Goal: Task Accomplishment & Management: Manage account settings

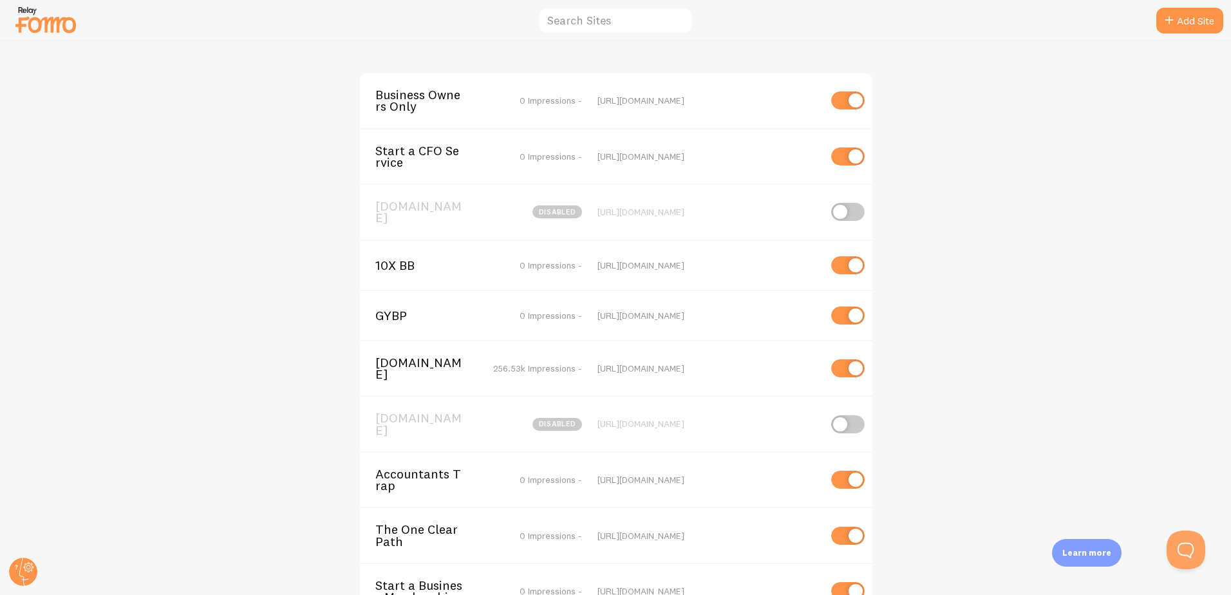
click at [405, 263] on span "10X BB" at bounding box center [427, 266] width 104 height 12
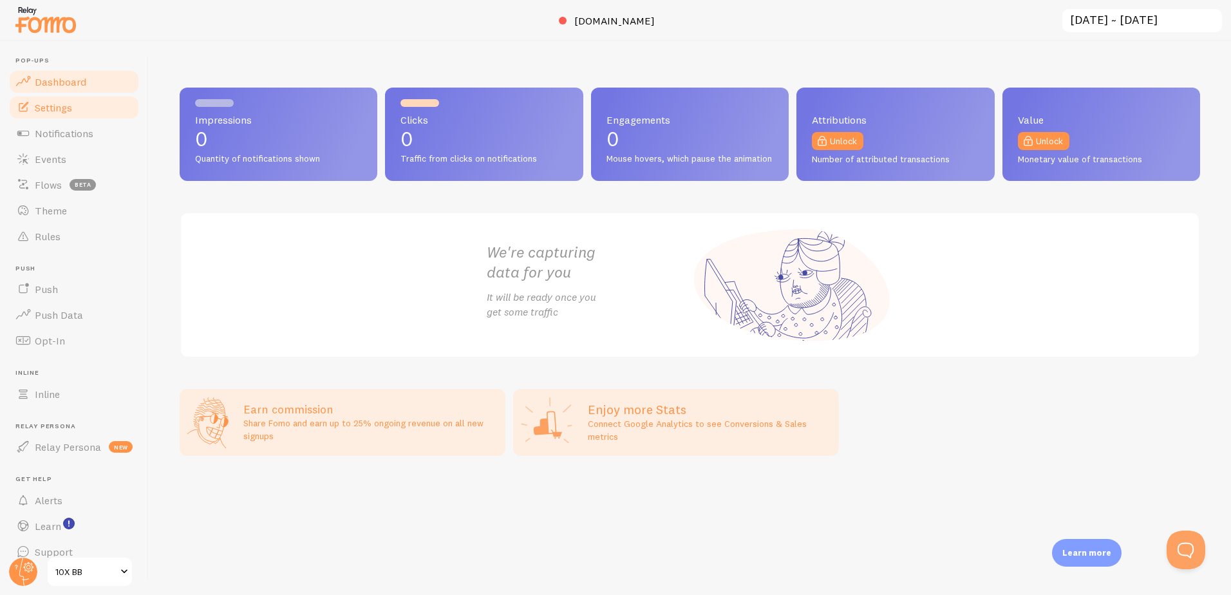
click at [47, 115] on link "Settings" at bounding box center [74, 108] width 133 height 26
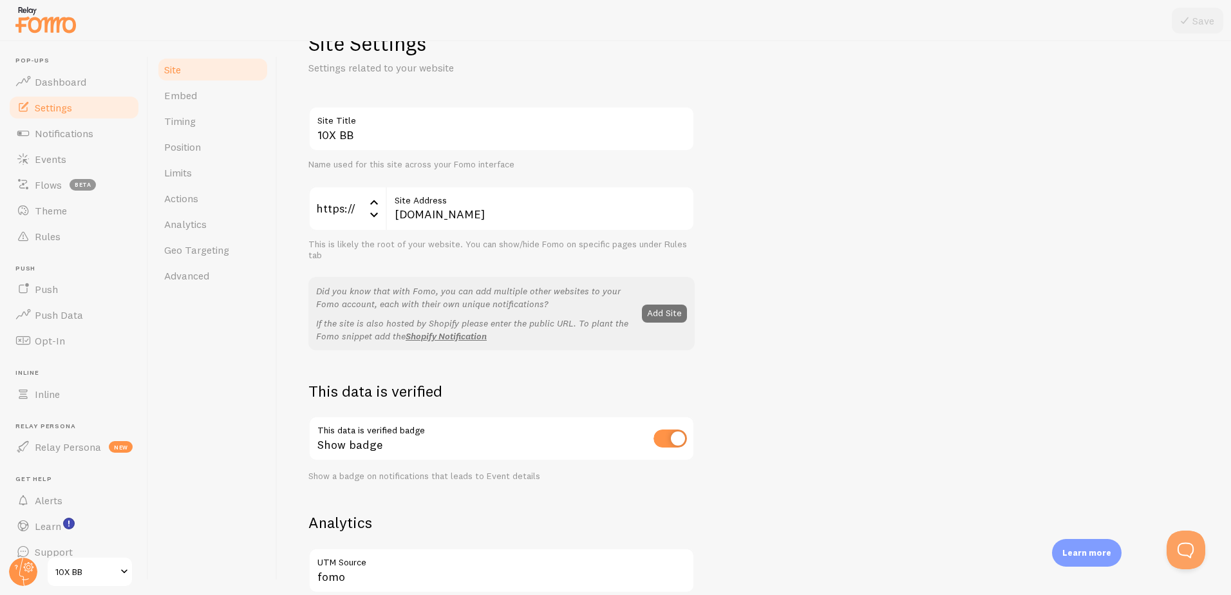
scroll to position [258, 0]
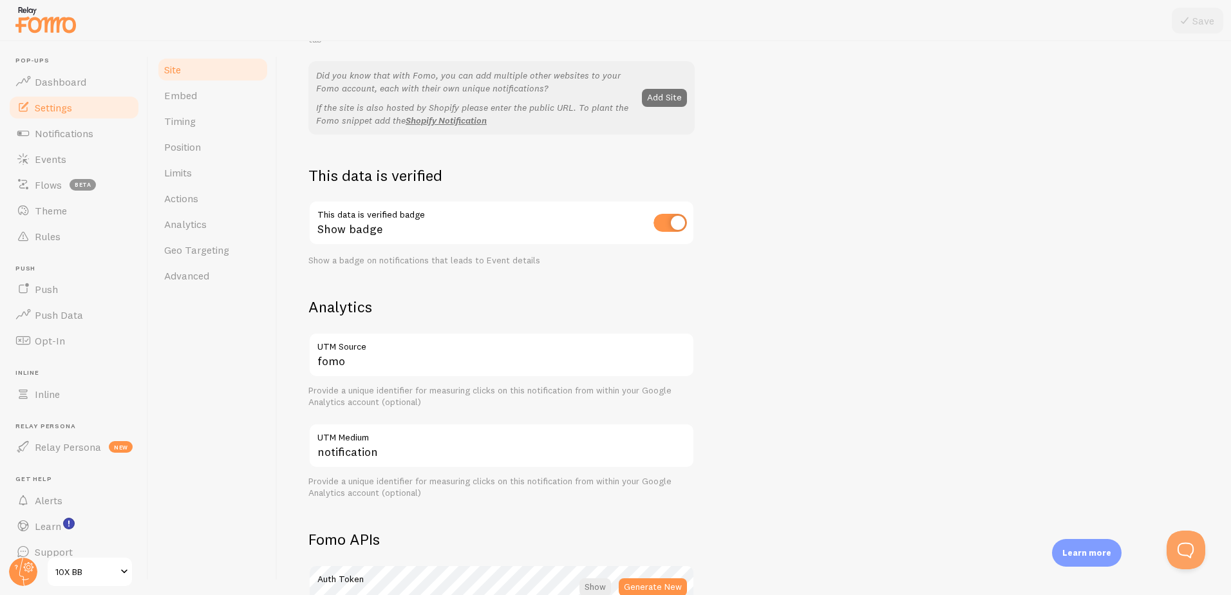
click at [663, 219] on input "checkbox" at bounding box center [670, 223] width 33 height 18
checkbox input "false"
click at [1200, 15] on button "Save" at bounding box center [1198, 21] width 52 height 26
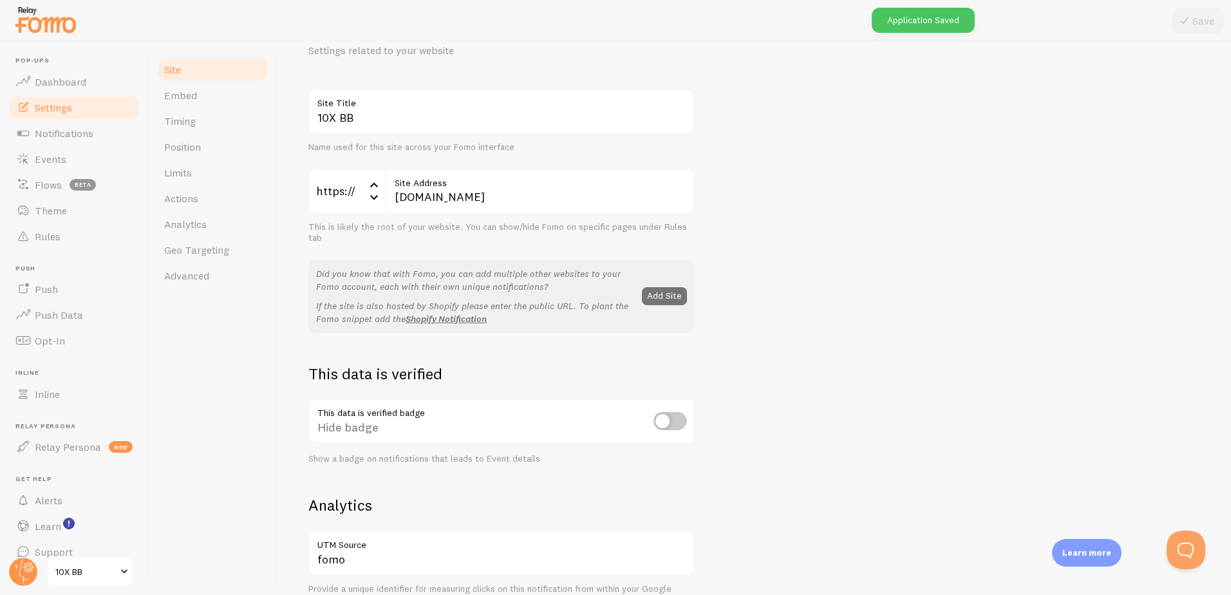
scroll to position [0, 0]
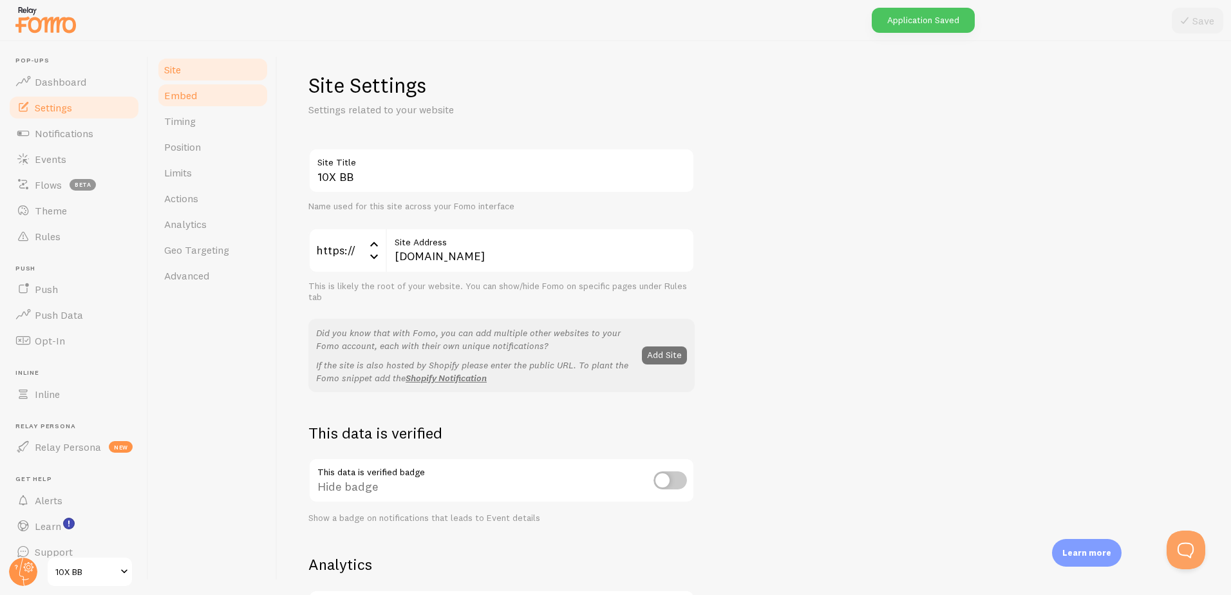
click at [207, 102] on link "Embed" at bounding box center [213, 95] width 113 height 26
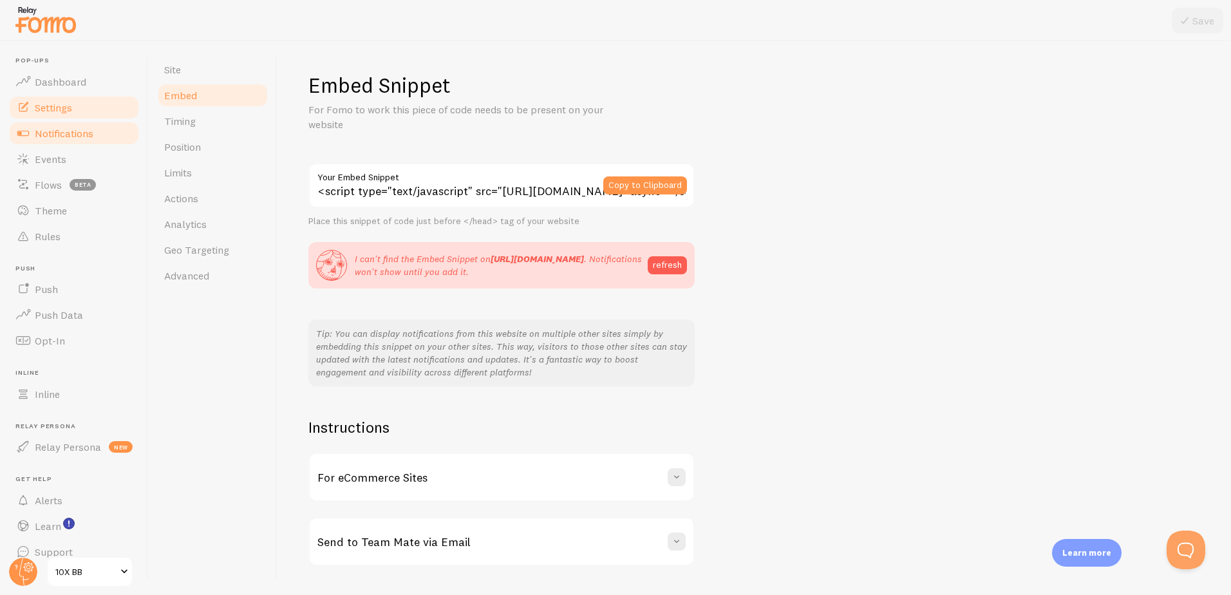
click at [68, 130] on span "Notifications" at bounding box center [64, 133] width 59 height 13
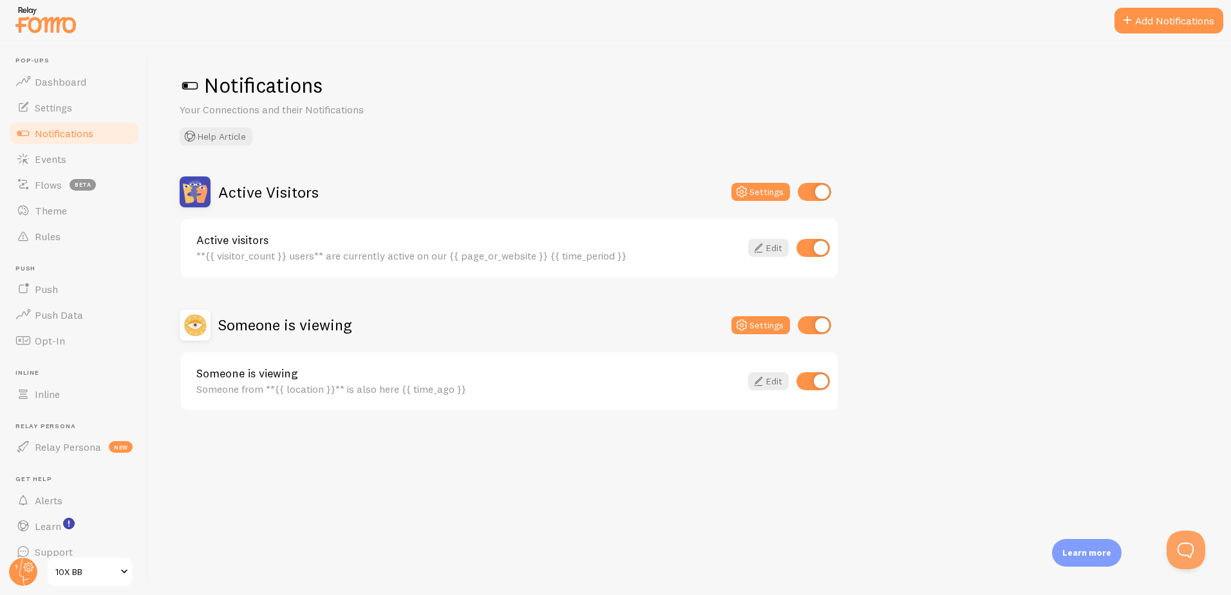
click at [803, 185] on input "checkbox" at bounding box center [814, 192] width 33 height 18
checkbox input "false"
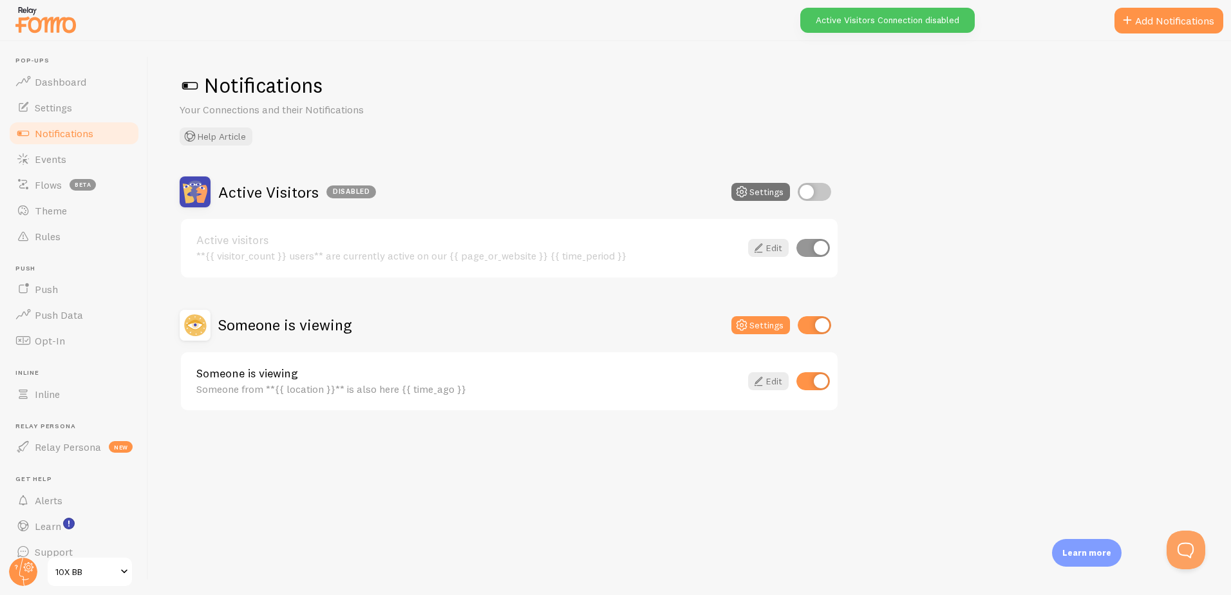
click at [811, 323] on input "checkbox" at bounding box center [814, 325] width 33 height 18
checkbox input "false"
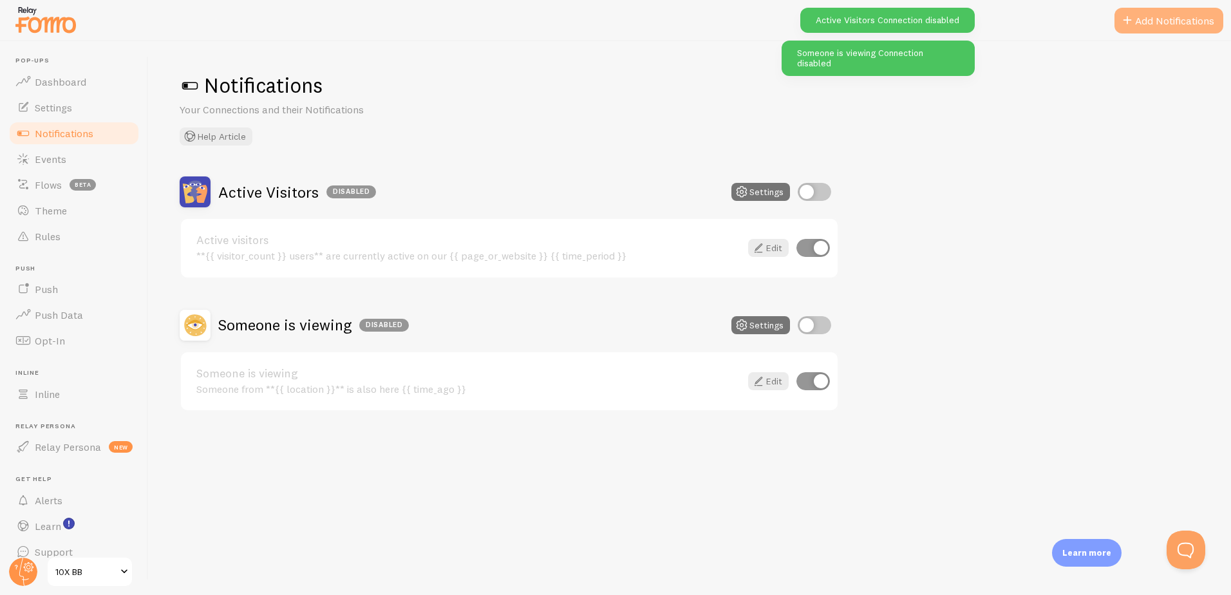
click at [1135, 22] on button "Add Notifications" at bounding box center [1169, 21] width 109 height 26
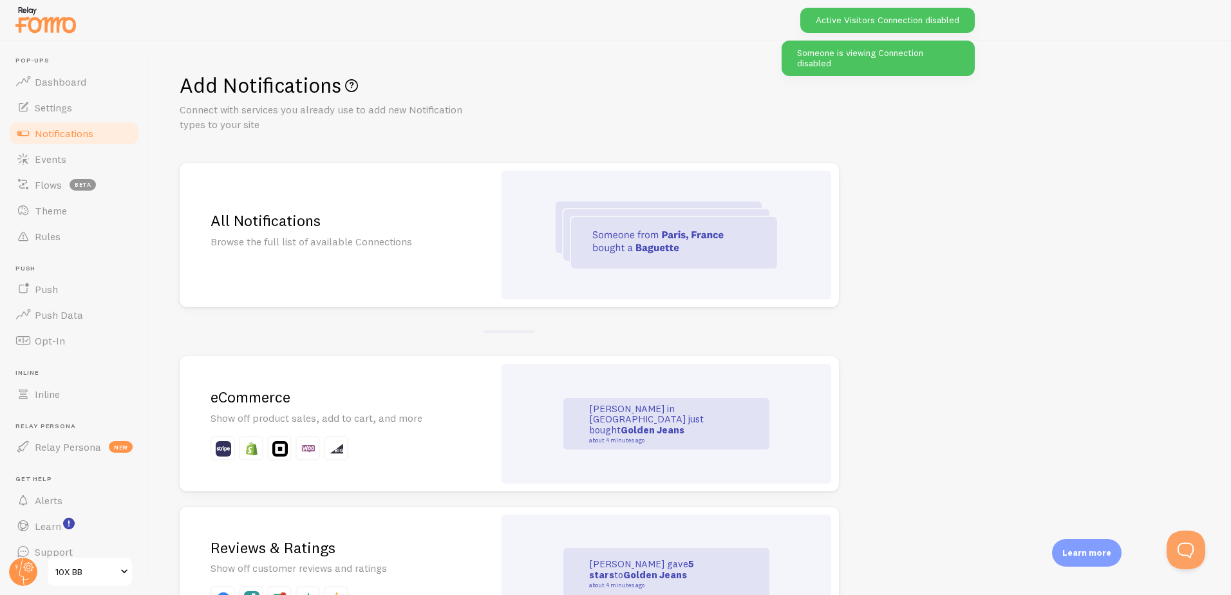
click at [363, 247] on p "Browse the full list of available Connections" at bounding box center [337, 241] width 252 height 15
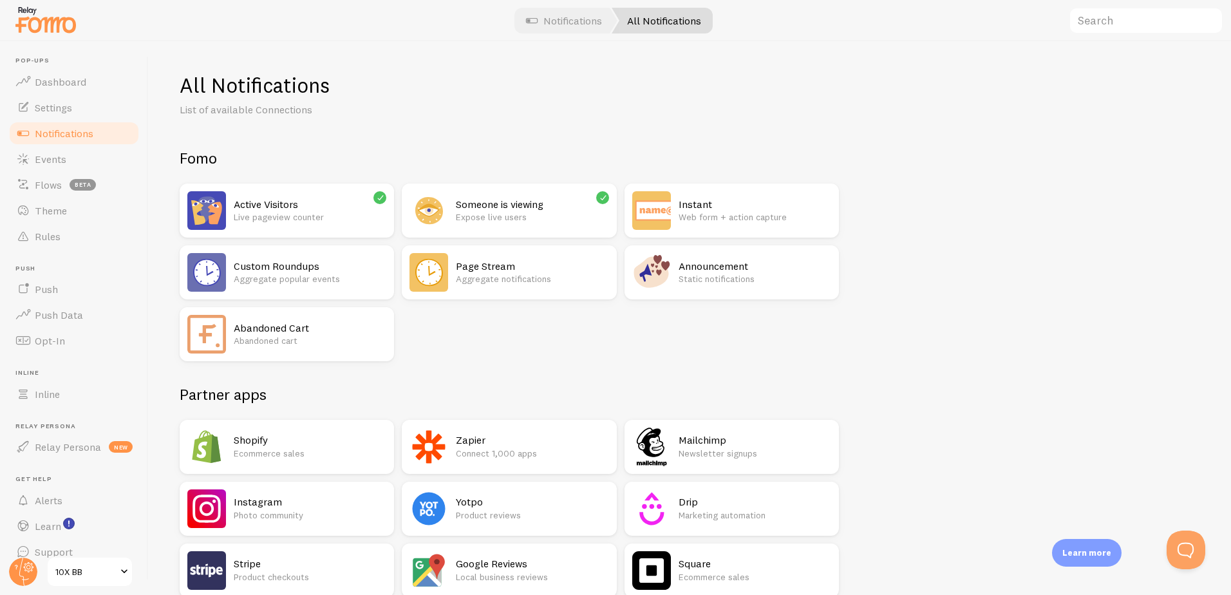
click at [473, 448] on p "Connect 1,000 apps" at bounding box center [532, 453] width 153 height 13
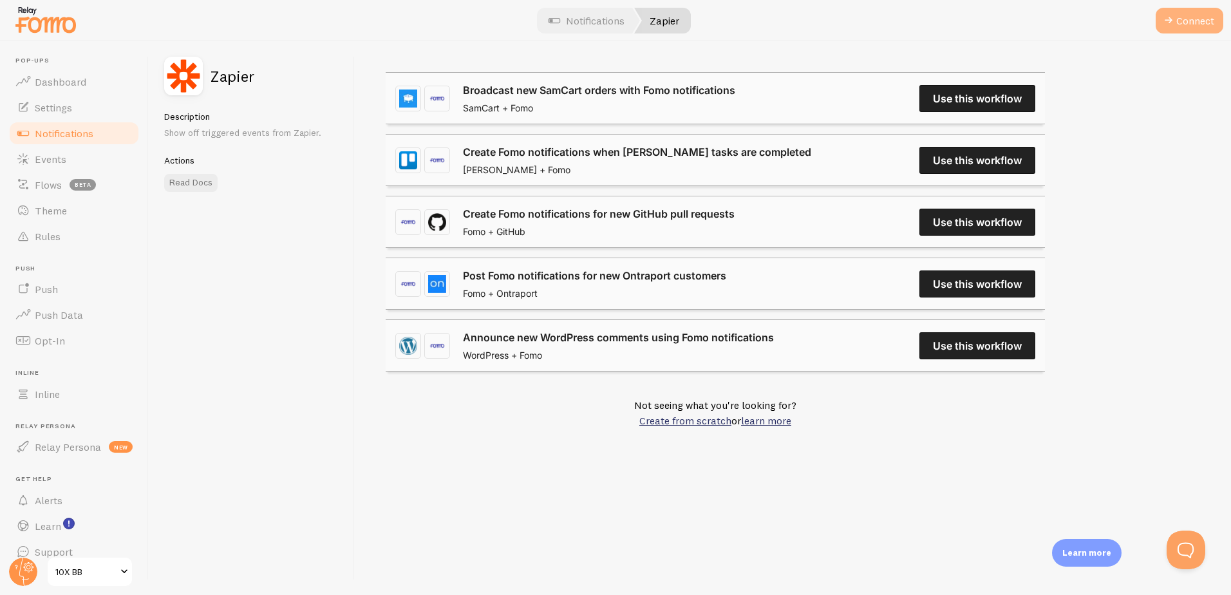
click at [1173, 32] on button "Connect" at bounding box center [1190, 21] width 68 height 26
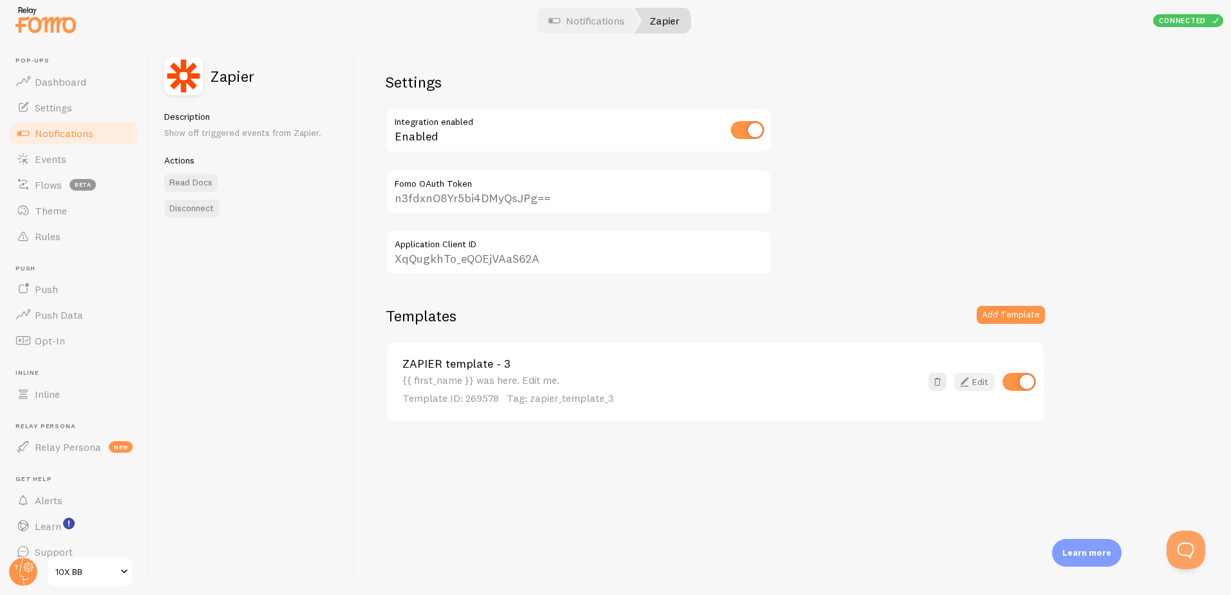
click at [980, 381] on link "Edit" at bounding box center [974, 382] width 41 height 18
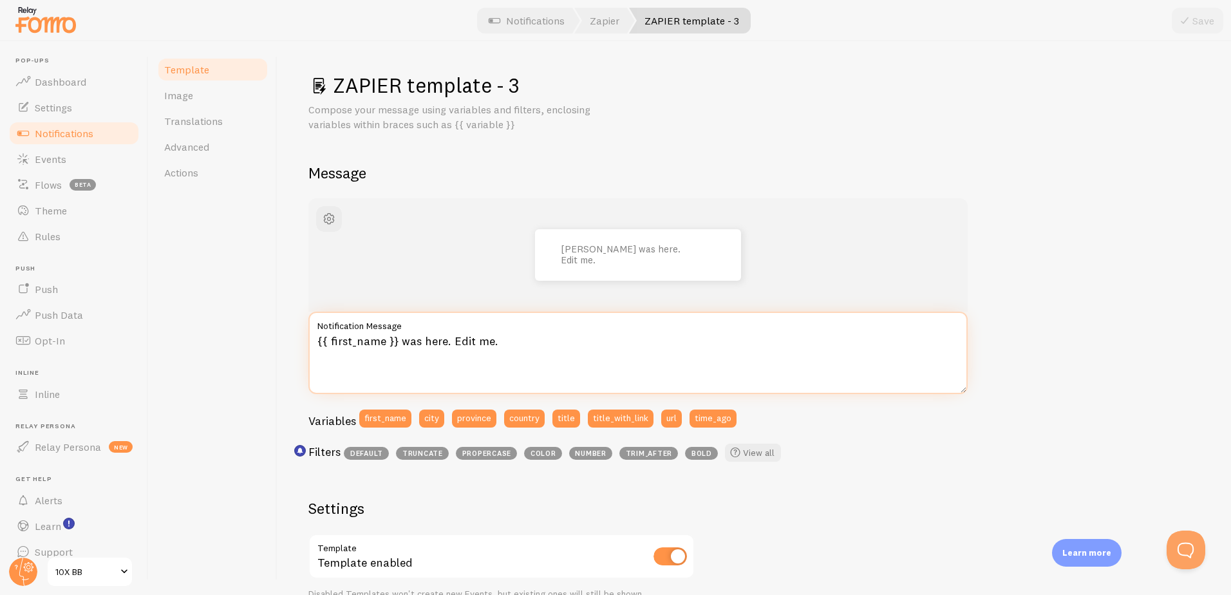
drag, startPoint x: 399, startPoint y: 338, endPoint x: 526, endPoint y: 338, distance: 126.2
click at [526, 338] on textarea "{{ first_name }} was here. Edit me." at bounding box center [637, 353] width 659 height 82
click at [400, 339] on textarea "{{ first_name }} registered for the 10X BB" at bounding box center [637, 353] width 659 height 82
click at [562, 341] on textarea "{{ first_name }} just registered for the 10X BB" at bounding box center [637, 353] width 659 height 82
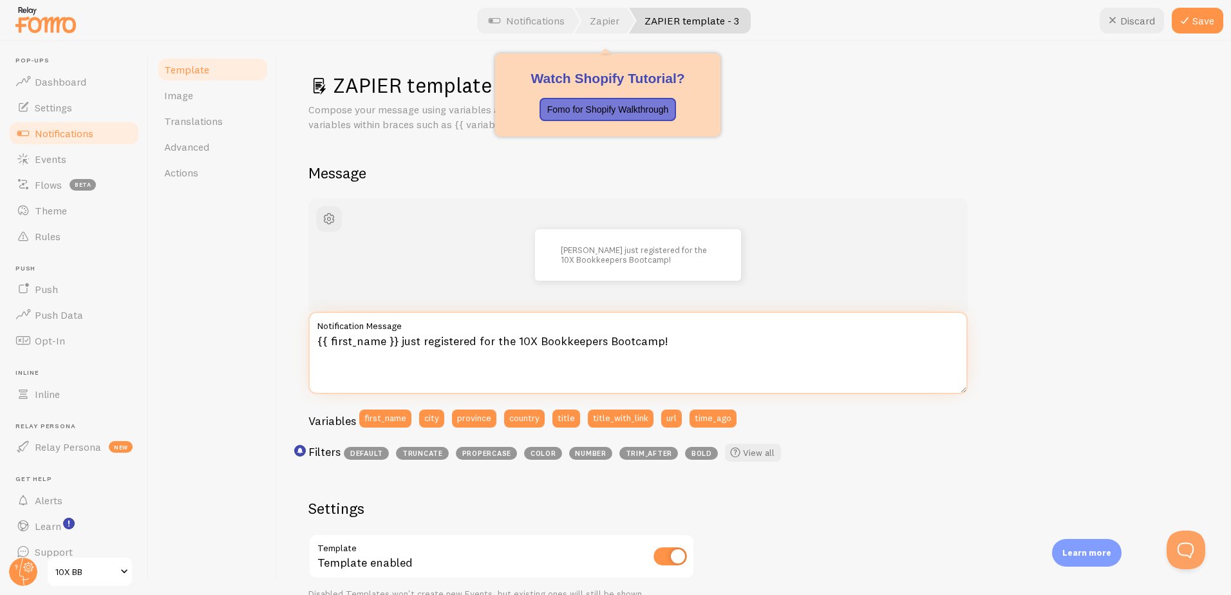
type textarea "{{ first_name }} just registered for the 10X Bookkeepers Bootcamp!"
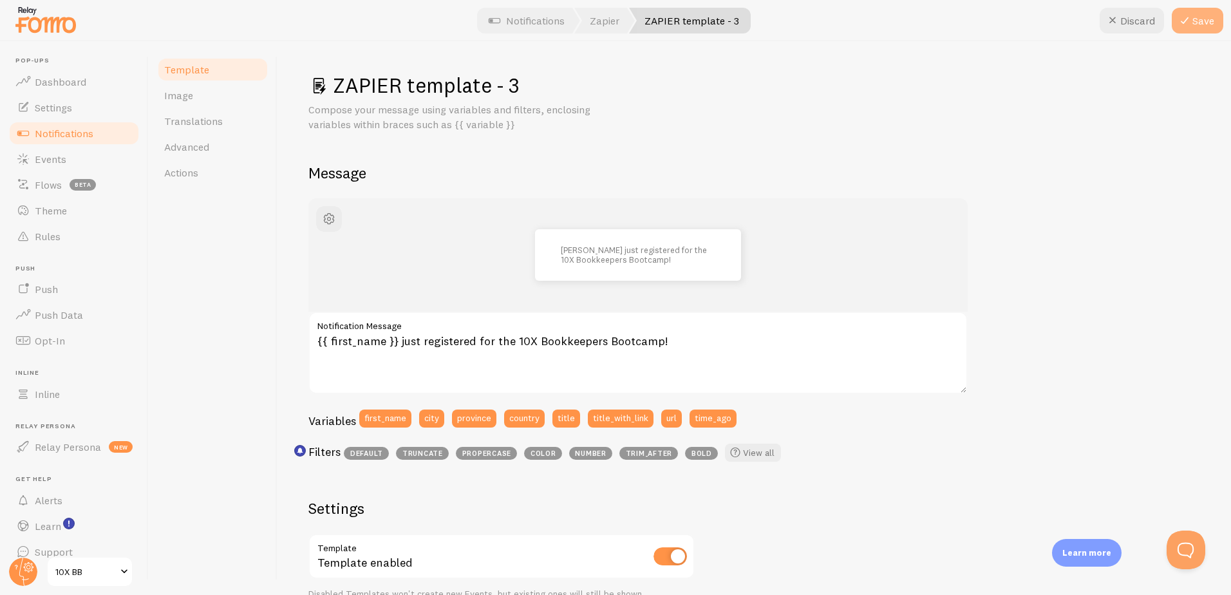
click at [1181, 29] on button "Save" at bounding box center [1198, 21] width 52 height 26
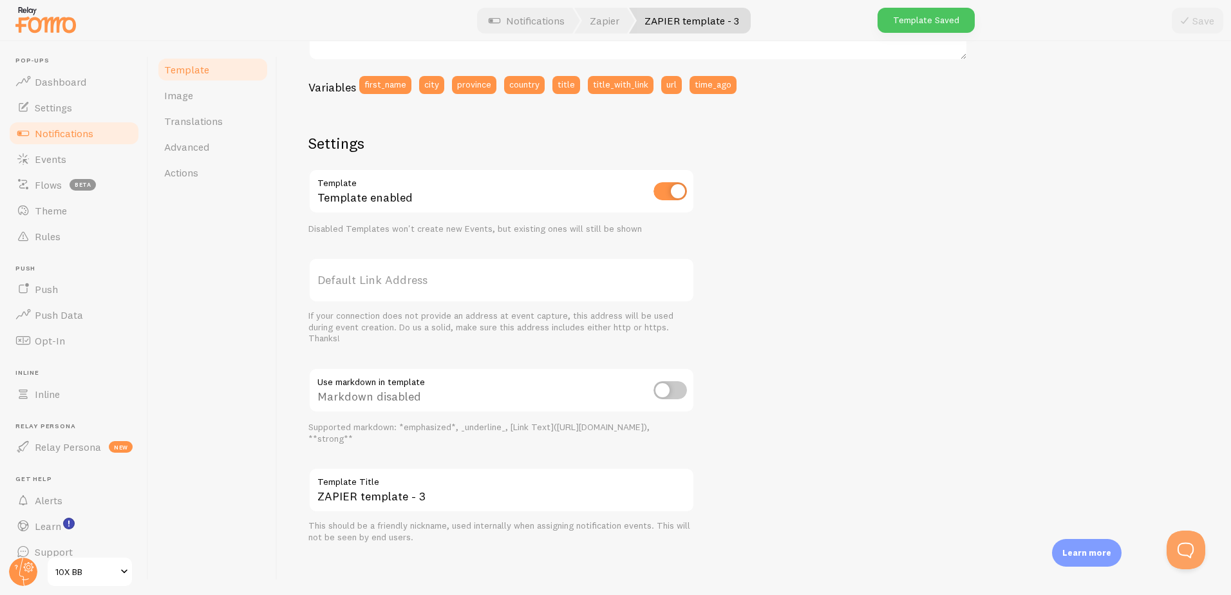
scroll to position [336, 0]
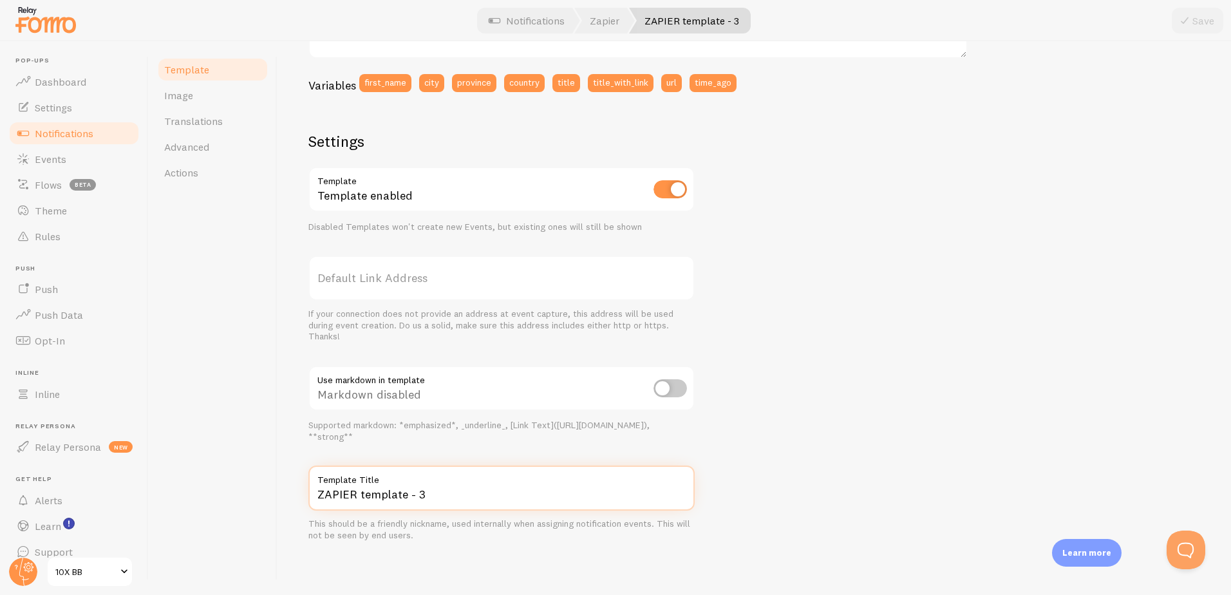
drag, startPoint x: 452, startPoint y: 500, endPoint x: 319, endPoint y: 484, distance: 134.3
click at [298, 486] on div "ZAPIER template - 3 Compose your message using variables, enclosing variables w…" at bounding box center [755, 318] width 954 height 554
type input "10x BB Registered"
click at [1227, 17] on div at bounding box center [615, 20] width 1231 height 41
click at [1210, 19] on button "Save" at bounding box center [1198, 21] width 52 height 26
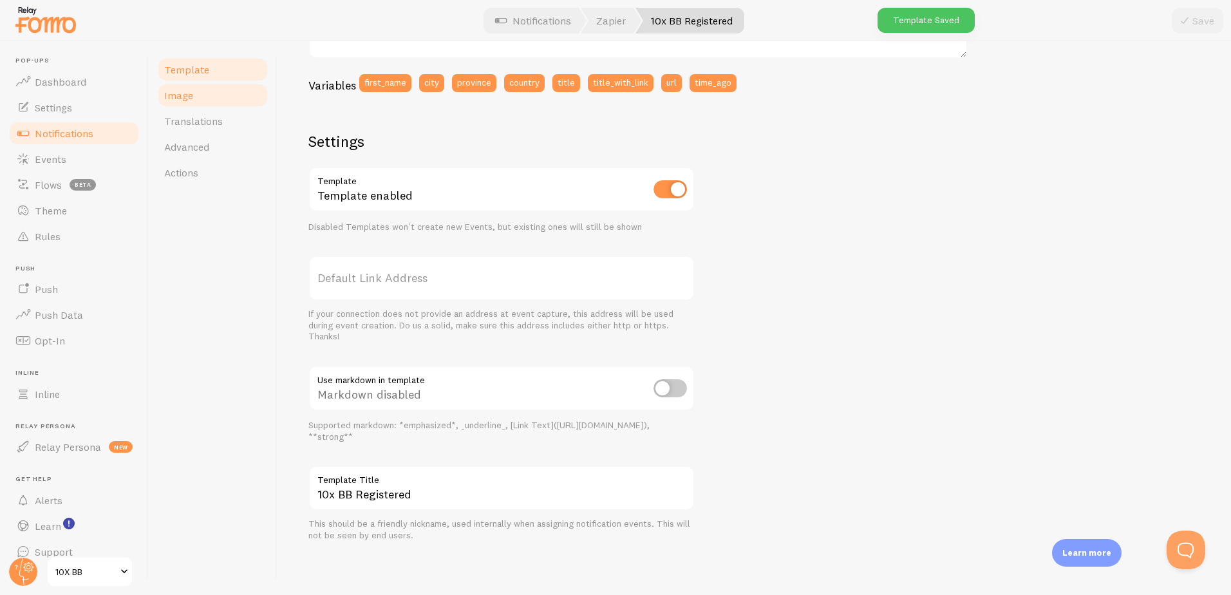
click at [182, 100] on span "Image" at bounding box center [178, 95] width 29 height 13
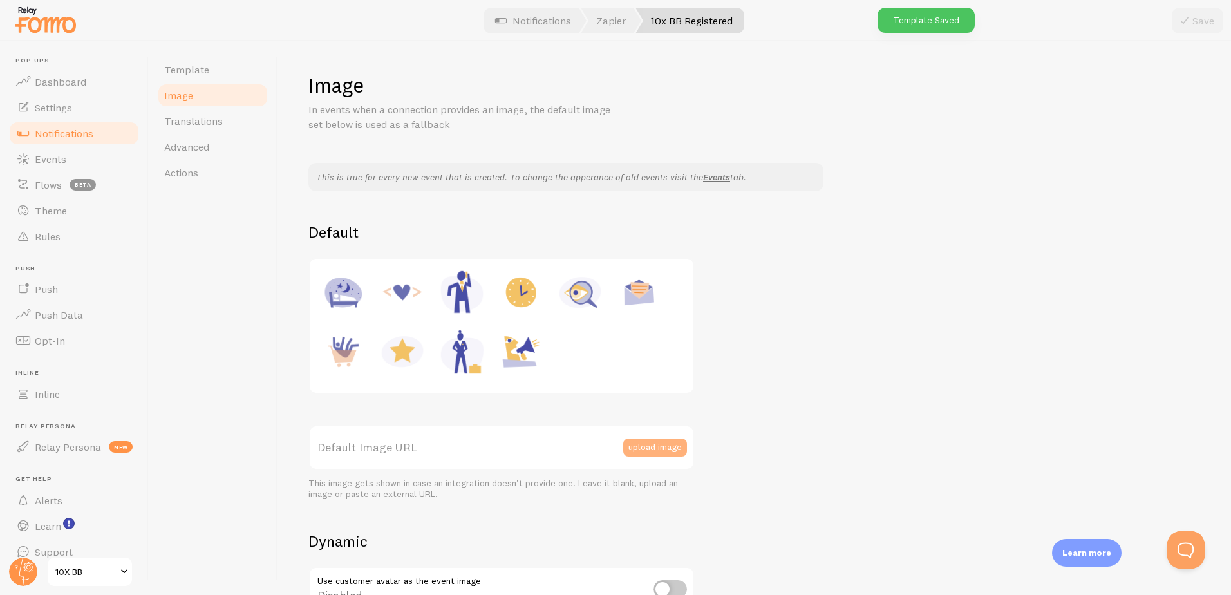
click at [638, 451] on button "upload image" at bounding box center [655, 448] width 64 height 18
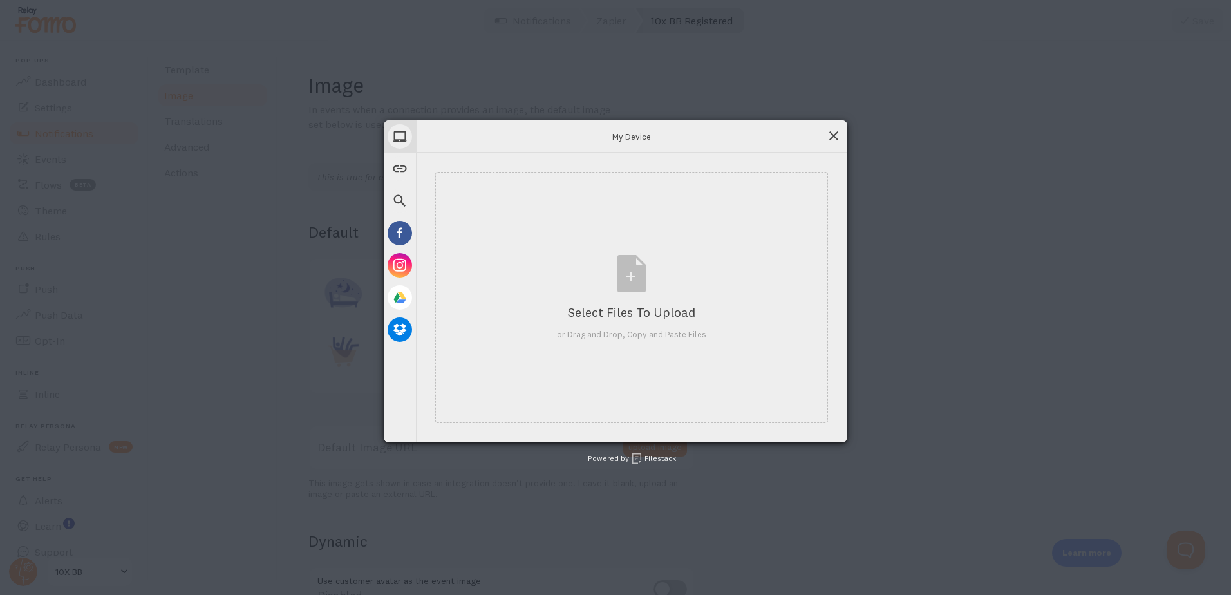
click at [835, 137] on span at bounding box center [834, 136] width 14 height 14
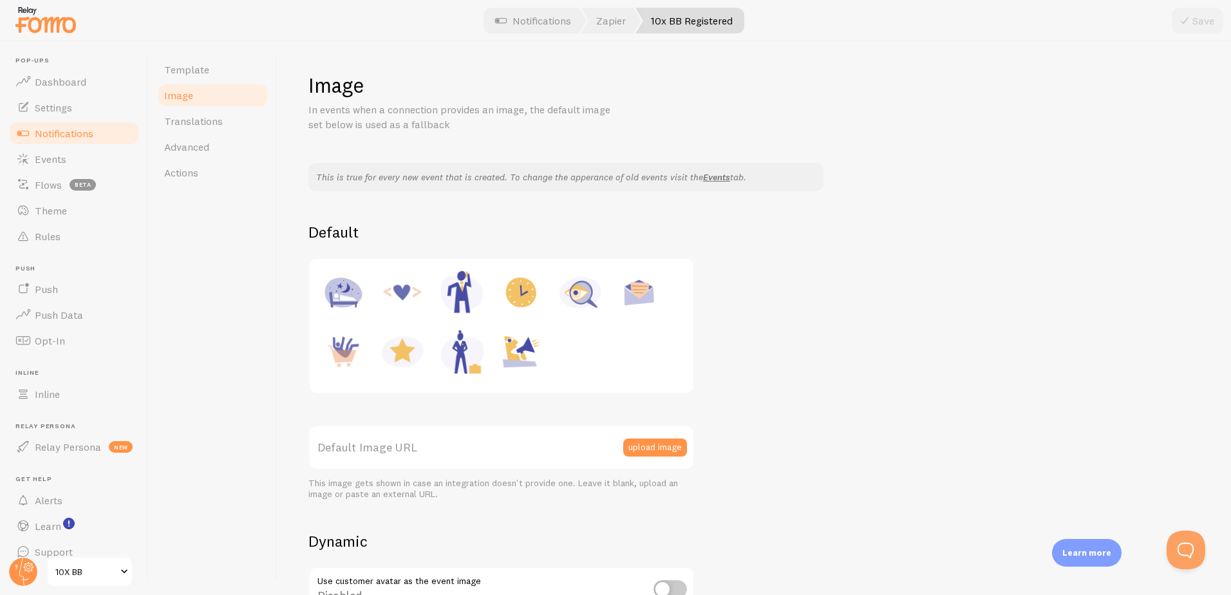
click at [622, 451] on label "Default Image URL" at bounding box center [501, 447] width 386 height 45
click at [622, 451] on input "Default Image URL" at bounding box center [501, 447] width 386 height 45
click at [643, 448] on button "upload image" at bounding box center [655, 448] width 64 height 18
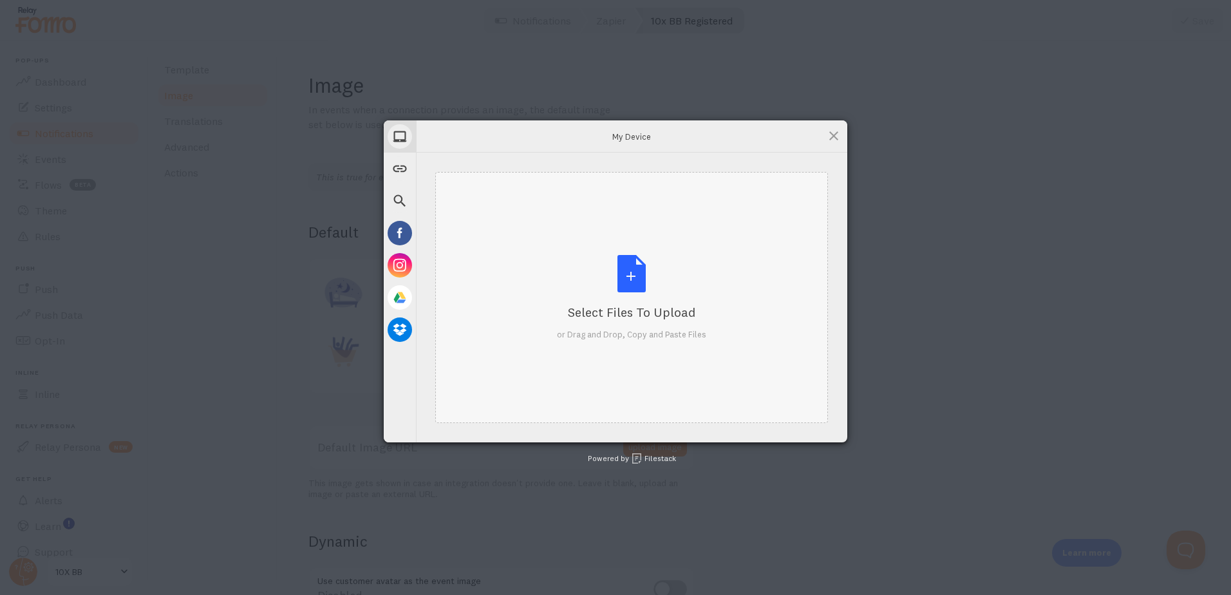
click at [643, 275] on div "Select Files to Upload or Drag and Drop, Copy and Paste Files" at bounding box center [631, 298] width 149 height 86
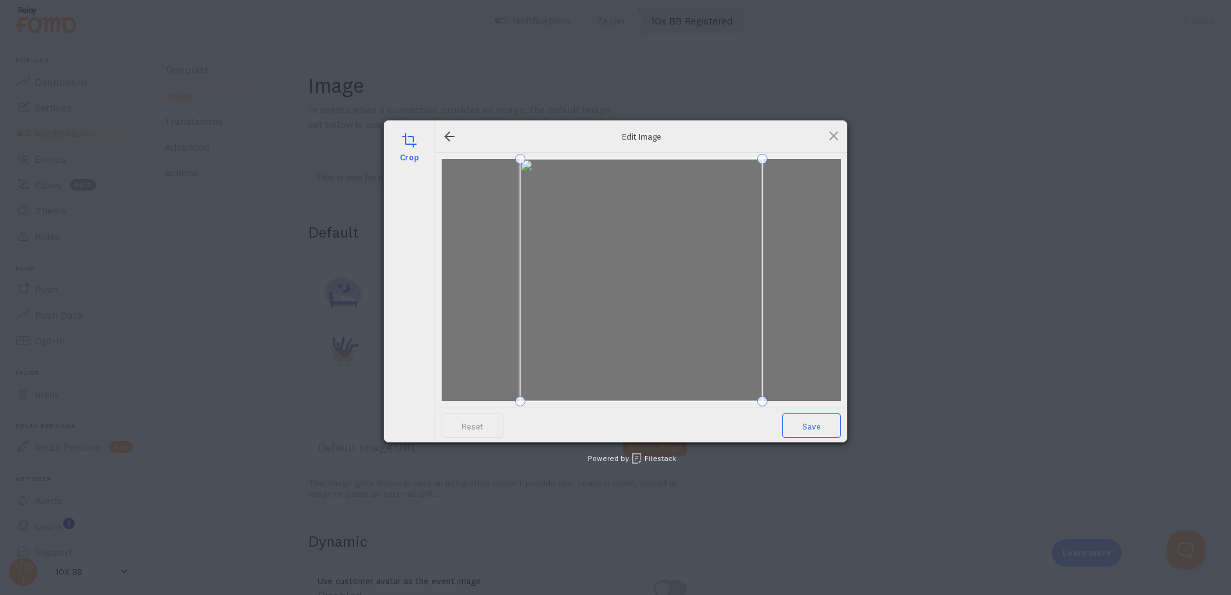
click at [810, 426] on span "Save" at bounding box center [812, 425] width 59 height 24
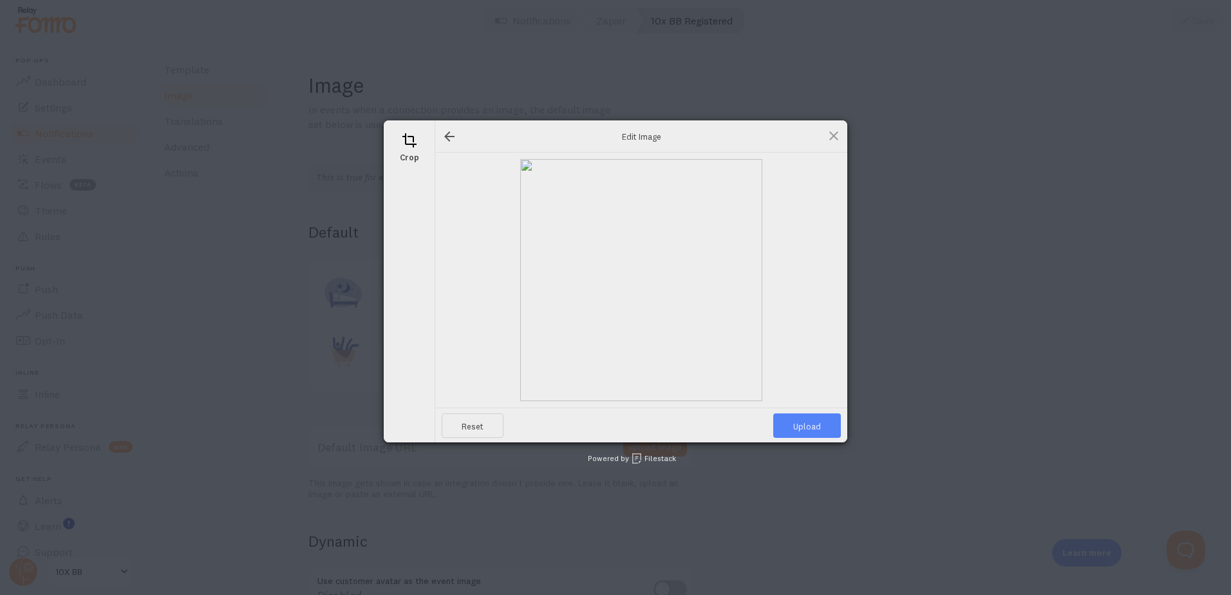
click at [797, 426] on span "Upload" at bounding box center [807, 425] width 68 height 24
type input "[URL][DOMAIN_NAME][DOMAIN_NAME]"
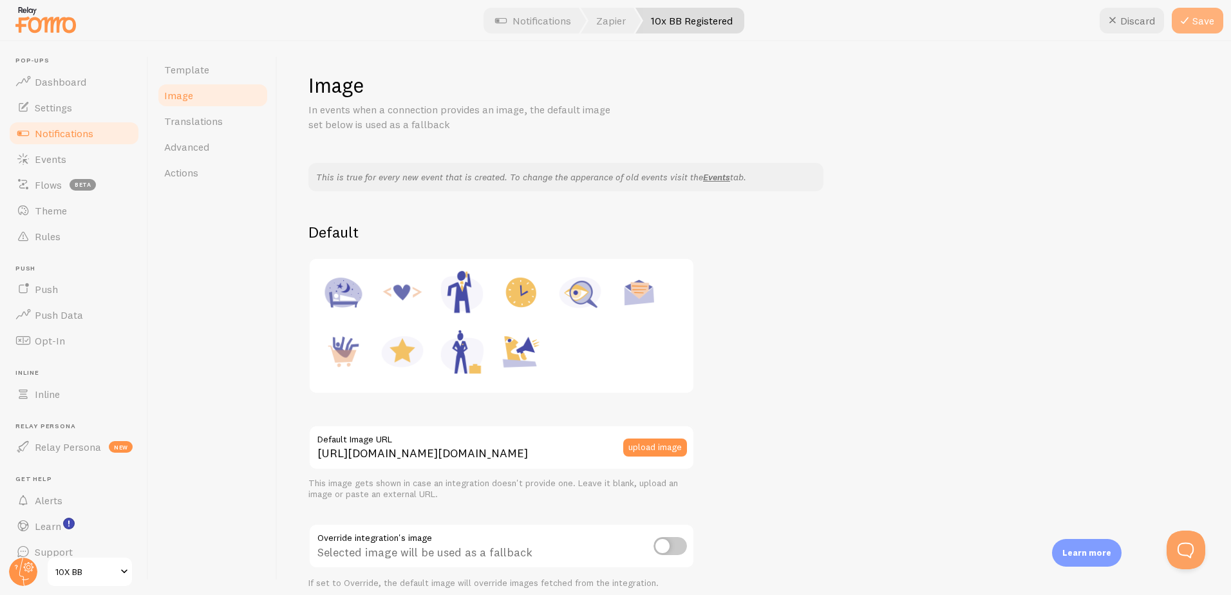
click at [1199, 14] on button "Save" at bounding box center [1198, 21] width 52 height 26
click at [186, 68] on span "Template" at bounding box center [186, 69] width 45 height 13
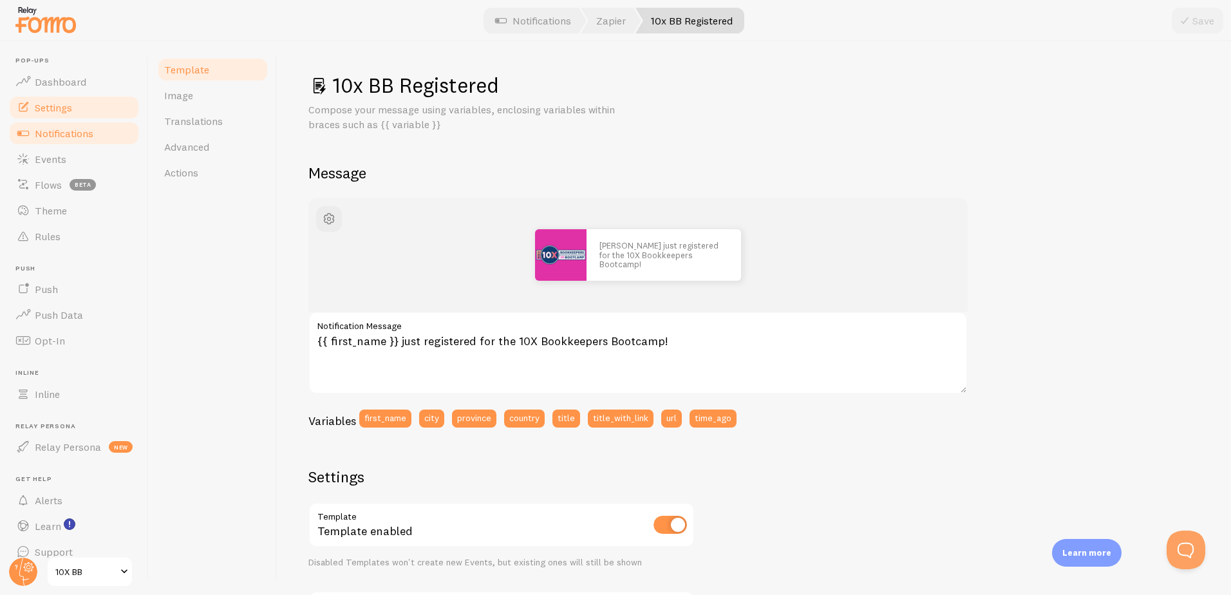
click at [82, 119] on link "Settings" at bounding box center [74, 108] width 133 height 26
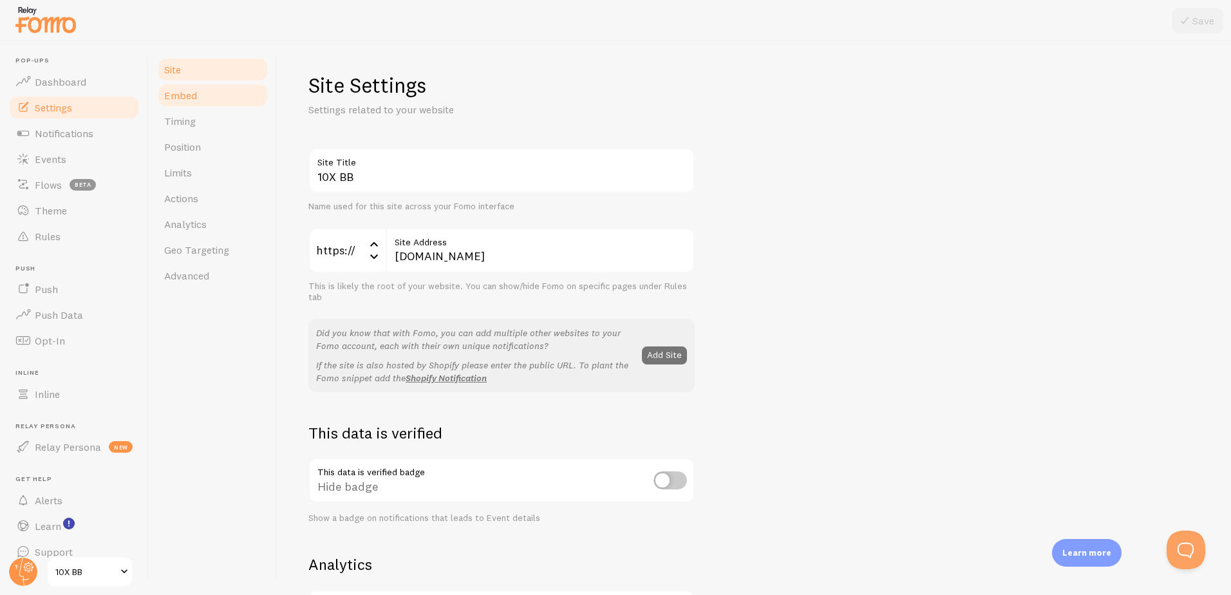
click at [191, 97] on span "Embed" at bounding box center [180, 95] width 33 height 13
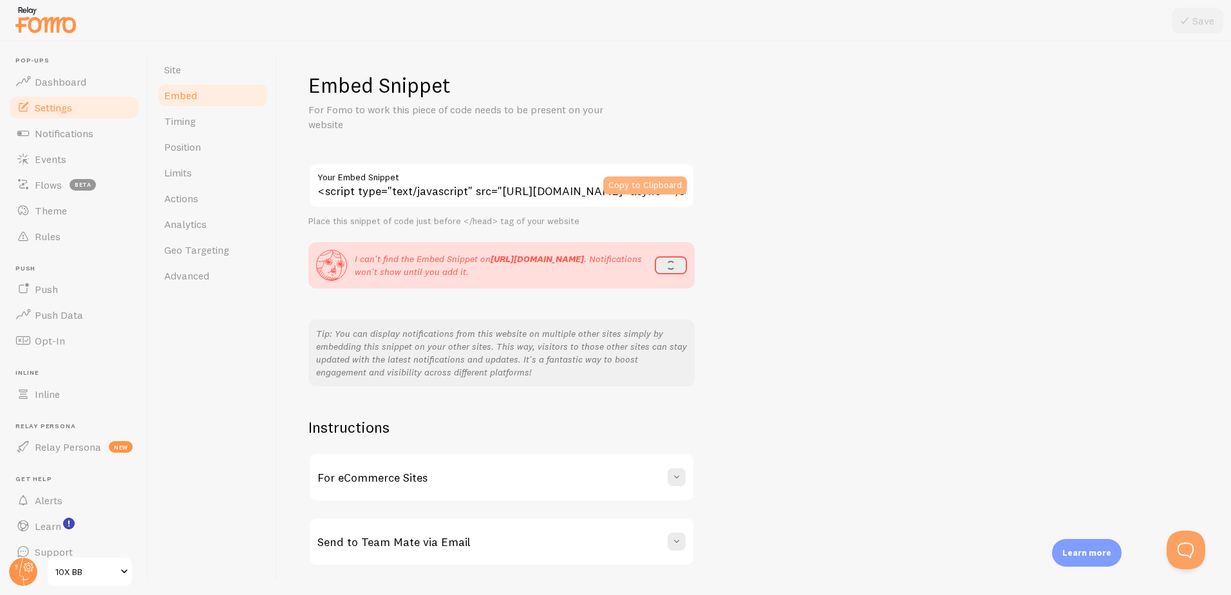
click at [625, 184] on button "Copy to Clipboard" at bounding box center [645, 185] width 84 height 18
click at [657, 265] on button "refresh" at bounding box center [667, 265] width 39 height 18
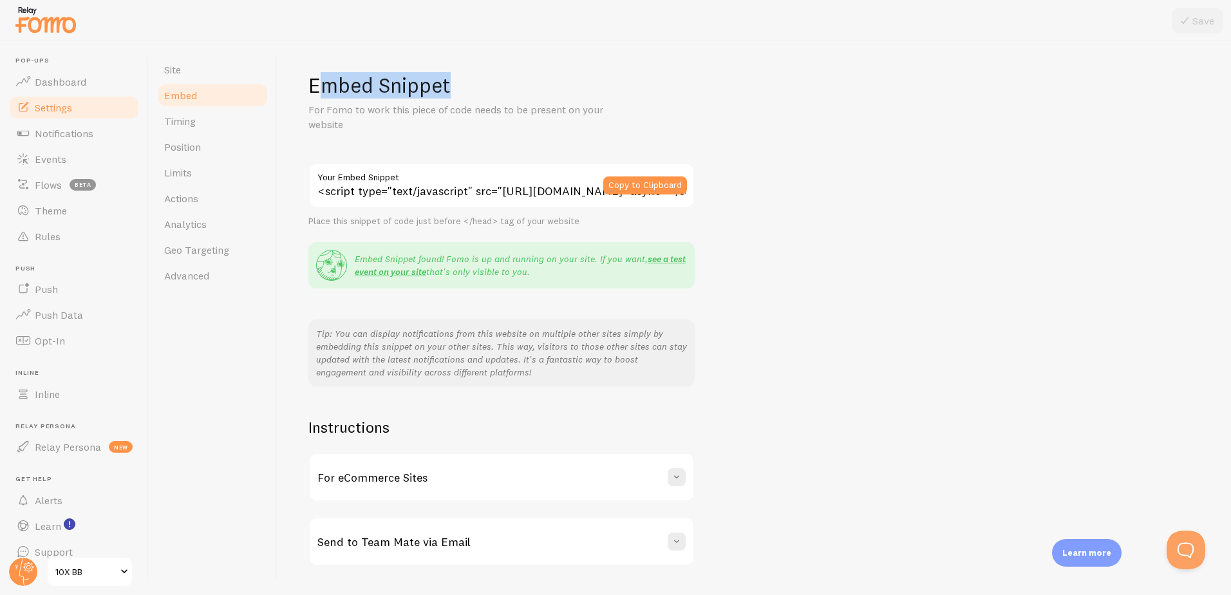
drag, startPoint x: 323, startPoint y: 85, endPoint x: 512, endPoint y: 84, distance: 188.7
click at [512, 84] on h1 "Embed Snippet" at bounding box center [754, 85] width 892 height 26
click at [187, 114] on link "Timing" at bounding box center [213, 121] width 113 height 26
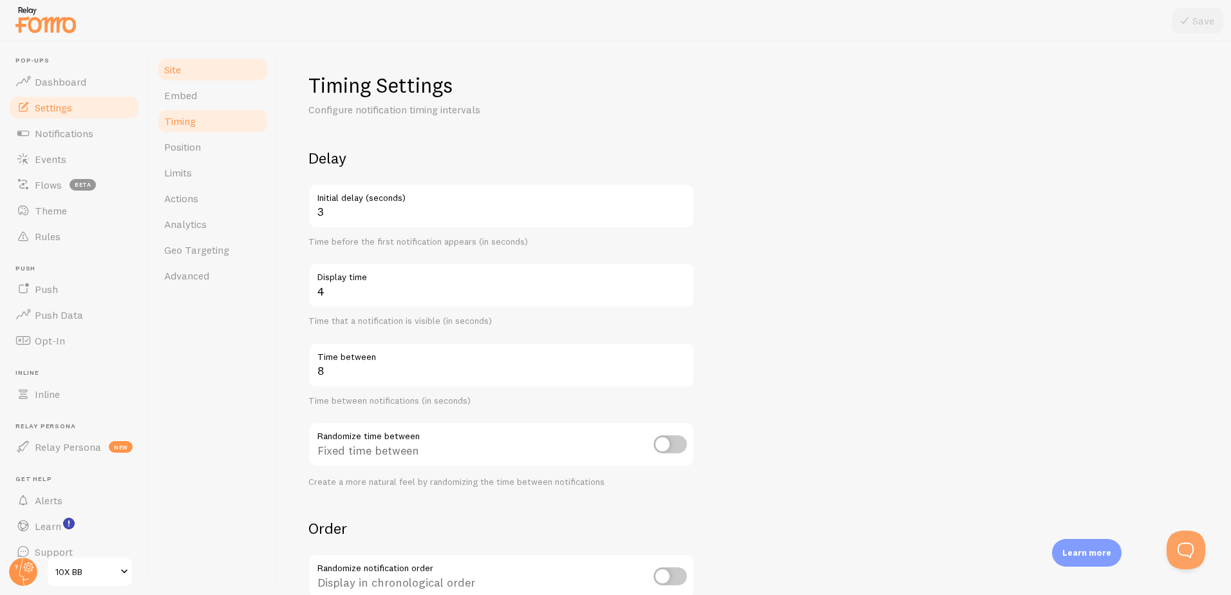
click at [213, 68] on link "Site" at bounding box center [213, 70] width 113 height 26
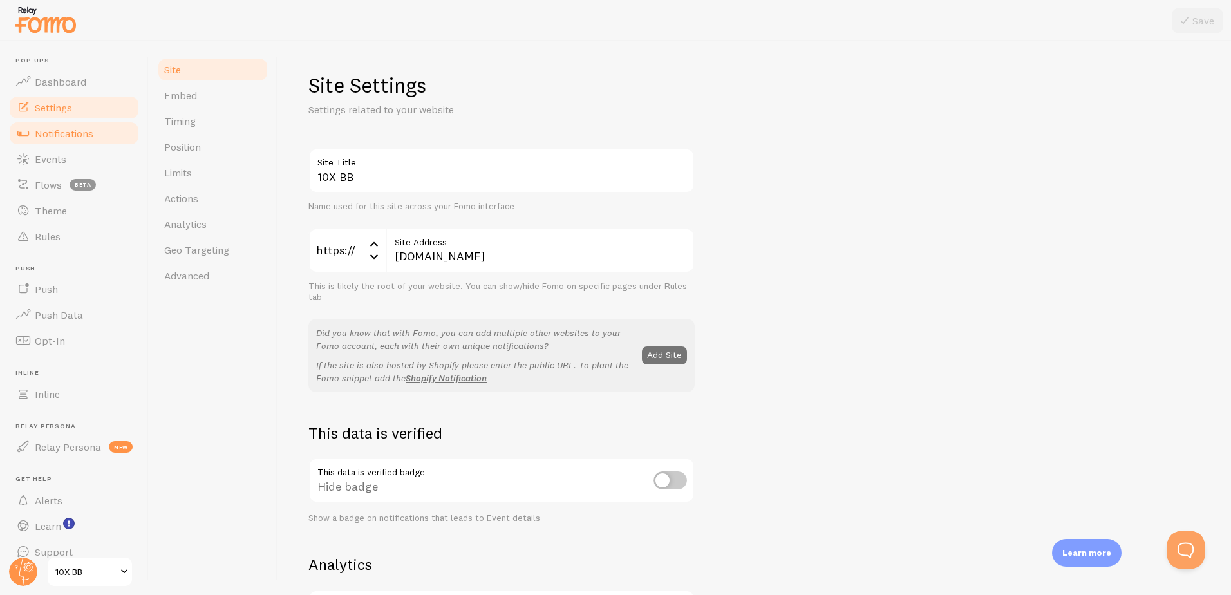
click at [72, 139] on span "Notifications" at bounding box center [64, 133] width 59 height 13
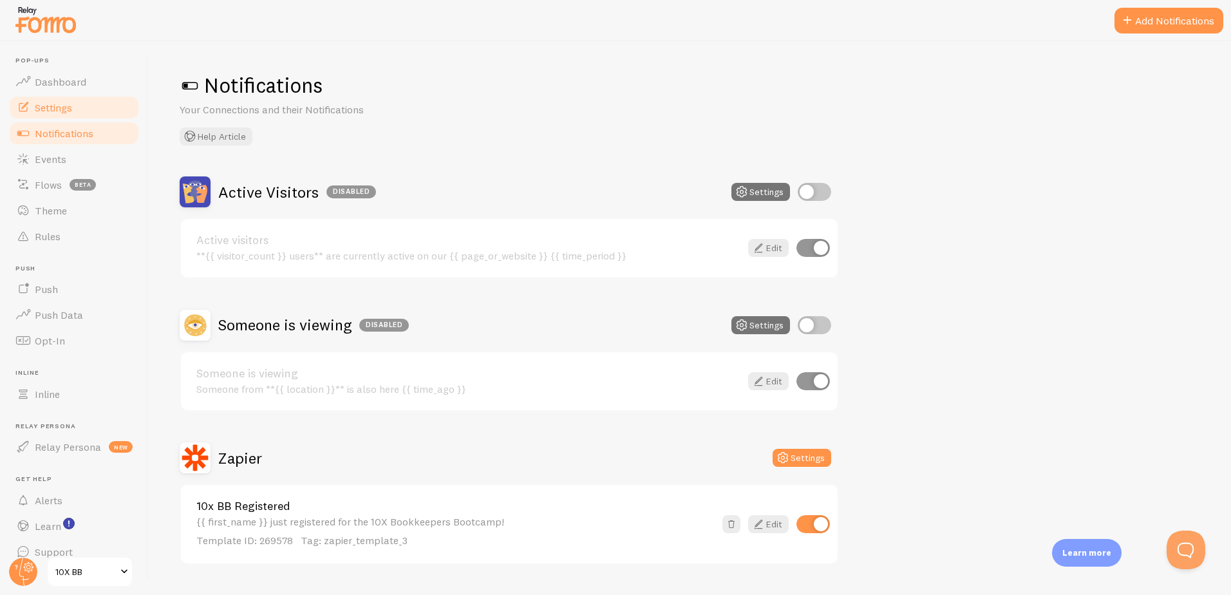
click at [110, 102] on link "Settings" at bounding box center [74, 108] width 133 height 26
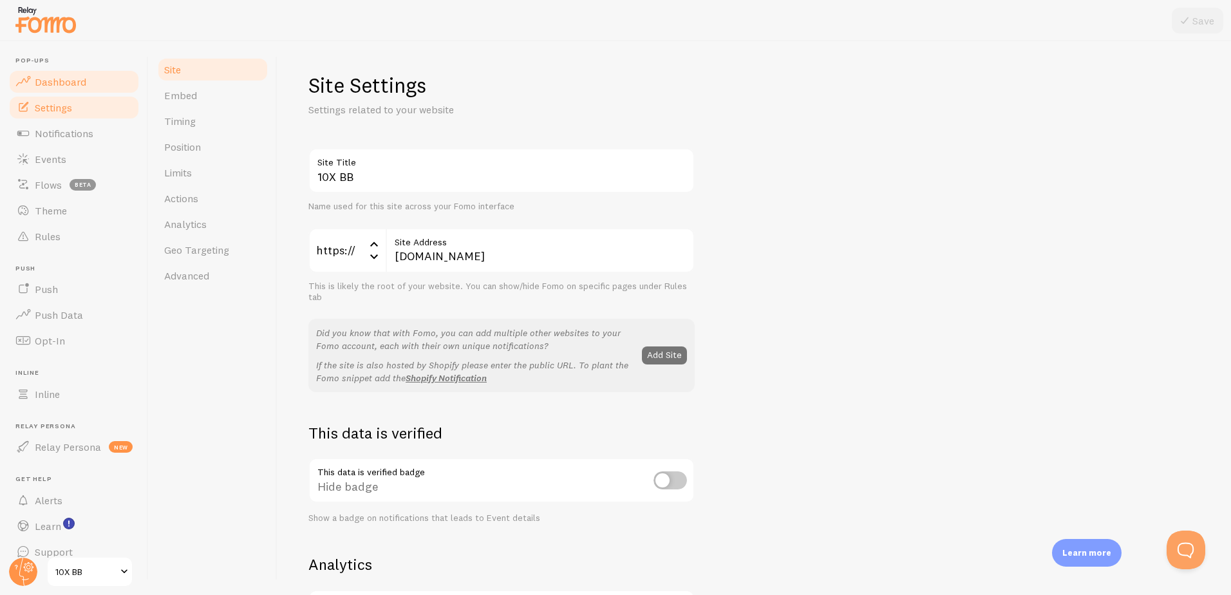
click at [71, 85] on span "Dashboard" at bounding box center [61, 81] width 52 height 13
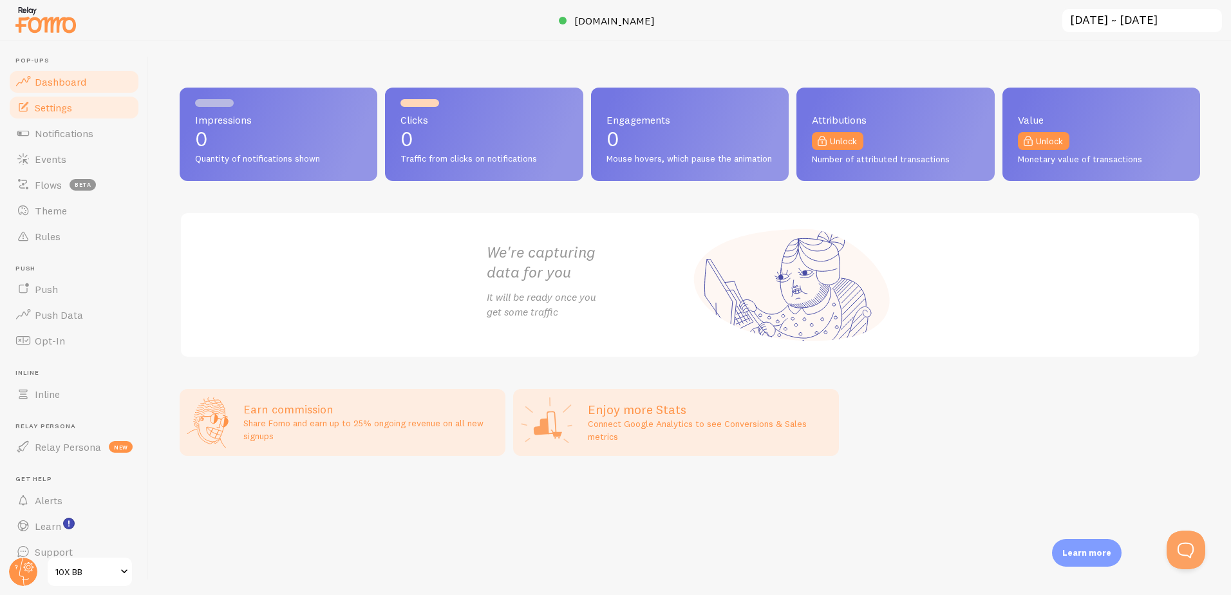
click at [70, 102] on span "Settings" at bounding box center [53, 107] width 37 height 13
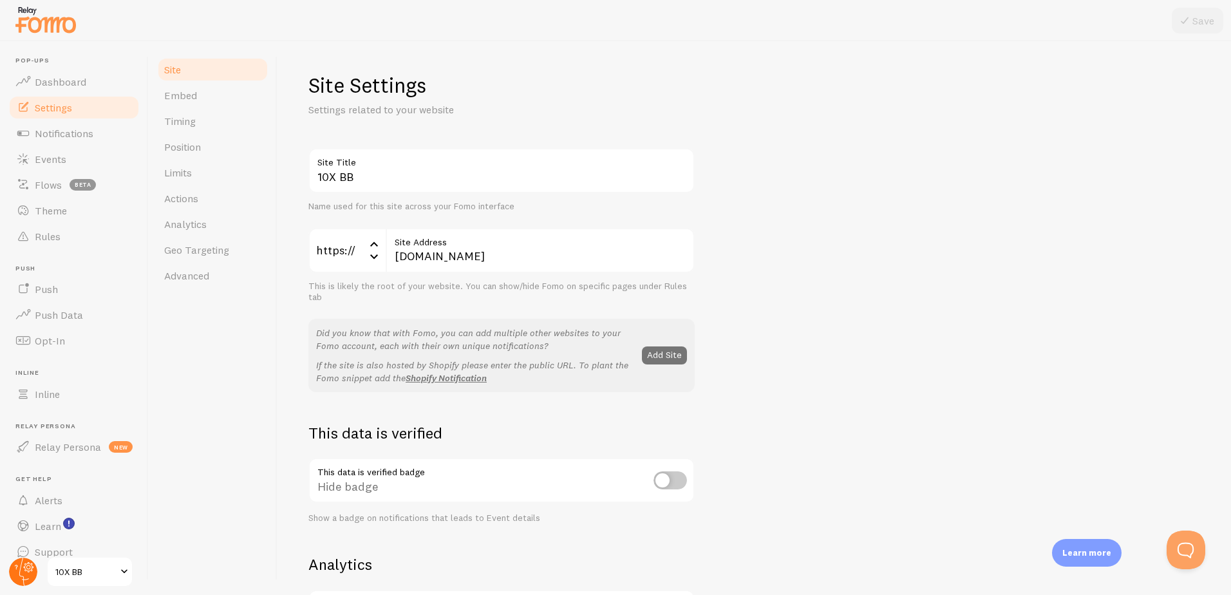
click at [18, 566] on circle at bounding box center [23, 572] width 28 height 28
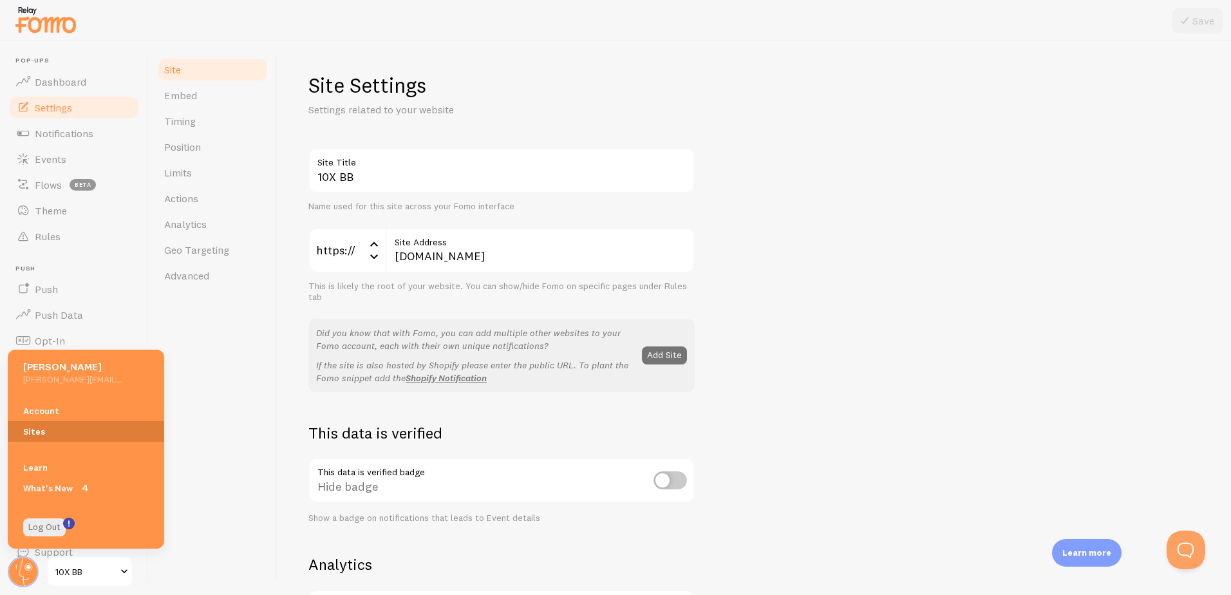
click at [46, 433] on link "Sites" at bounding box center [86, 431] width 157 height 21
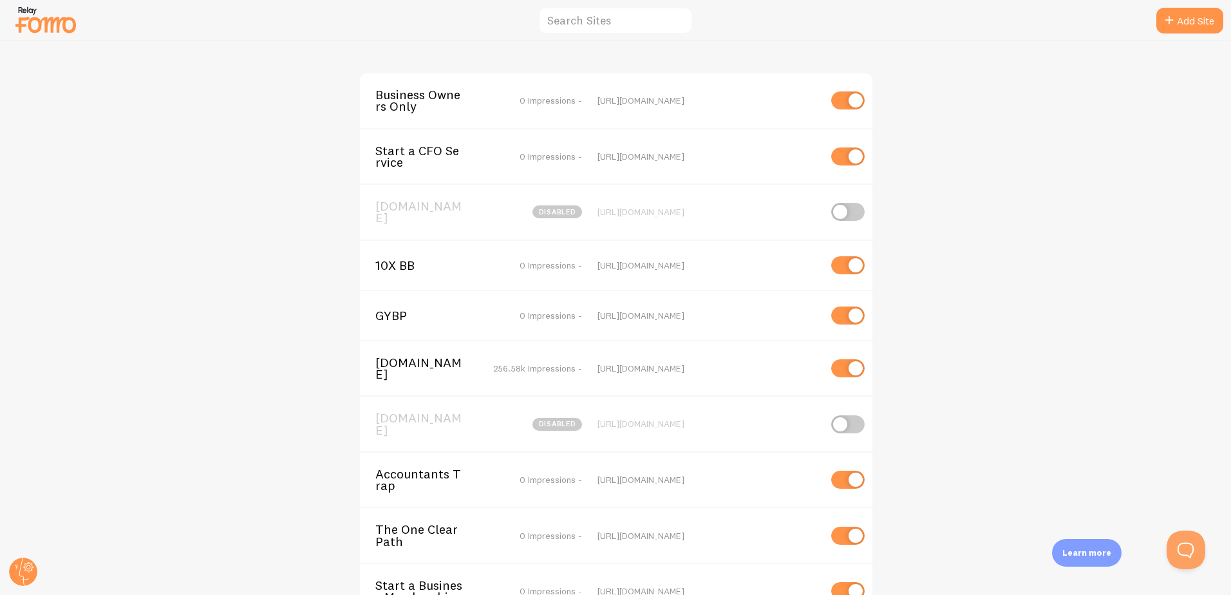
click at [618, 267] on div "10X BB 0 Impressions - [URL][DOMAIN_NAME]" at bounding box center [616, 265] width 513 height 50
click at [622, 260] on div "[URL][DOMAIN_NAME]" at bounding box center [709, 266] width 222 height 12
click at [388, 260] on span "10X BB" at bounding box center [427, 266] width 104 height 12
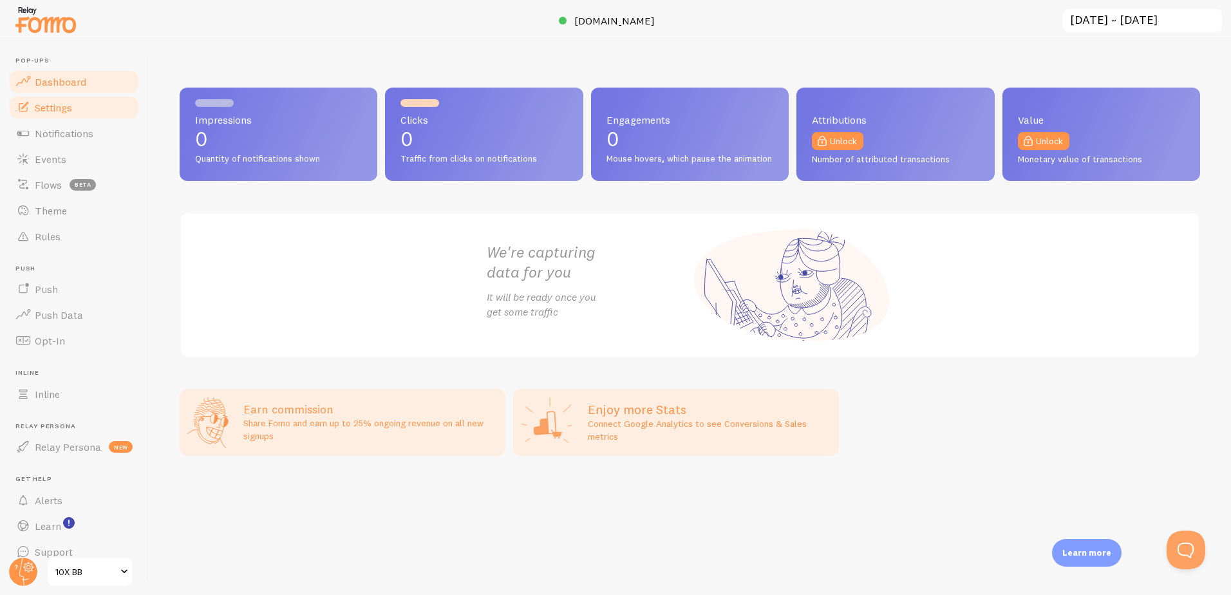
click at [83, 119] on link "Settings" at bounding box center [74, 108] width 133 height 26
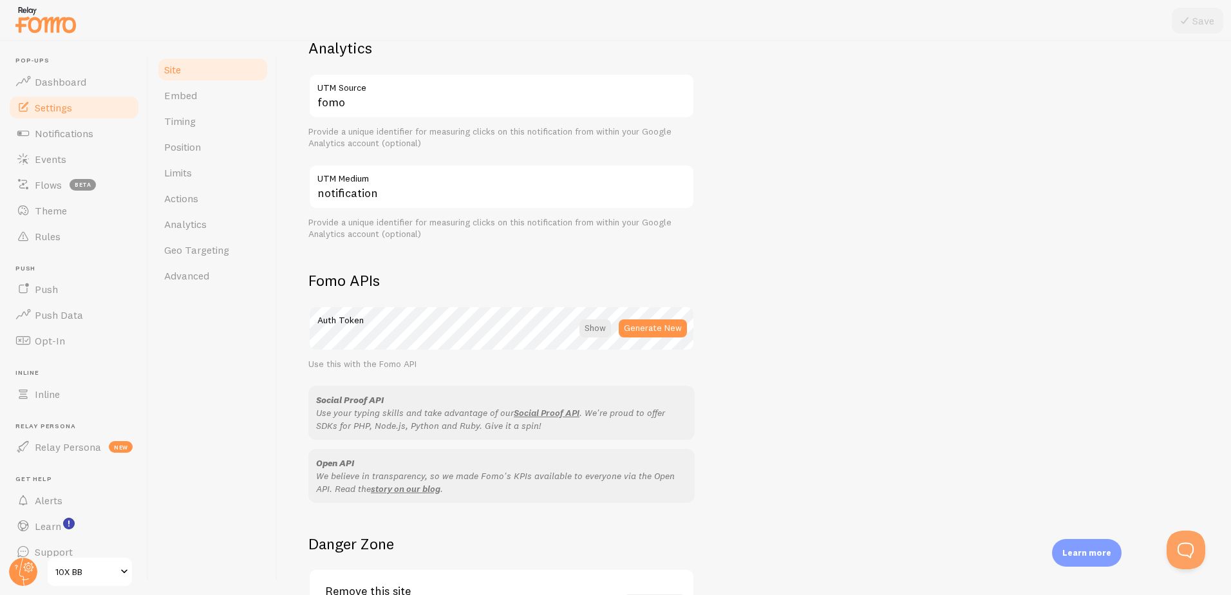
scroll to position [621, 0]
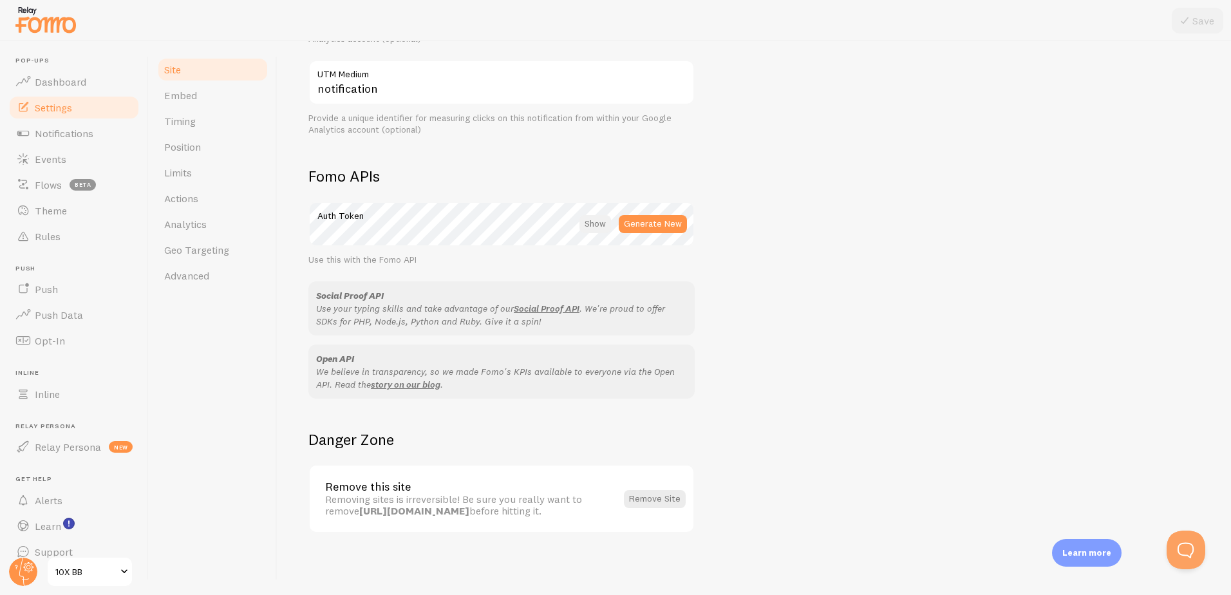
click at [605, 228] on div at bounding box center [596, 224] width 32 height 18
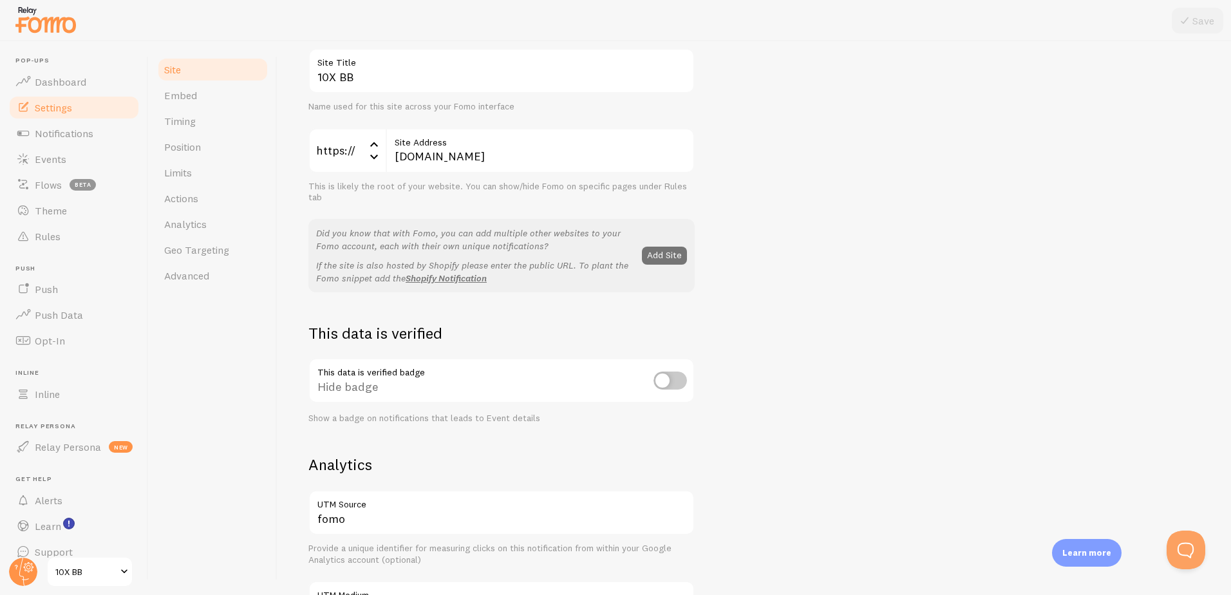
scroll to position [451, 0]
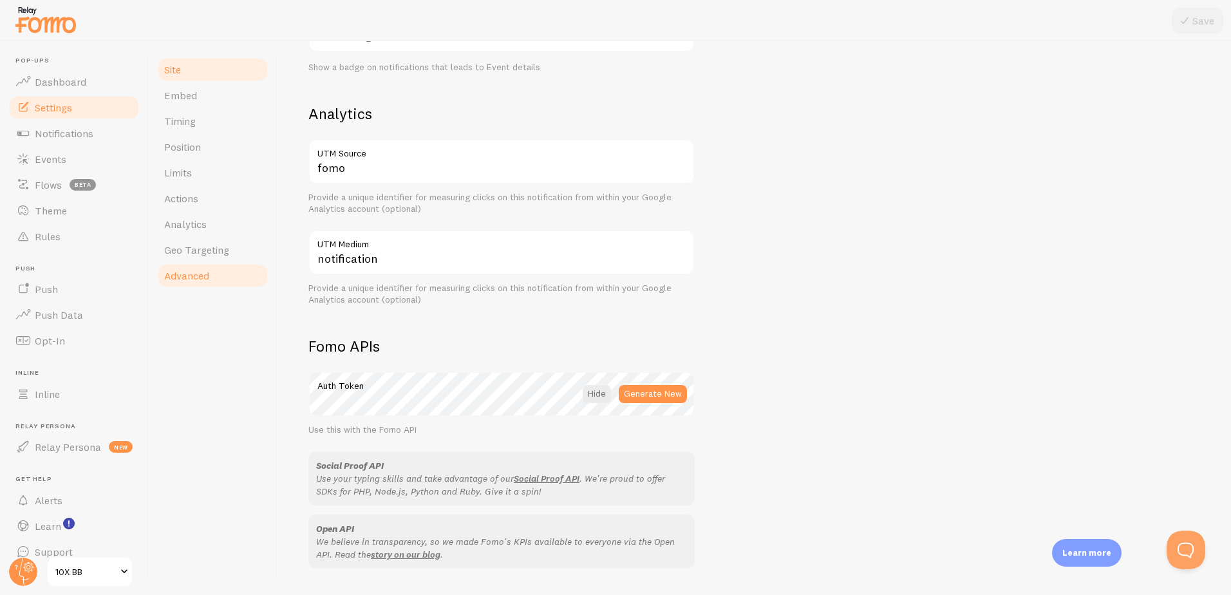
click at [196, 269] on span "Advanced" at bounding box center [186, 275] width 45 height 13
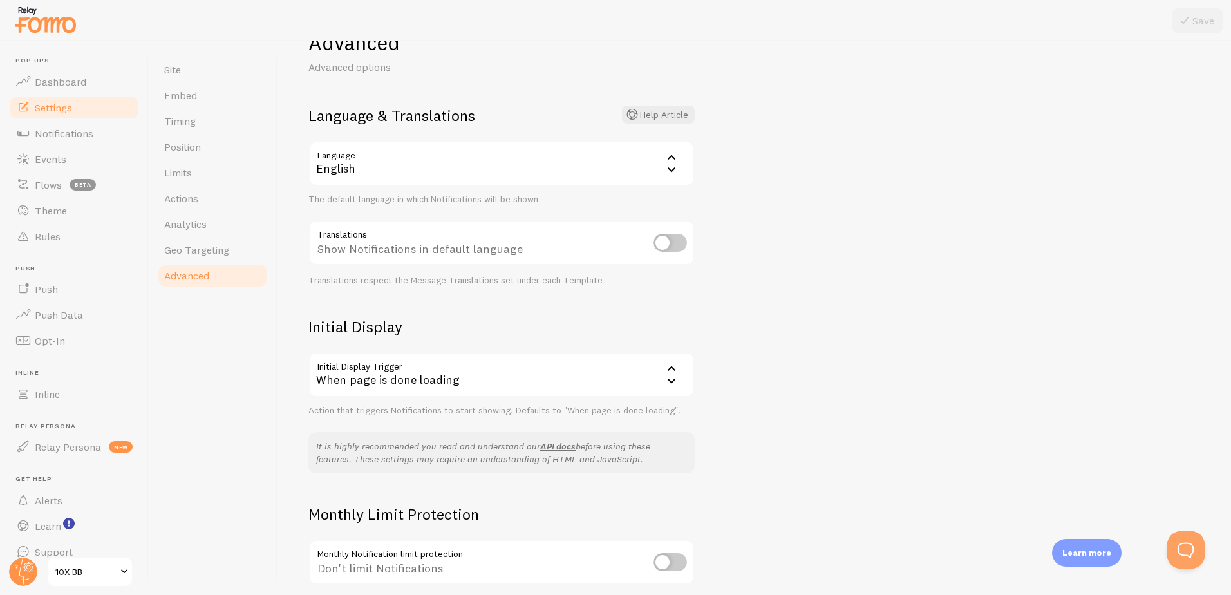
scroll to position [152, 0]
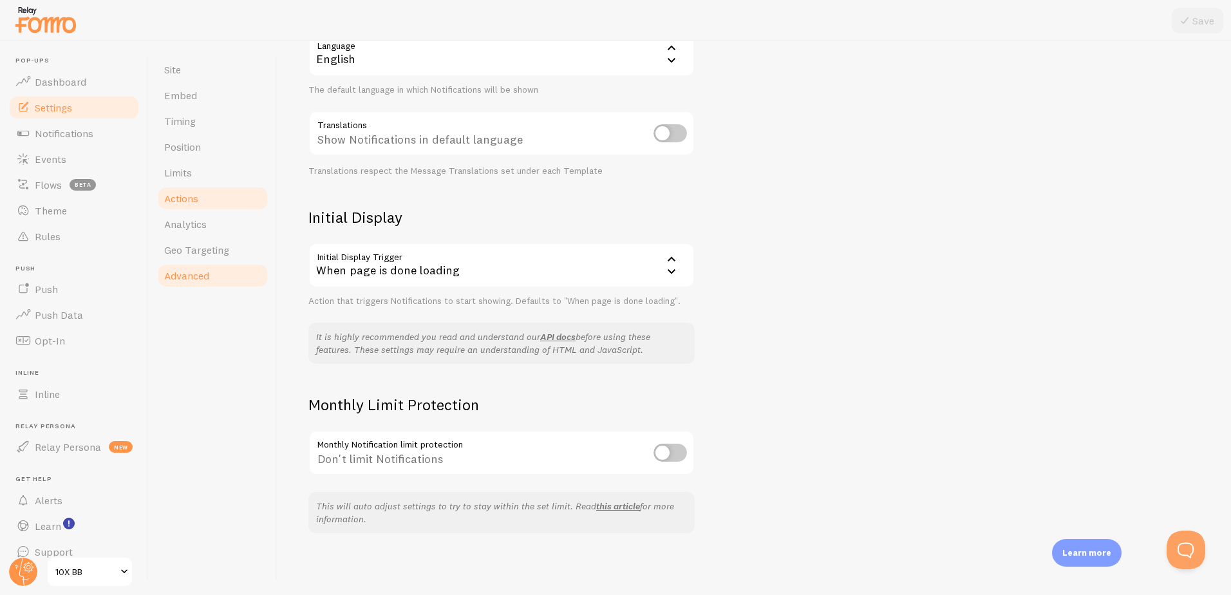
click at [191, 198] on span "Actions" at bounding box center [181, 198] width 34 height 13
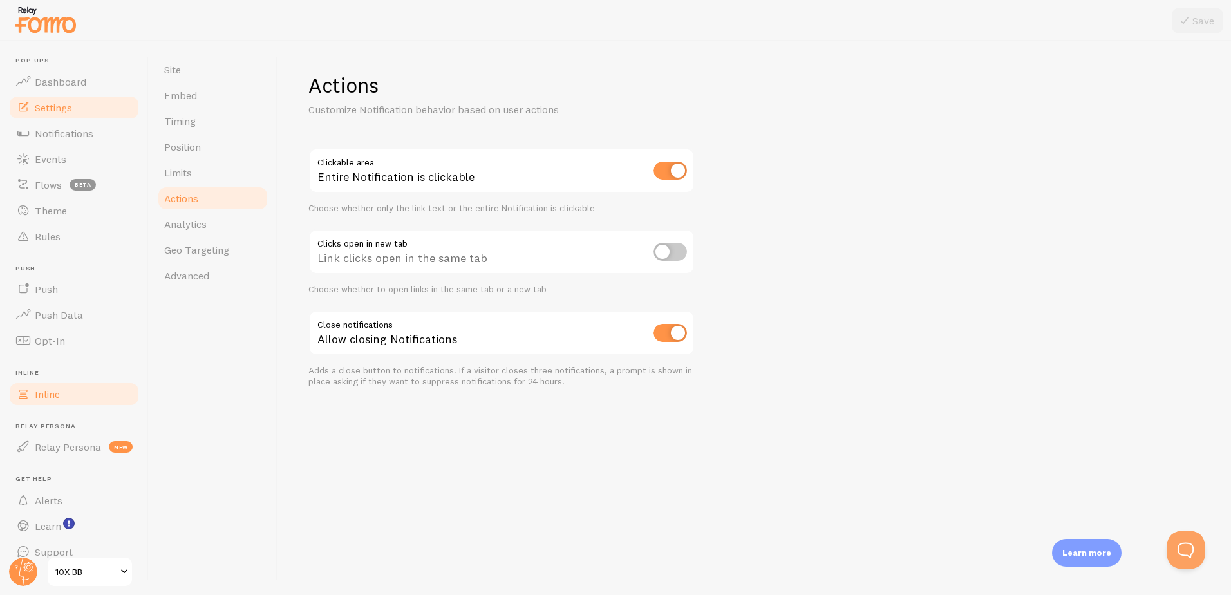
scroll to position [16, 0]
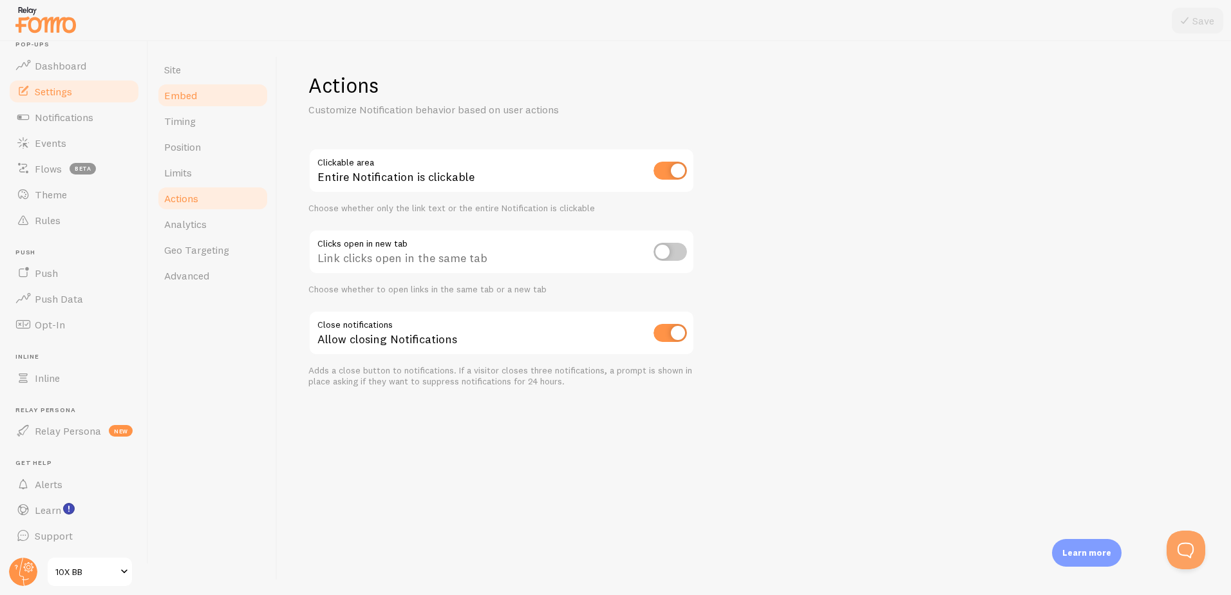
click at [210, 92] on link "Embed" at bounding box center [213, 95] width 113 height 26
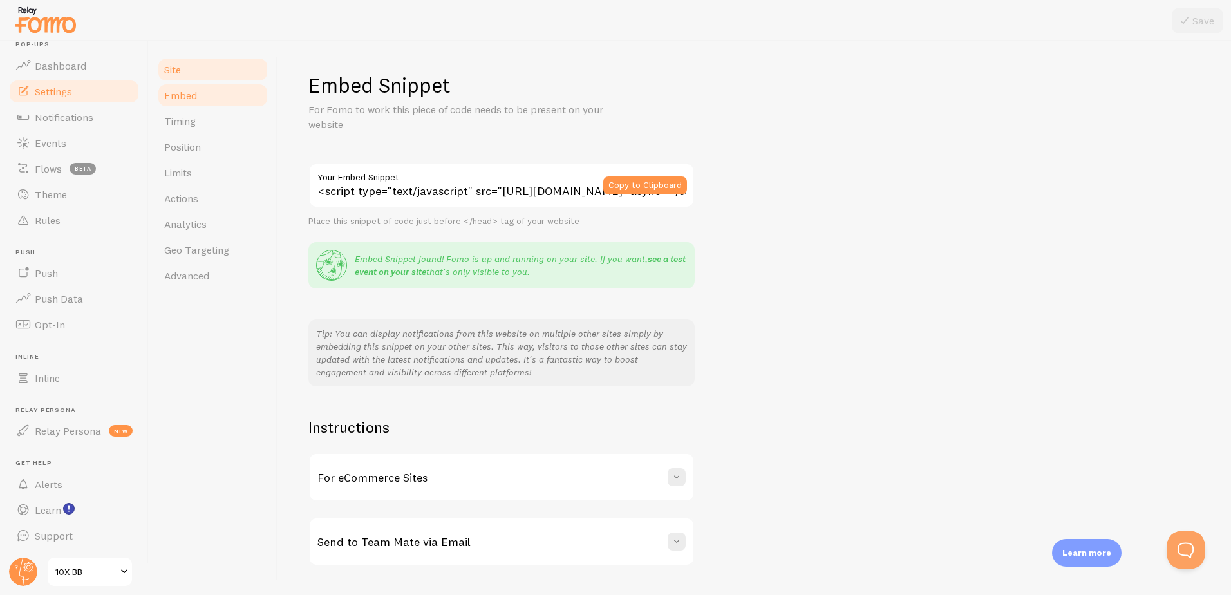
click at [207, 73] on link "Site" at bounding box center [213, 70] width 113 height 26
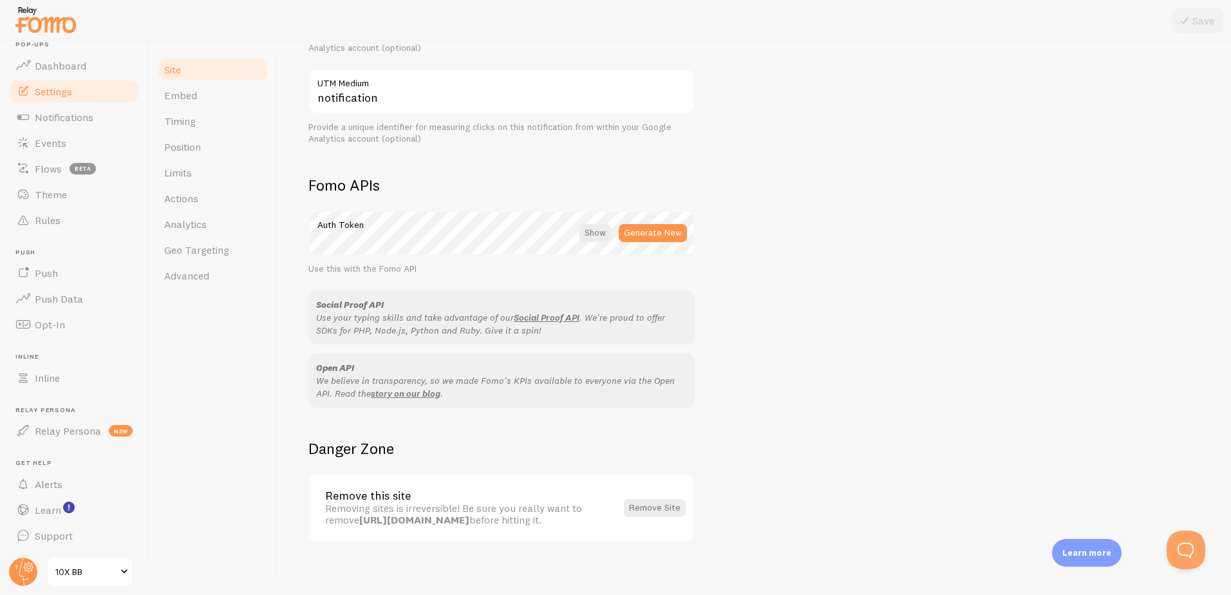
scroll to position [621, 0]
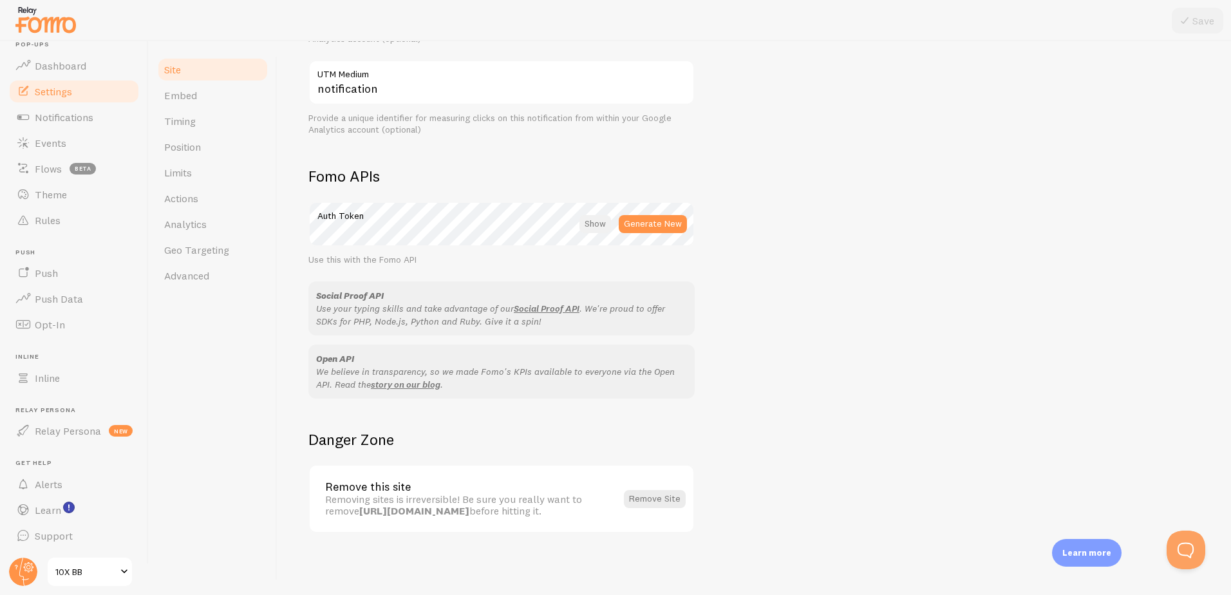
click at [590, 223] on div at bounding box center [596, 224] width 32 height 18
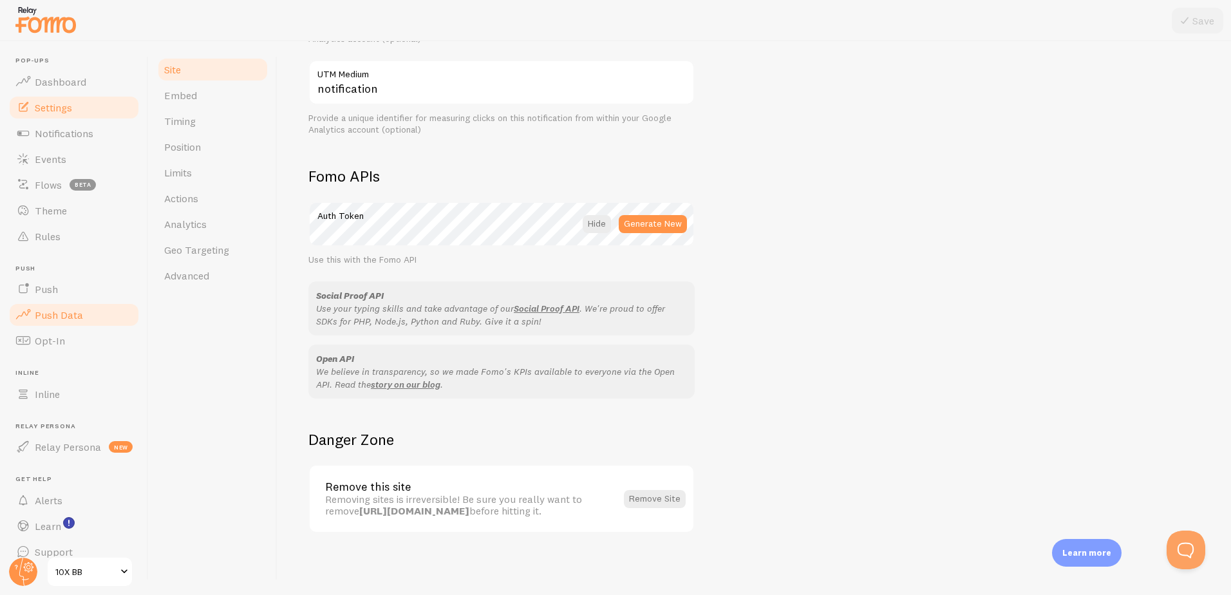
scroll to position [16, 0]
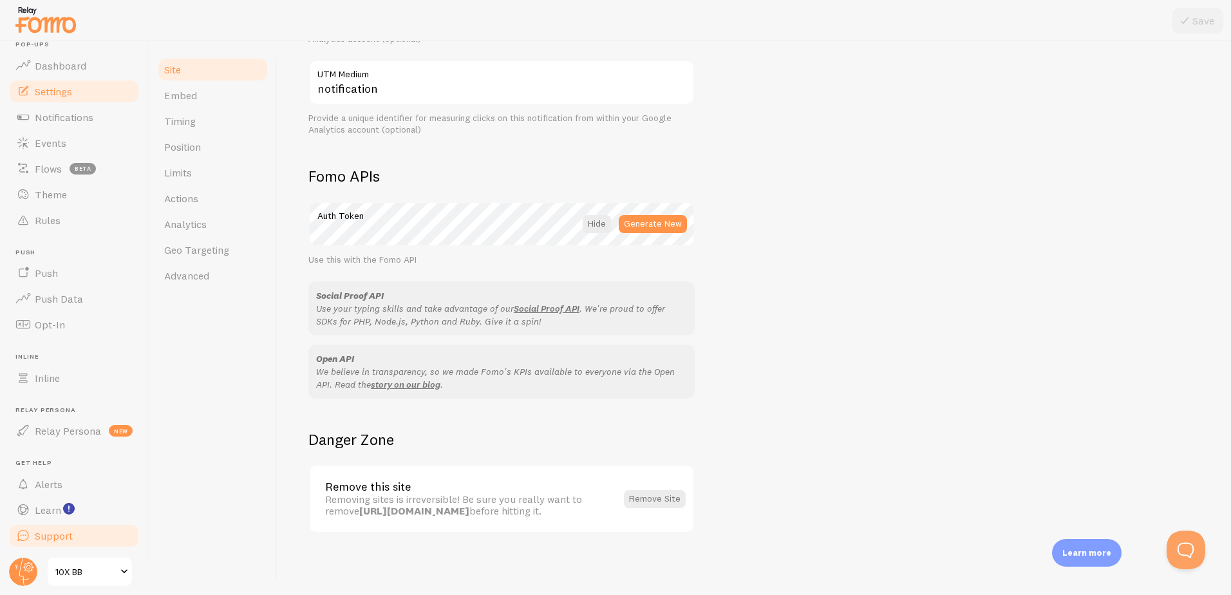
click at [46, 540] on span "Support" at bounding box center [54, 535] width 38 height 13
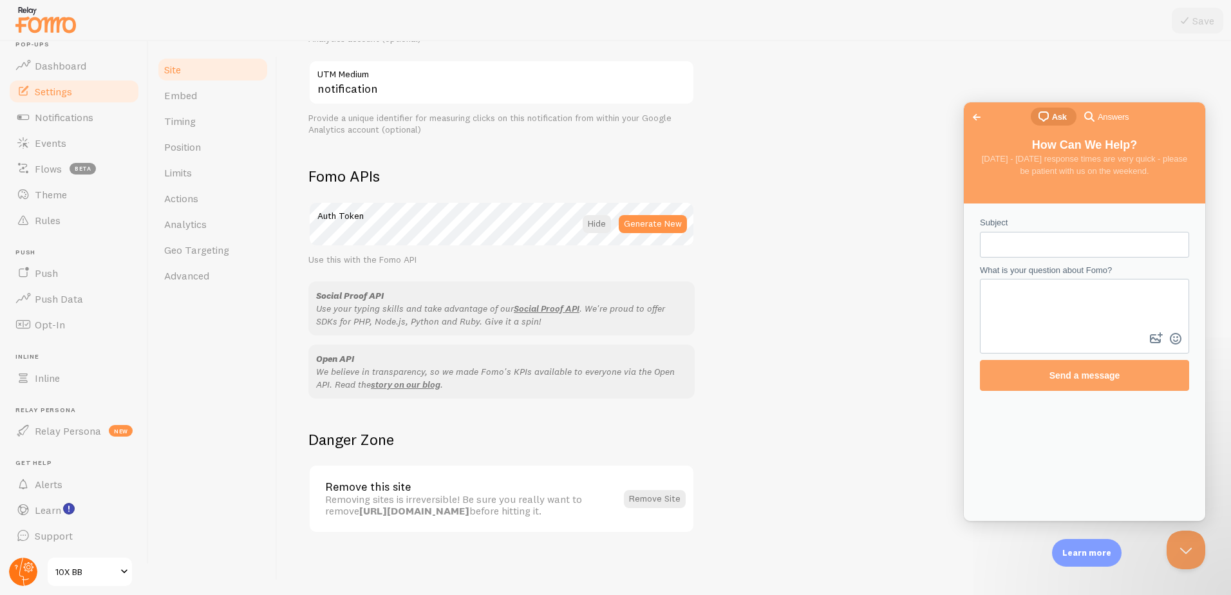
scroll to position [0, 0]
click at [1188, 551] on button "Close Beacon popover" at bounding box center [1183, 547] width 39 height 39
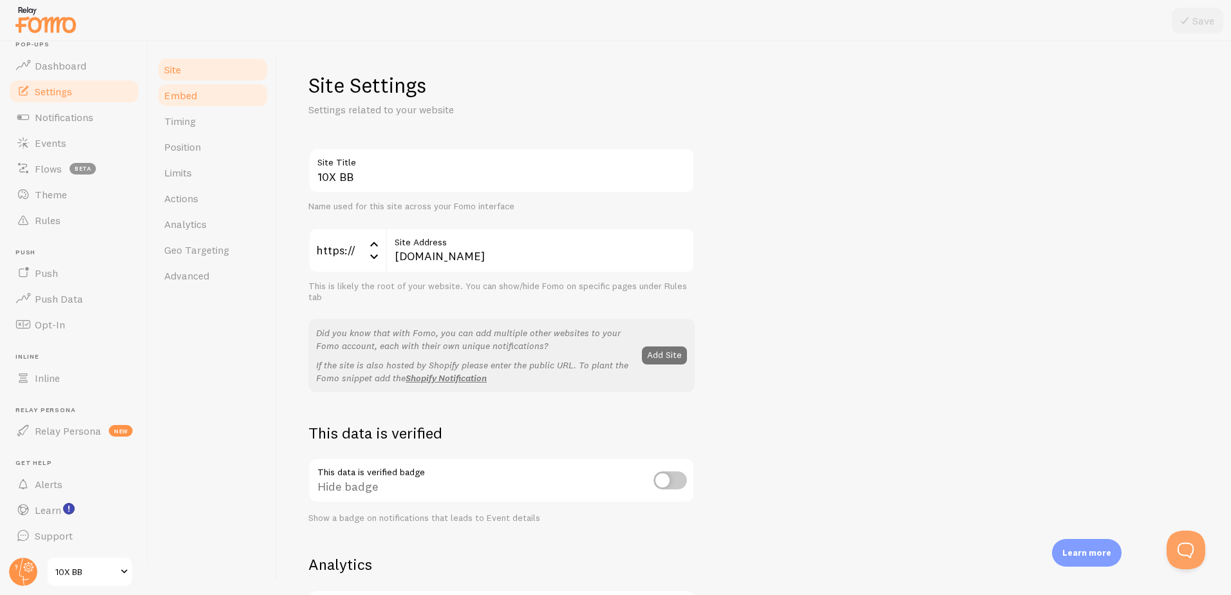
click at [233, 98] on link "Embed" at bounding box center [213, 95] width 113 height 26
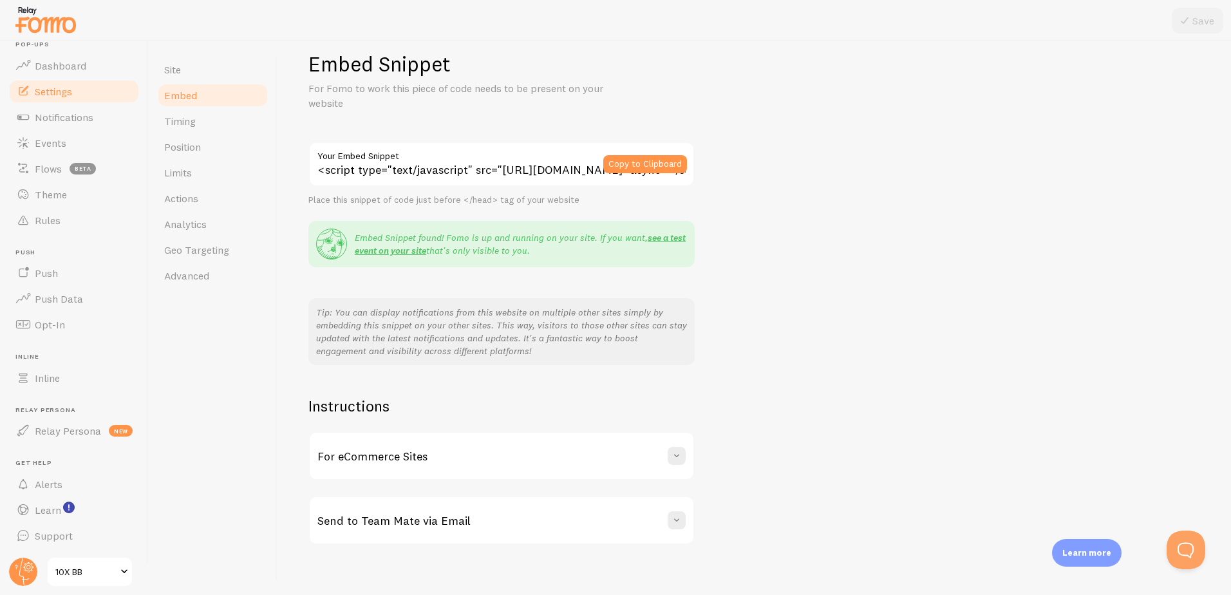
scroll to position [33, 0]
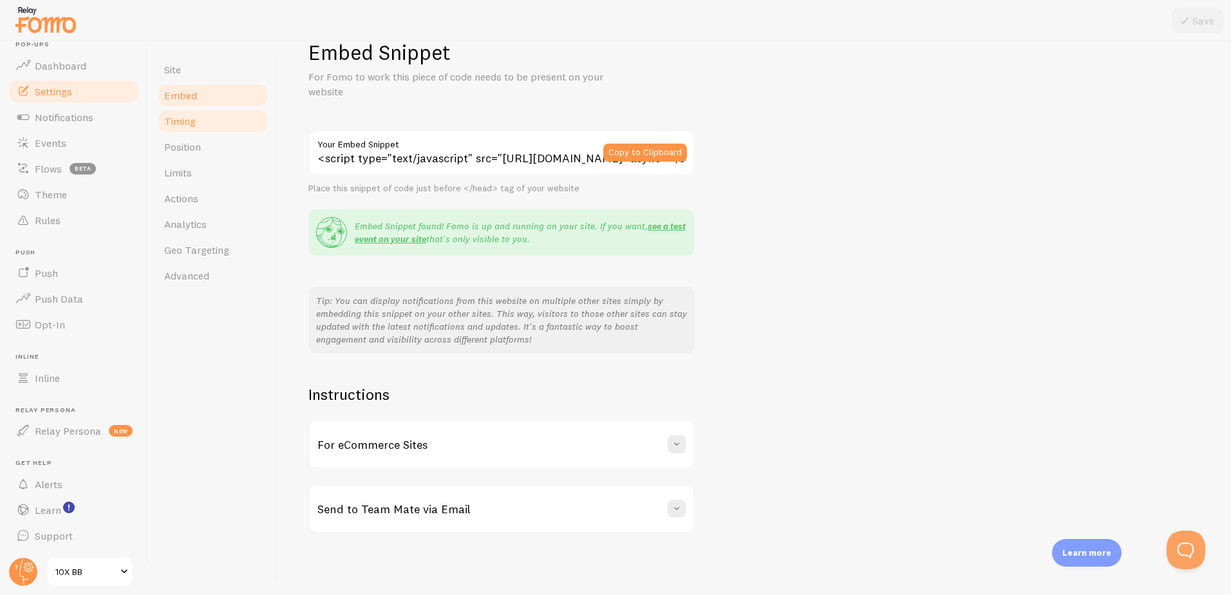
click at [187, 122] on span "Timing" at bounding box center [180, 121] width 32 height 13
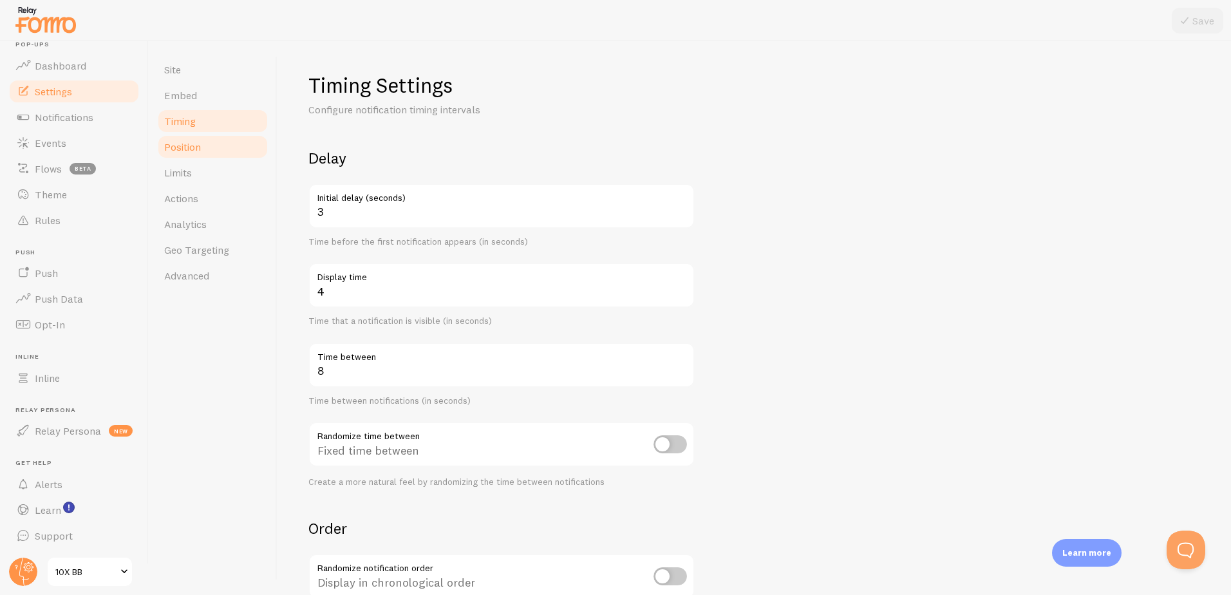
click at [194, 143] on span "Position" at bounding box center [182, 146] width 37 height 13
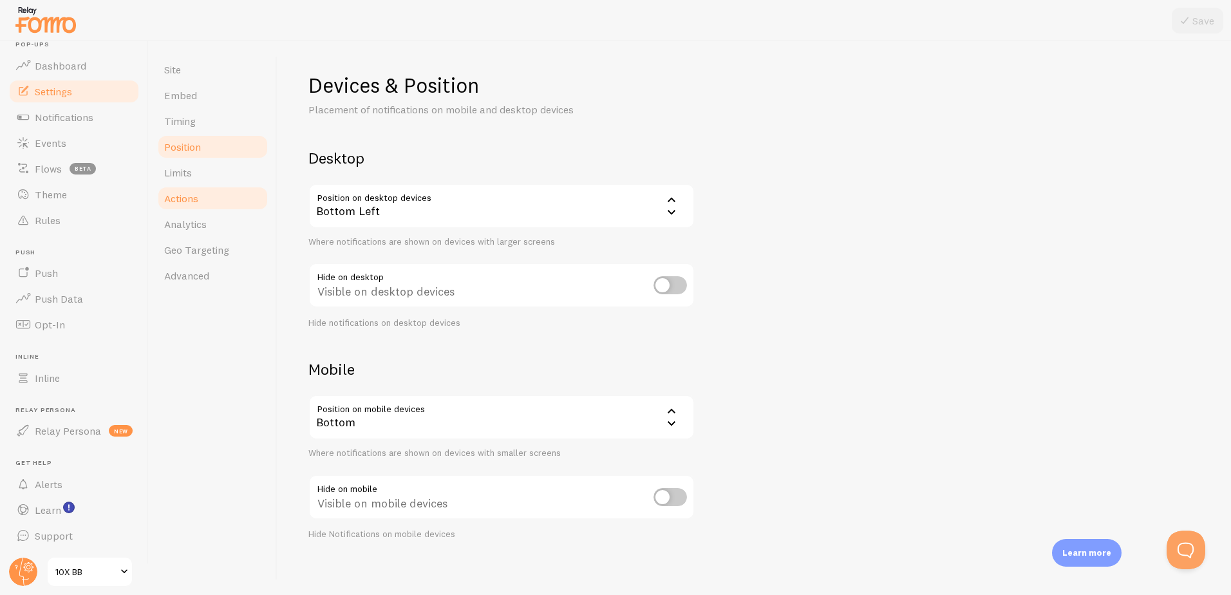
click at [210, 186] on link "Actions" at bounding box center [213, 198] width 113 height 26
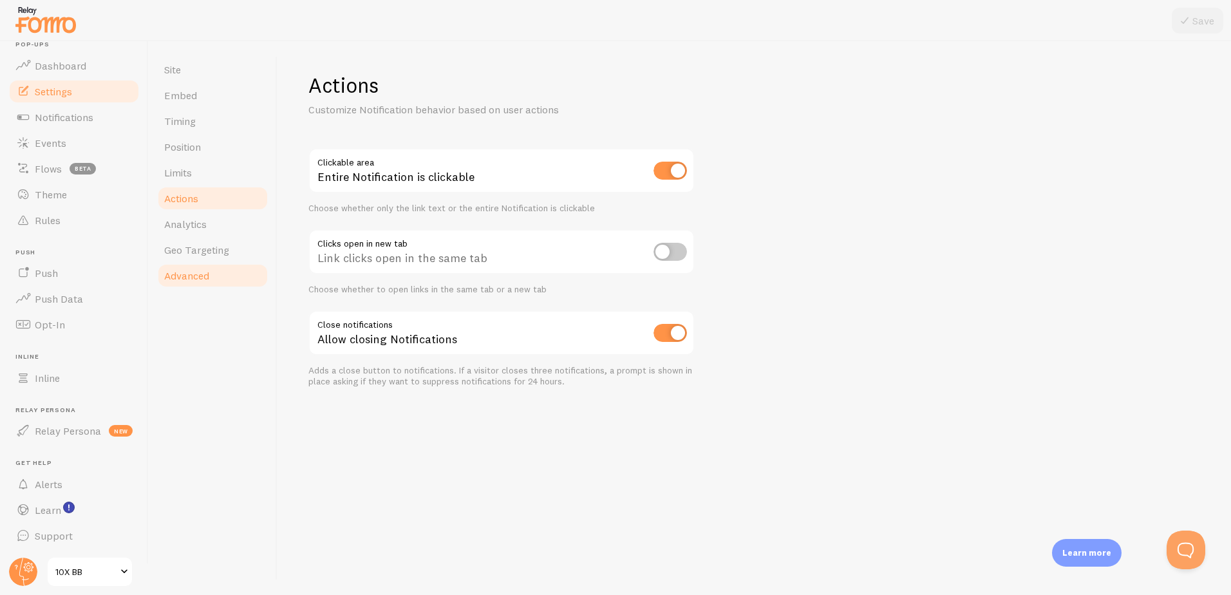
click at [227, 275] on link "Advanced" at bounding box center [213, 276] width 113 height 26
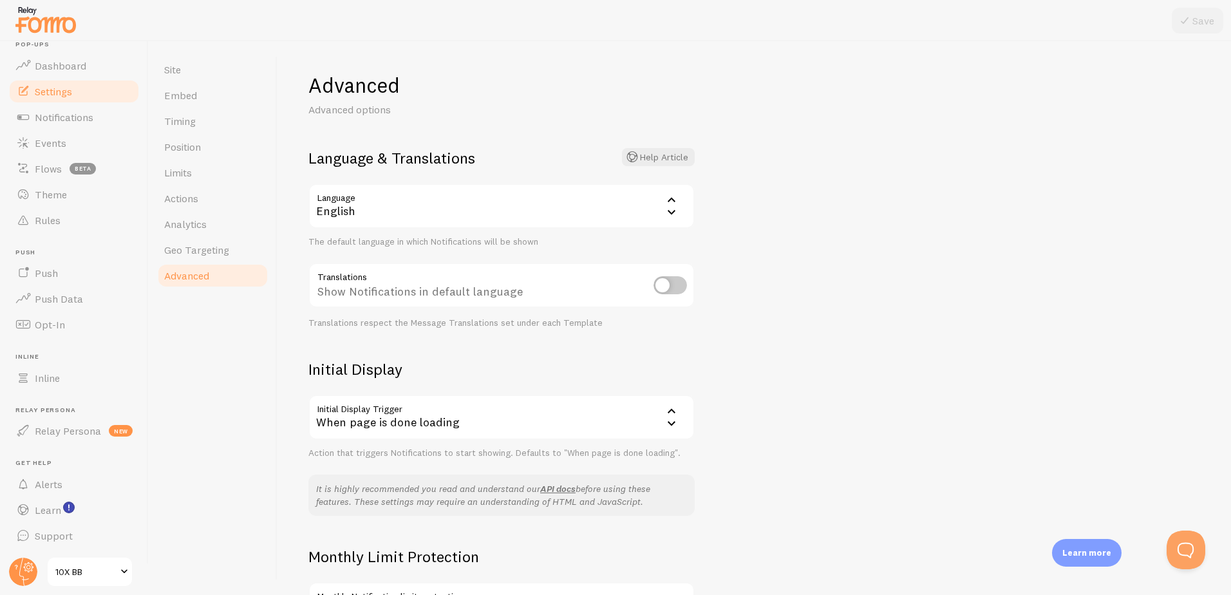
scroll to position [152, 0]
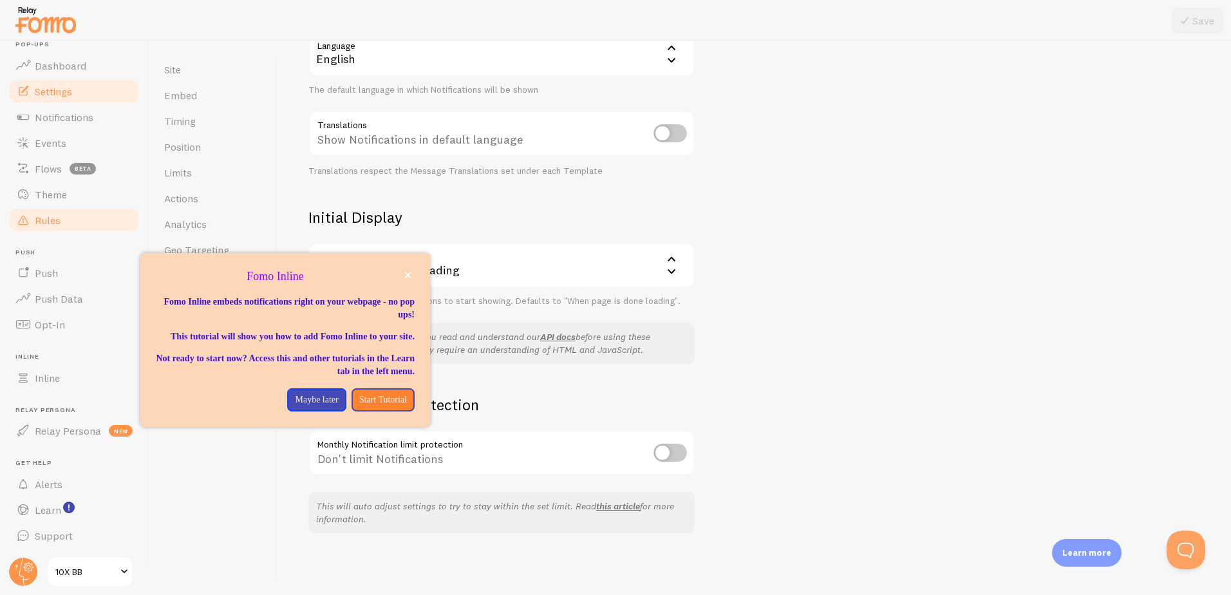
click at [63, 218] on link "Rules" at bounding box center [74, 220] width 133 height 26
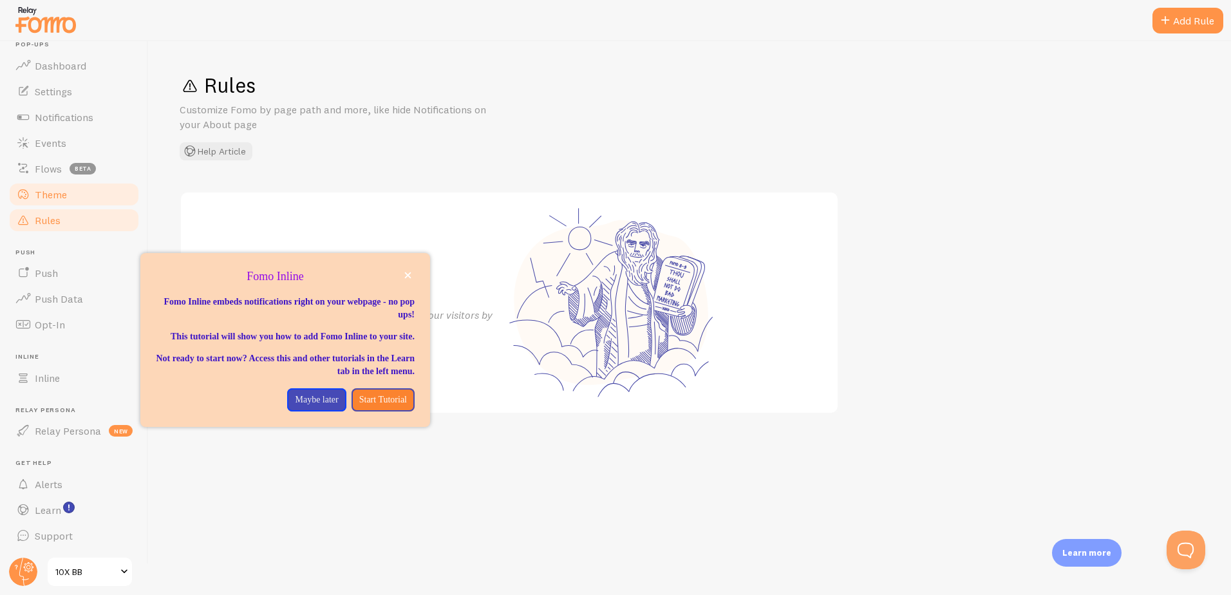
click at [65, 197] on span "Theme" at bounding box center [51, 194] width 32 height 13
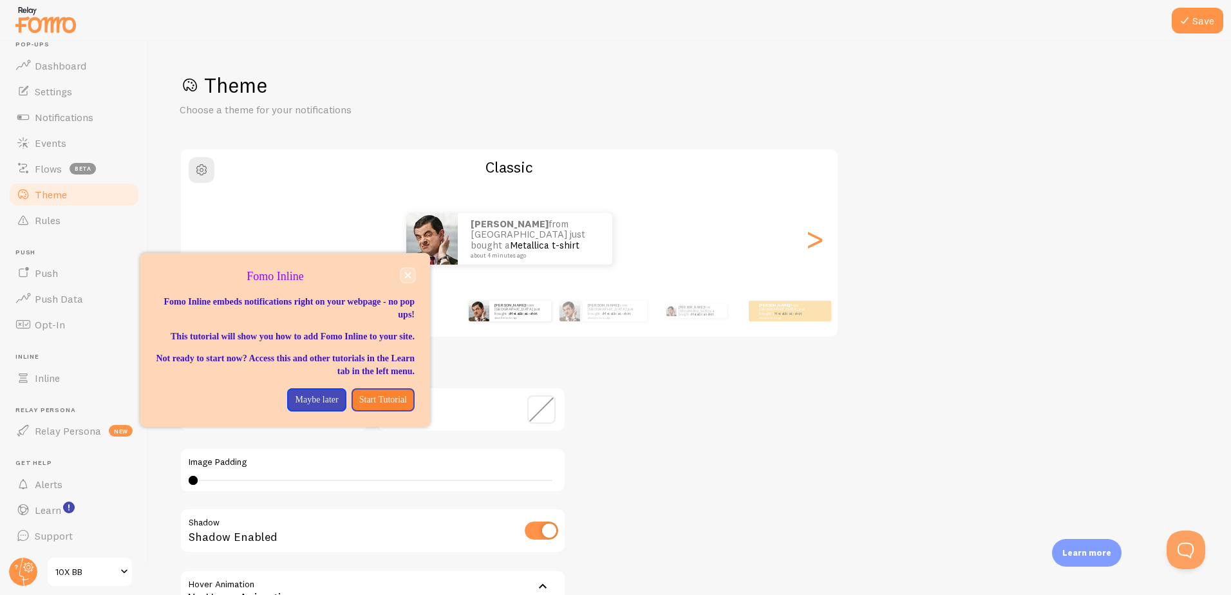
click at [407, 278] on icon "close," at bounding box center [407, 275] width 7 height 7
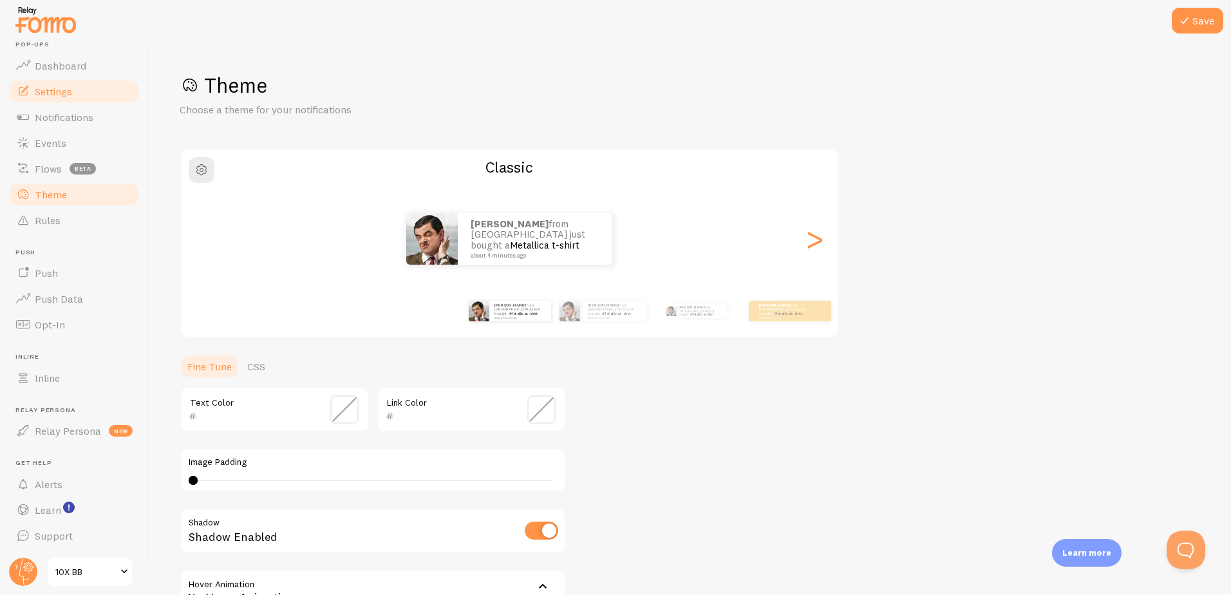
click at [37, 90] on span "Settings" at bounding box center [53, 91] width 37 height 13
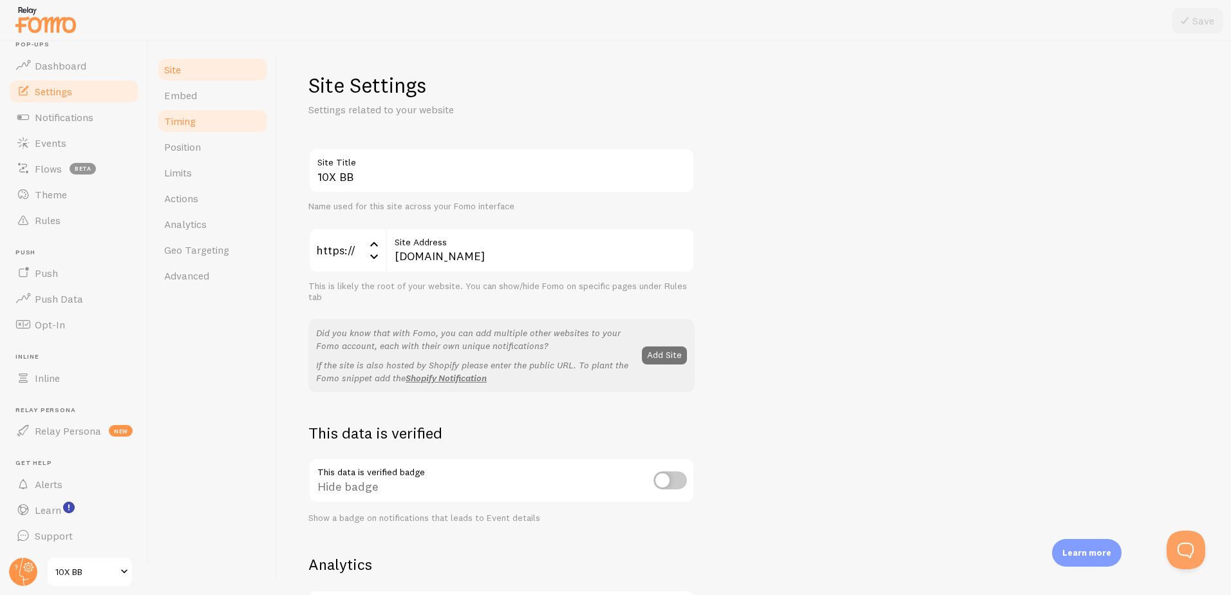
click at [230, 121] on link "Timing" at bounding box center [213, 121] width 113 height 26
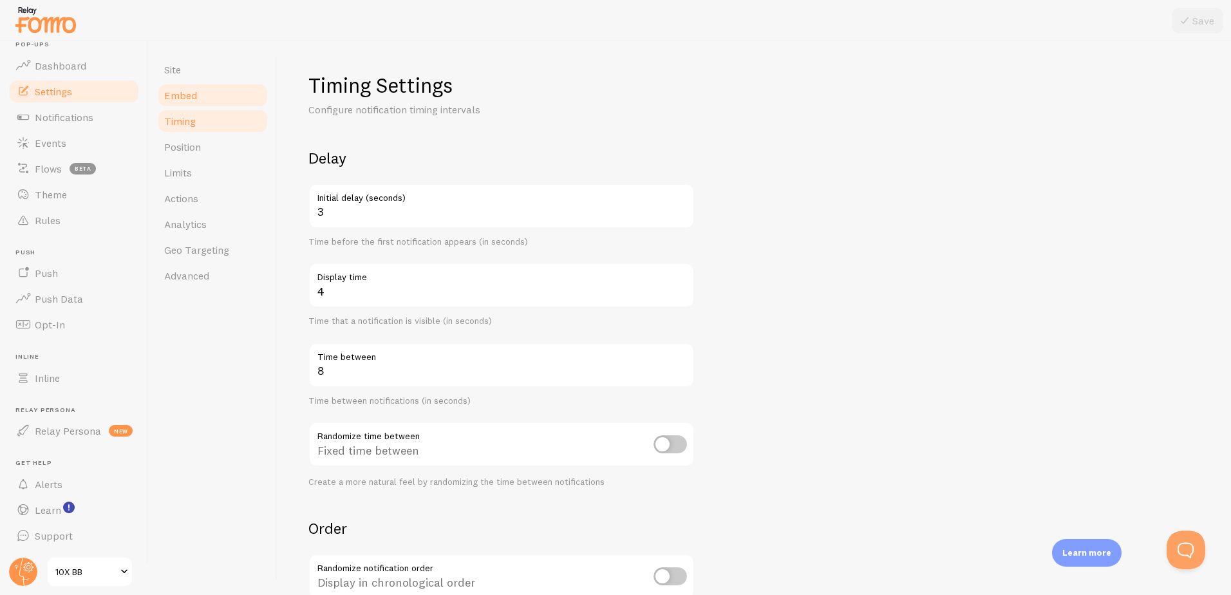
click at [229, 98] on link "Embed" at bounding box center [213, 95] width 113 height 26
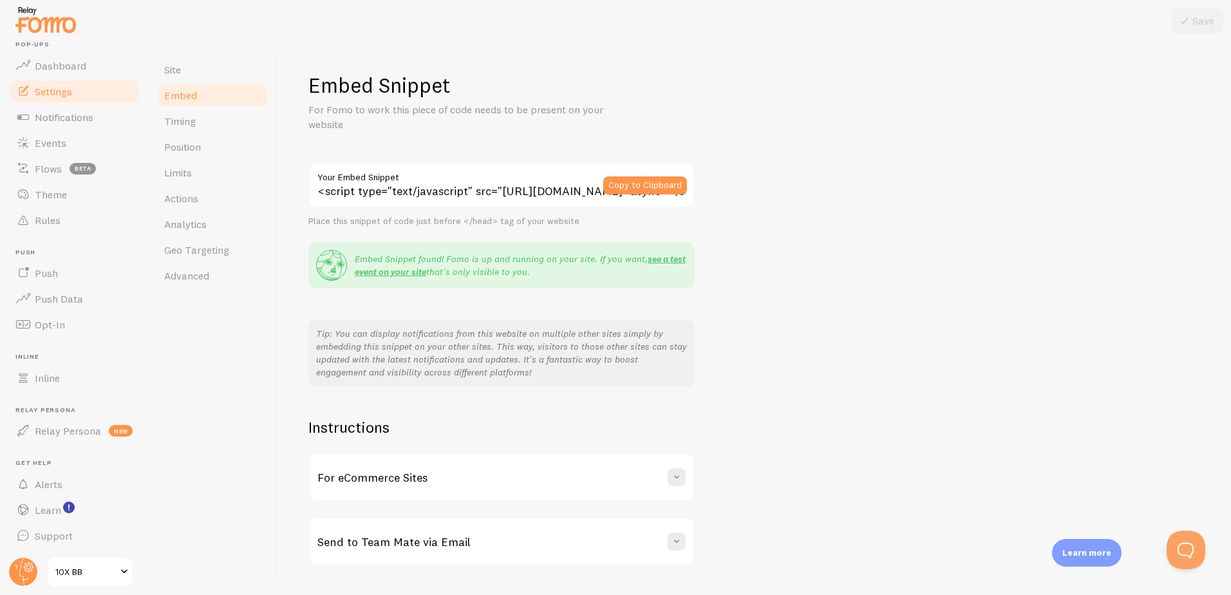
scroll to position [33, 0]
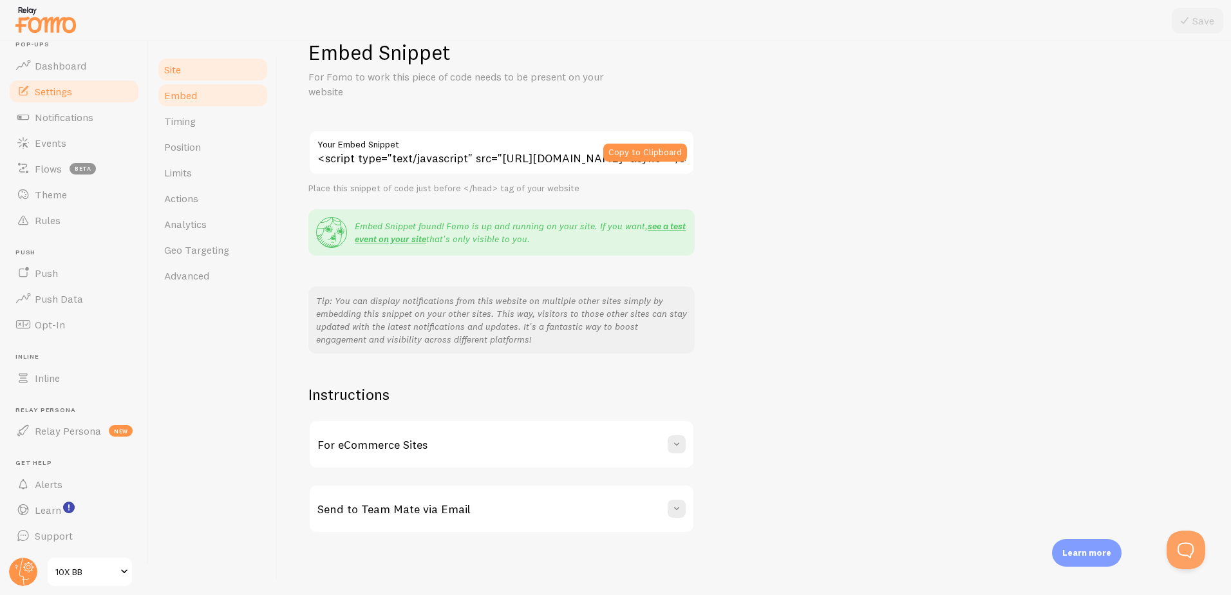
click at [208, 73] on link "Site" at bounding box center [213, 70] width 113 height 26
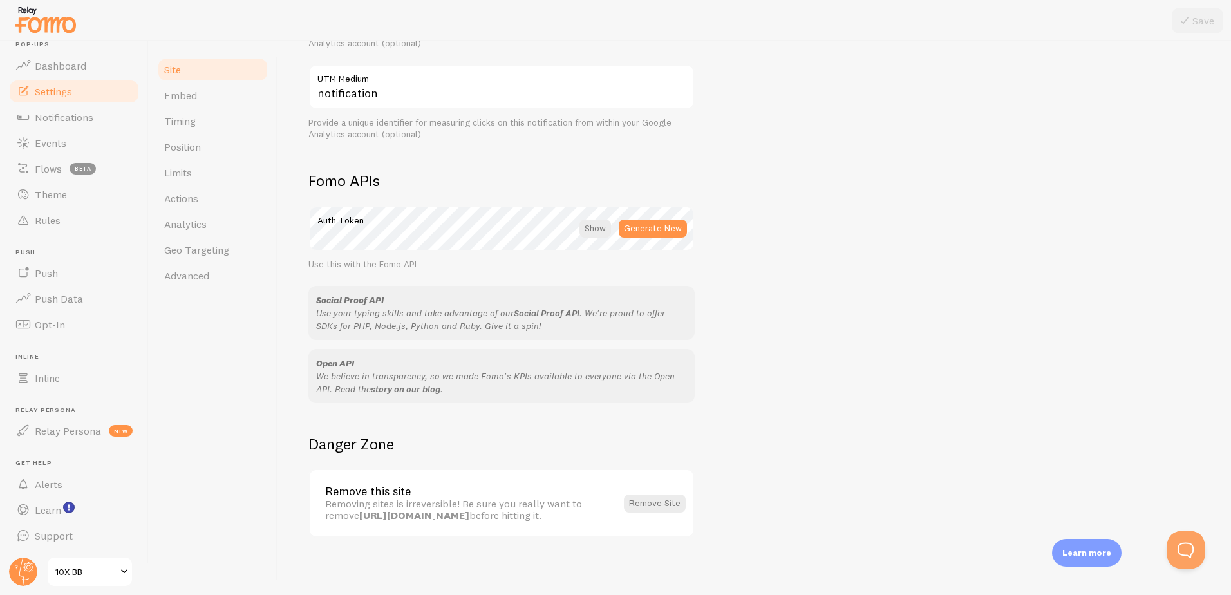
scroll to position [621, 0]
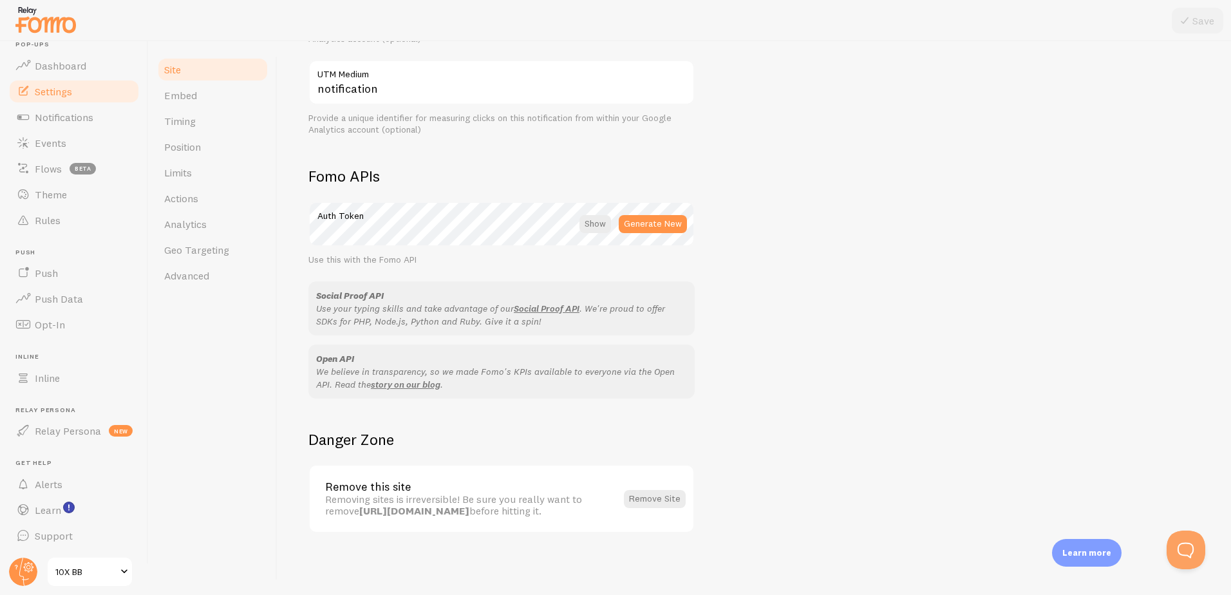
click at [33, 19] on img at bounding box center [46, 19] width 64 height 33
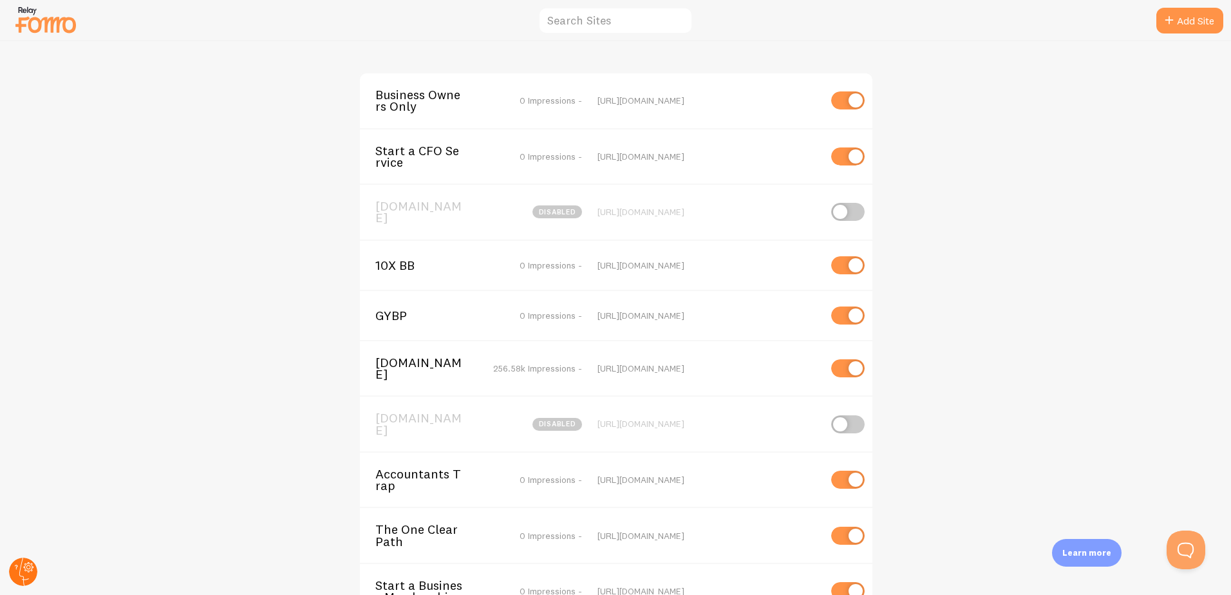
click at [28, 570] on circle at bounding box center [23, 572] width 28 height 28
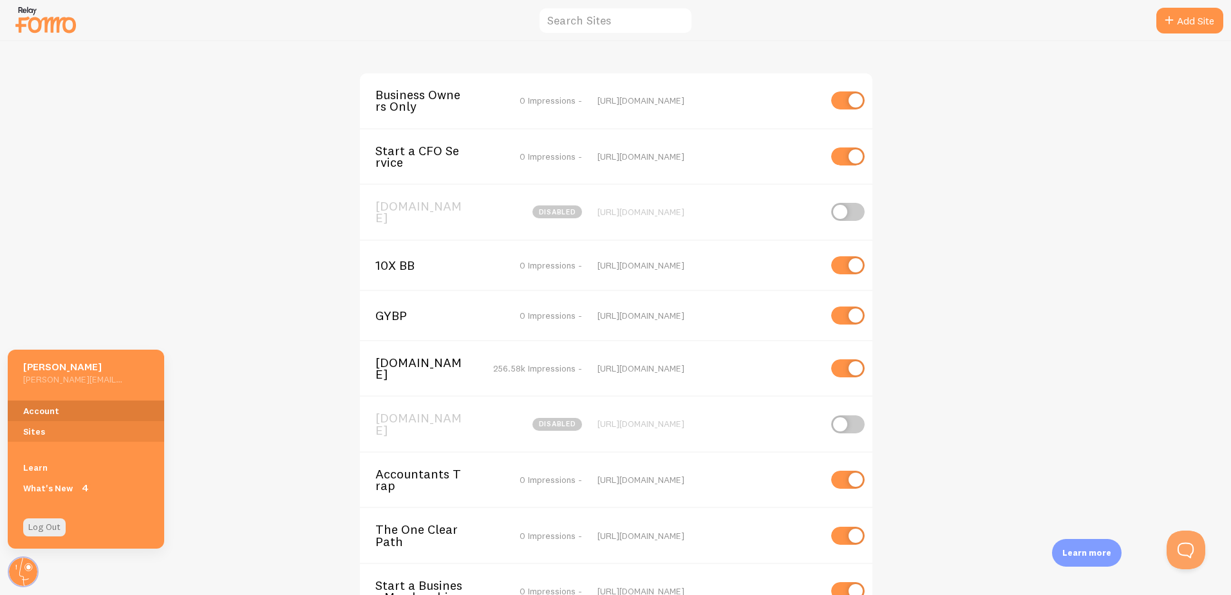
click at [53, 404] on link "Account" at bounding box center [86, 411] width 157 height 21
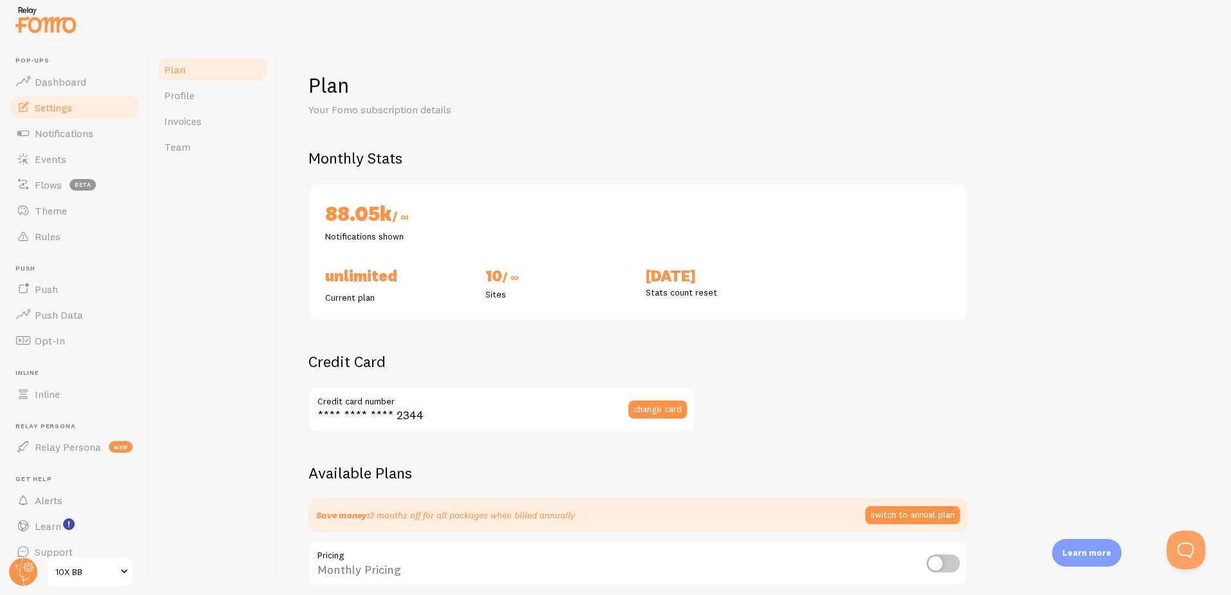
click at [67, 111] on span "Settings" at bounding box center [53, 107] width 37 height 13
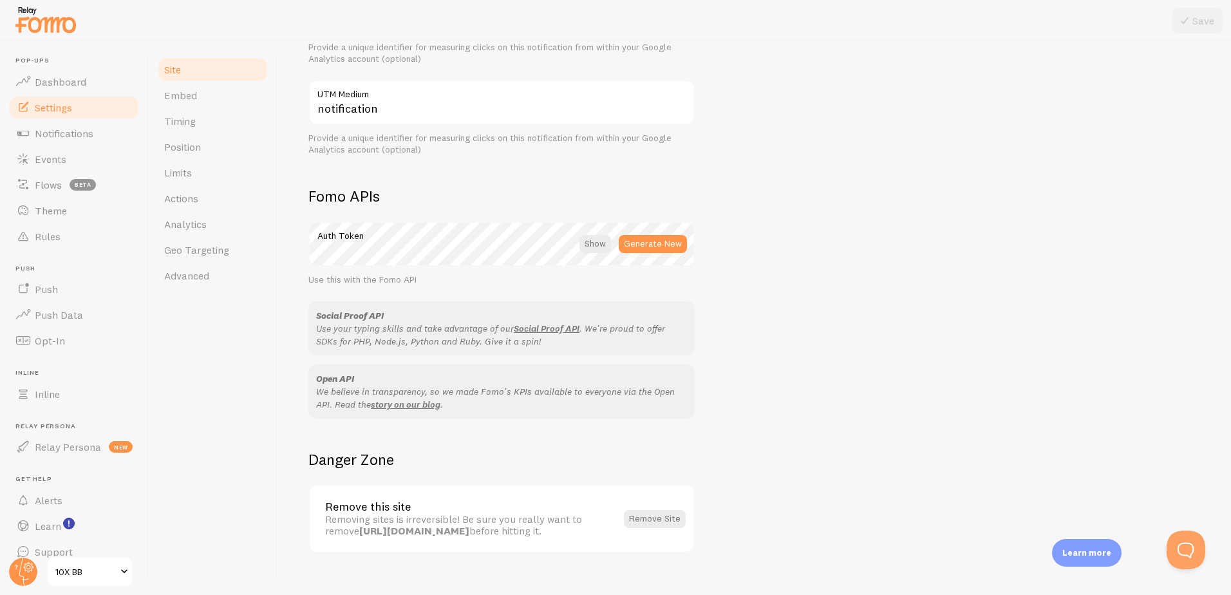
scroll to position [621, 0]
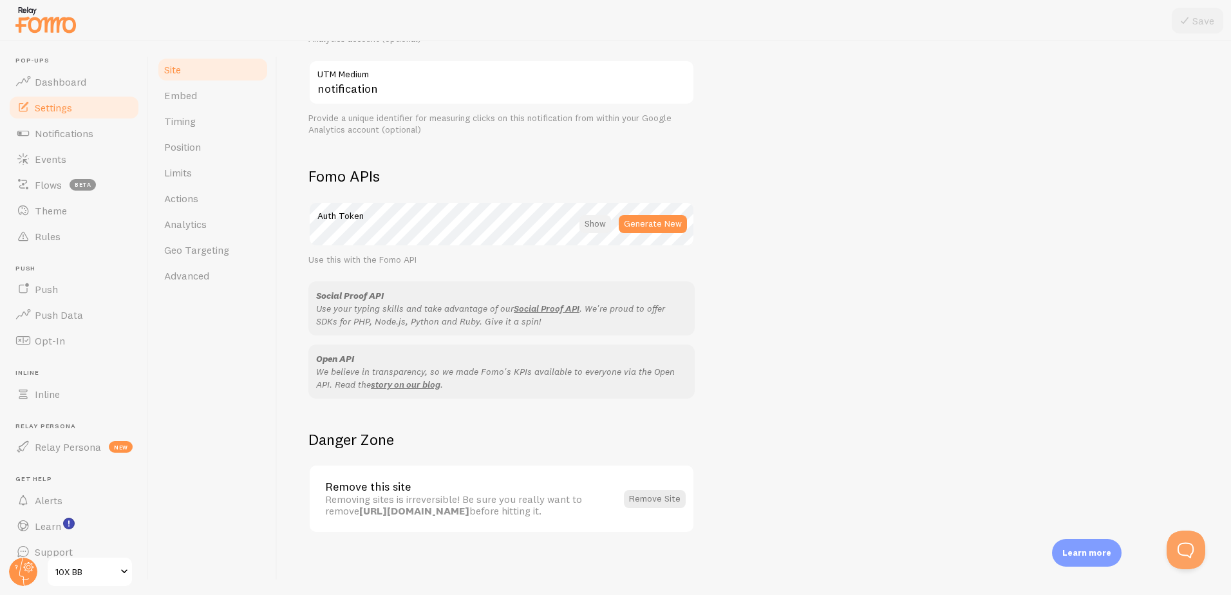
click at [601, 221] on div at bounding box center [596, 224] width 32 height 18
click at [1074, 562] on div "Learn more" at bounding box center [1087, 553] width 70 height 28
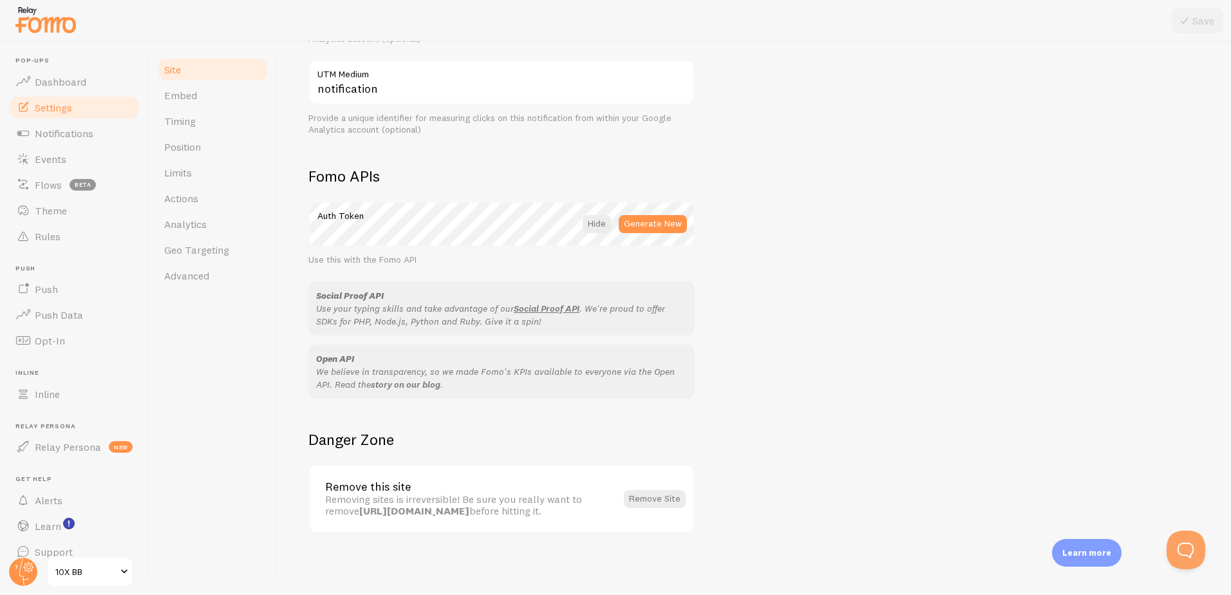
click at [408, 381] on link "story on our blog" at bounding box center [406, 385] width 70 height 12
click at [205, 281] on span "Advanced" at bounding box center [186, 275] width 45 height 13
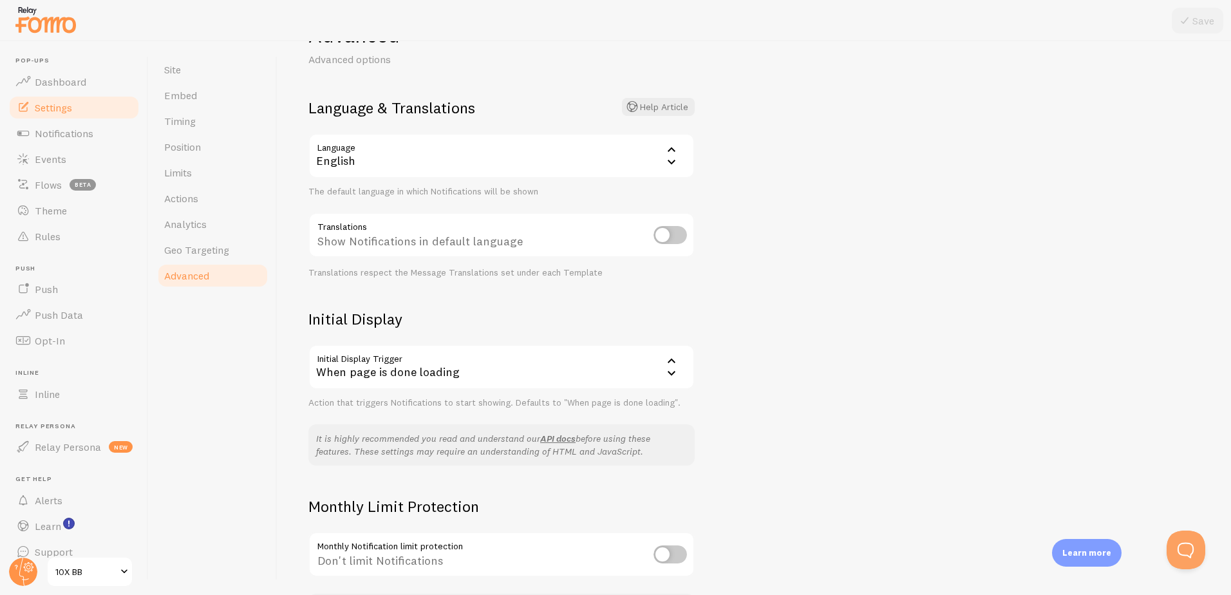
scroll to position [152, 0]
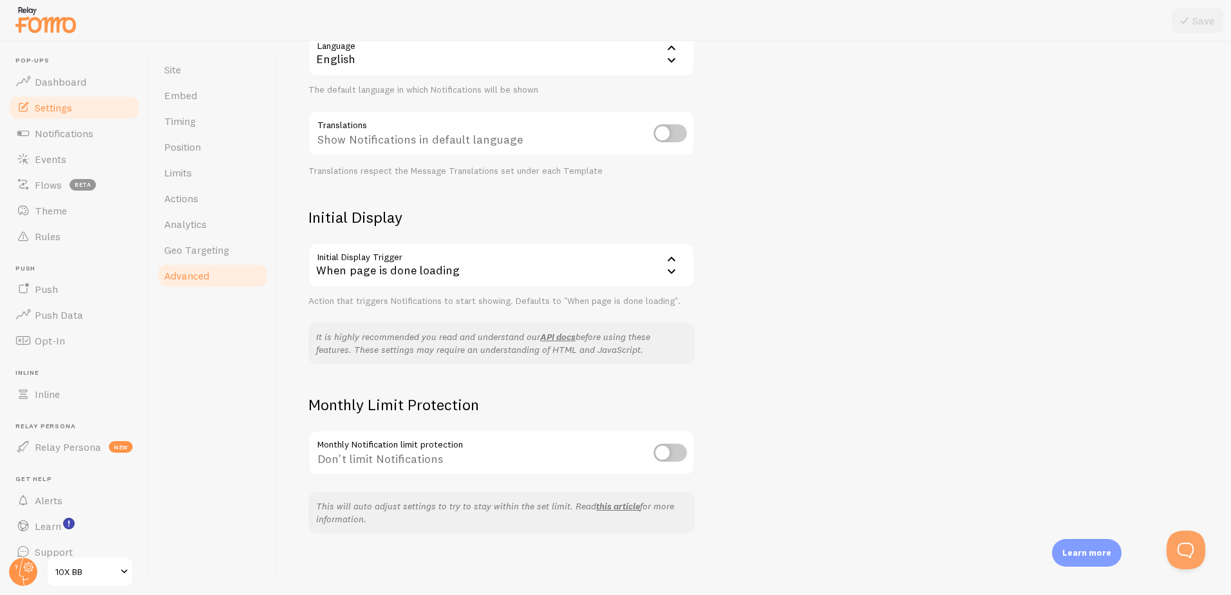
click at [246, 335] on div "Site Embed Timing Position Limits Actions Analytics Geo Targeting Advanced" at bounding box center [213, 318] width 129 height 554
click at [50, 260] on ul "Pop-ups Dashboard Settings Notifications Events Flows beta Theme Rules [GEOGRAP…" at bounding box center [74, 311] width 133 height 508
click at [51, 240] on span "Rules" at bounding box center [48, 236] width 26 height 13
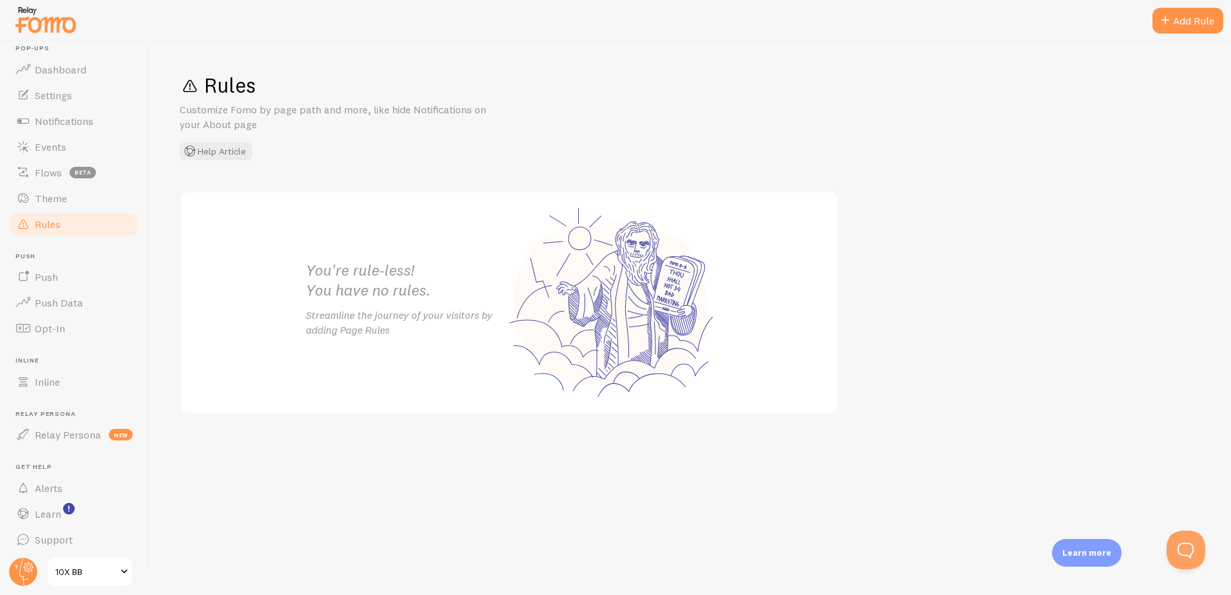
scroll to position [16, 0]
click at [72, 82] on link "Settings" at bounding box center [74, 92] width 133 height 26
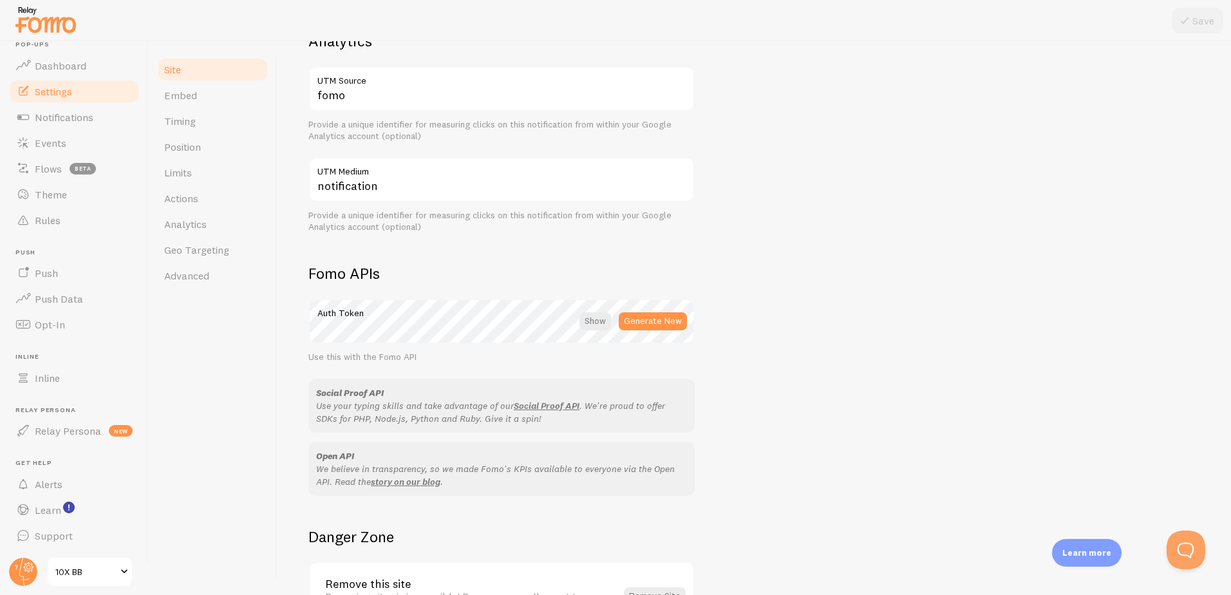
scroll to position [621, 0]
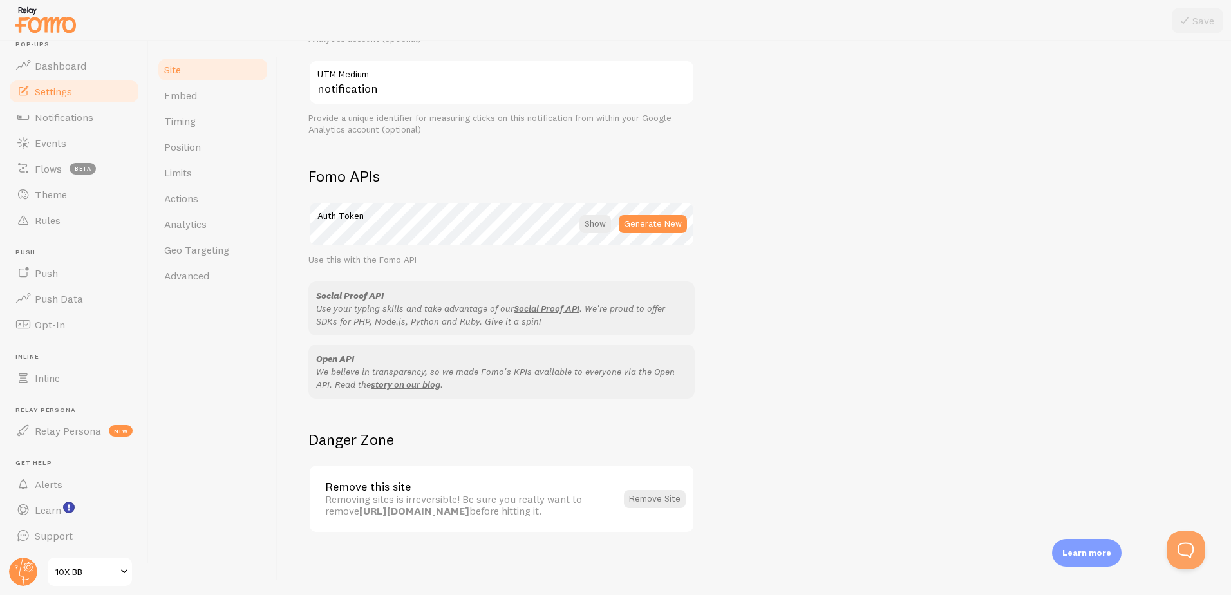
click at [56, 569] on span "10X BB" at bounding box center [85, 571] width 61 height 15
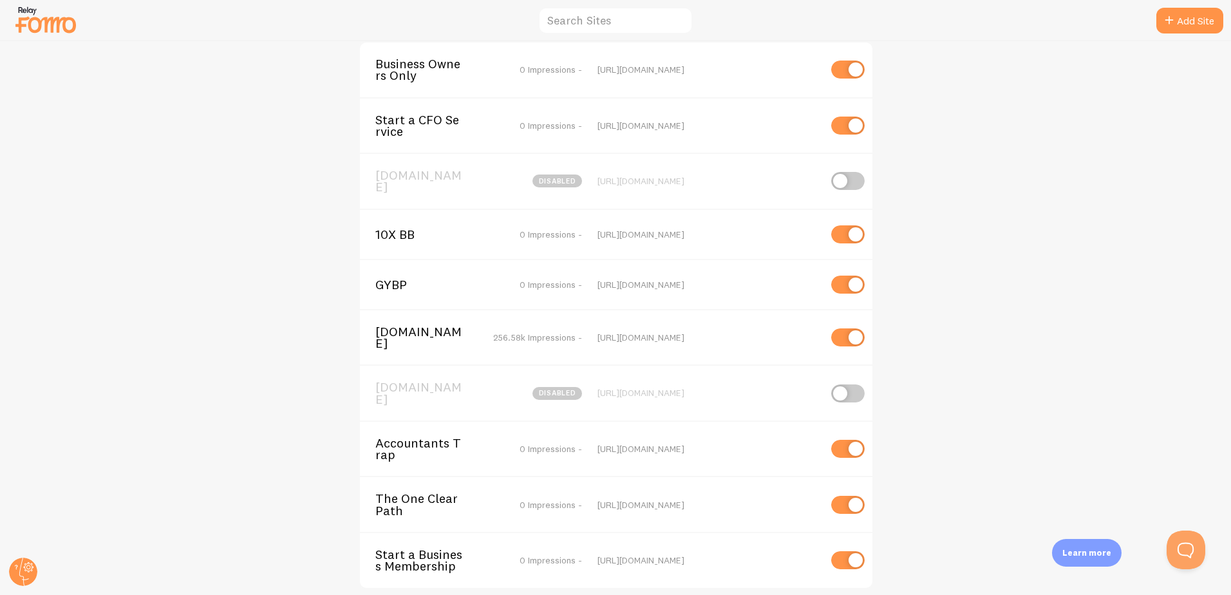
scroll to position [44, 0]
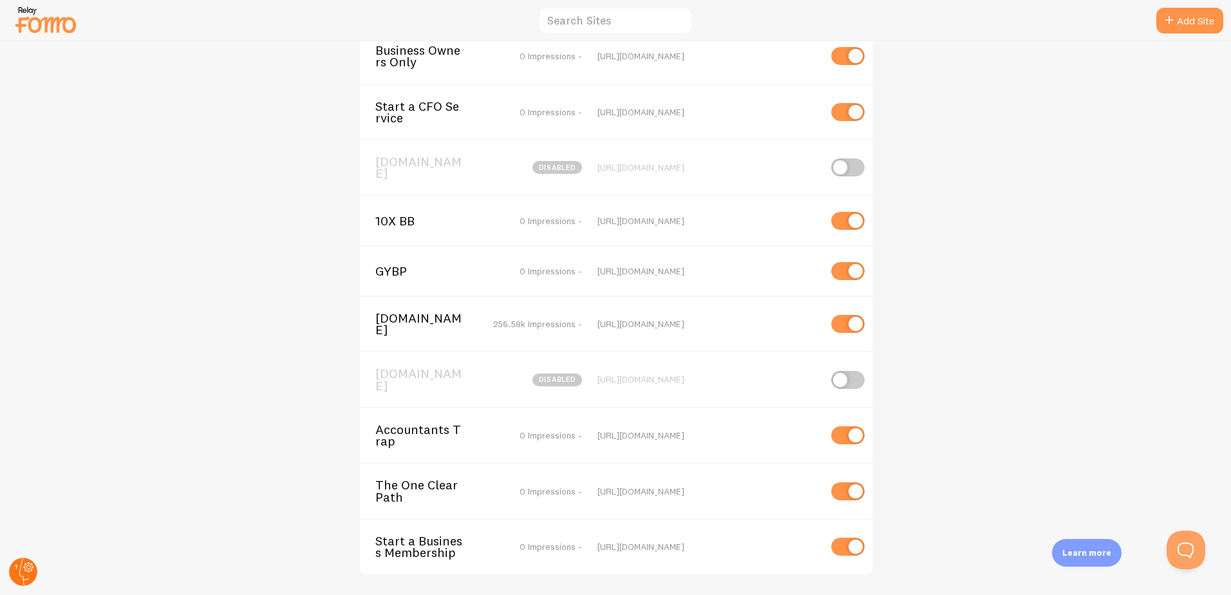
click at [21, 567] on icon at bounding box center [24, 572] width 10 height 28
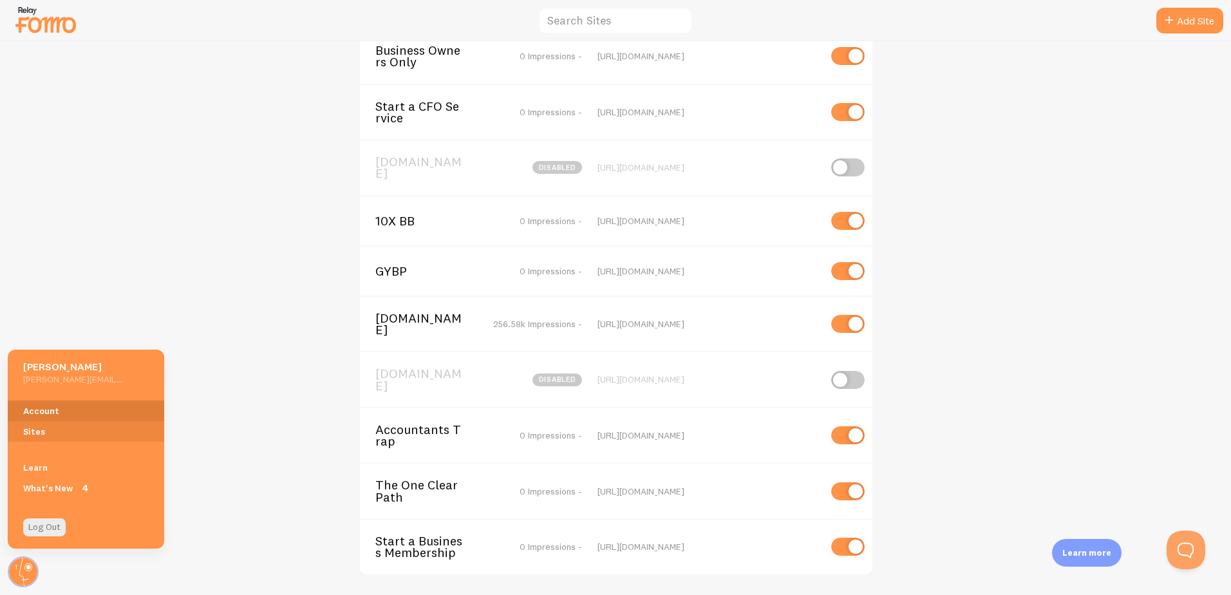
click at [99, 417] on link "Account" at bounding box center [86, 411] width 157 height 21
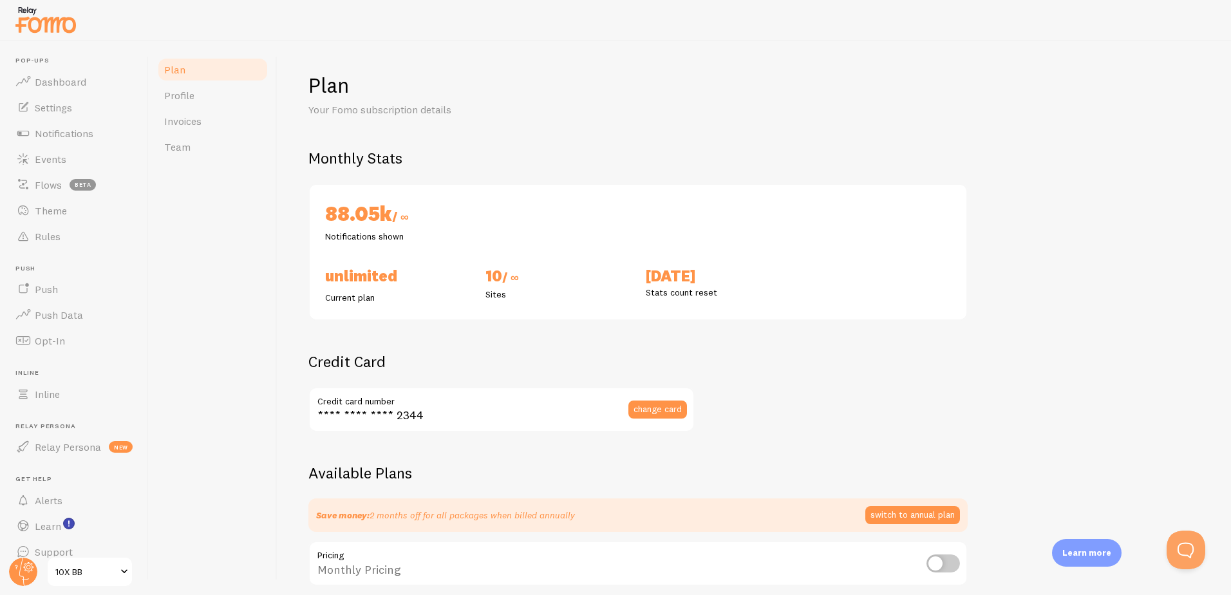
checkbox input "true"
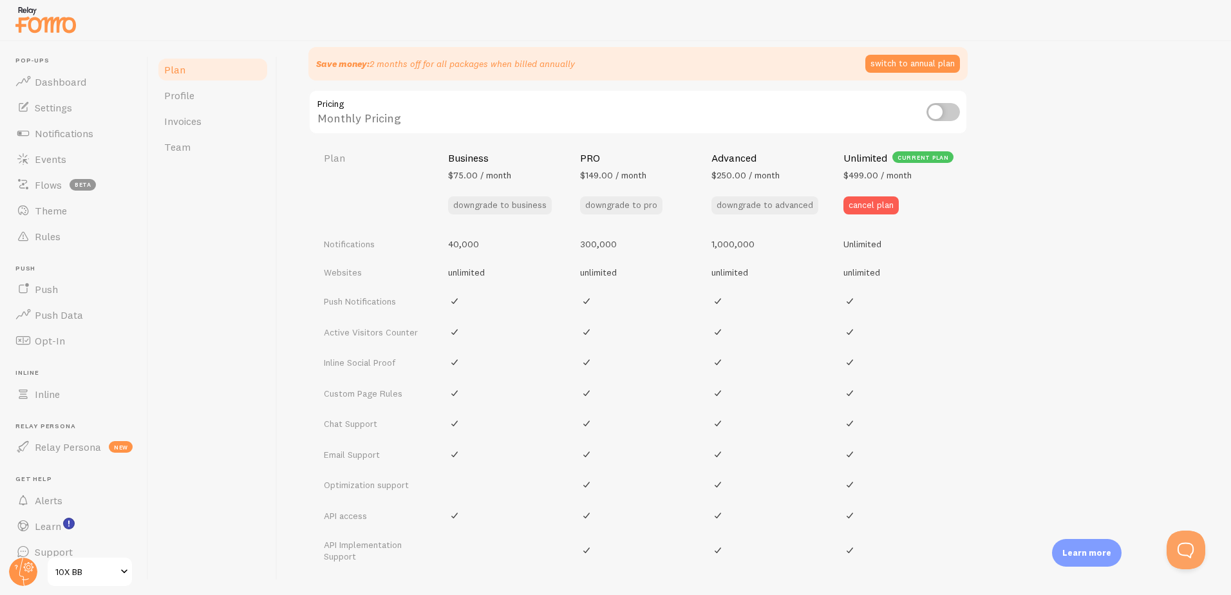
scroll to position [583, 0]
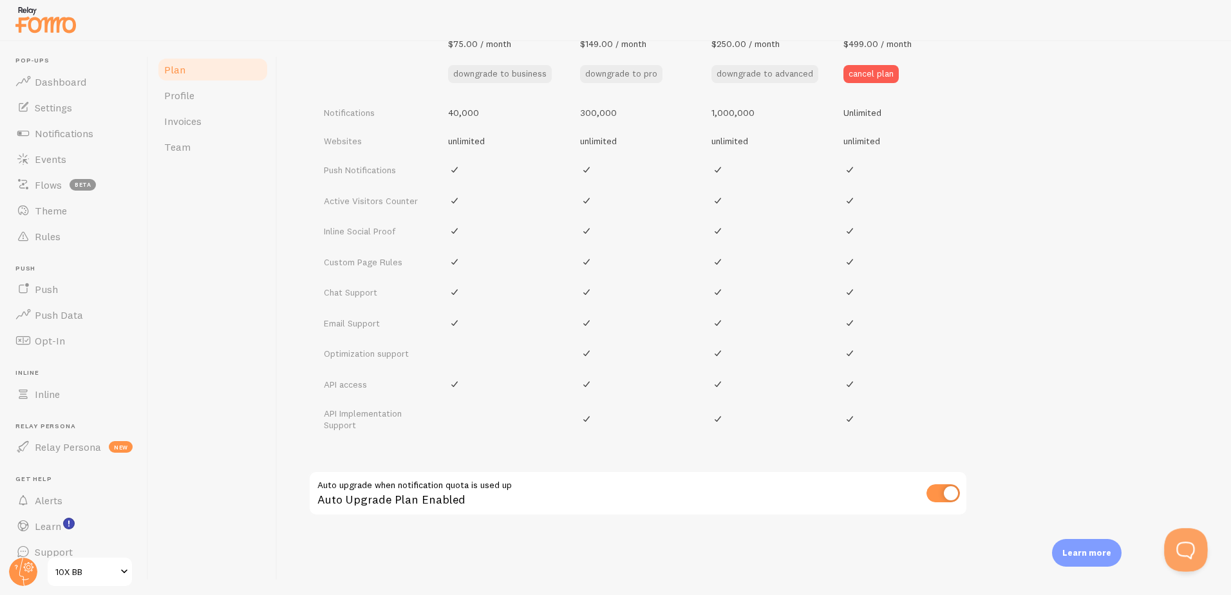
click at [1177, 544] on button "Open Beacon popover" at bounding box center [1183, 547] width 39 height 39
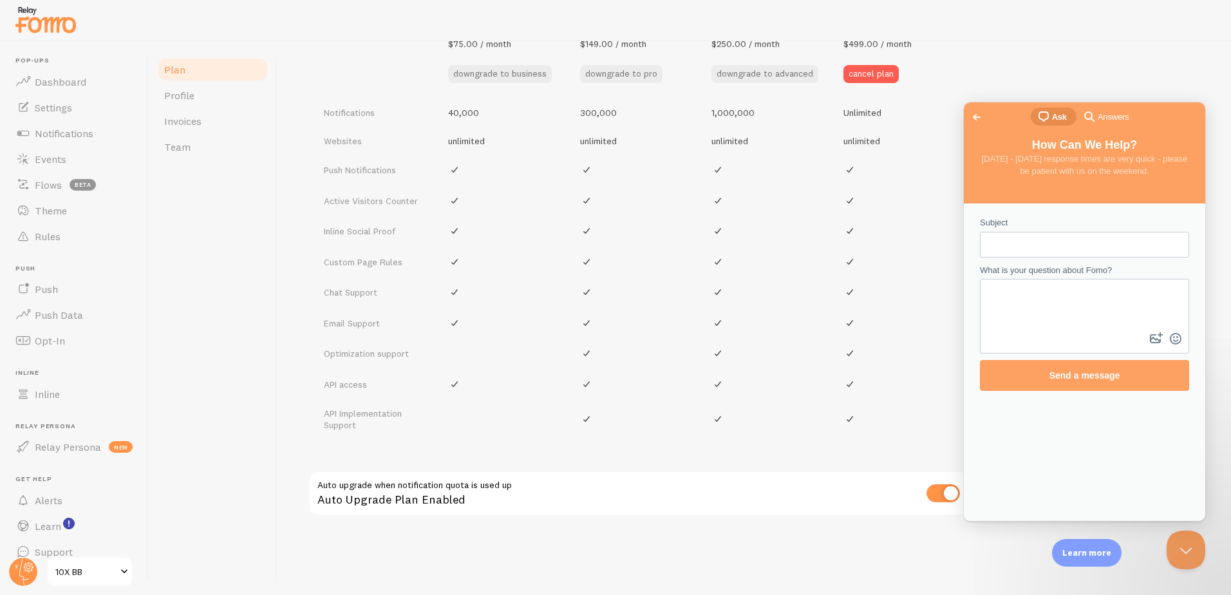
click at [1106, 115] on span "Answers" at bounding box center [1113, 117] width 31 height 13
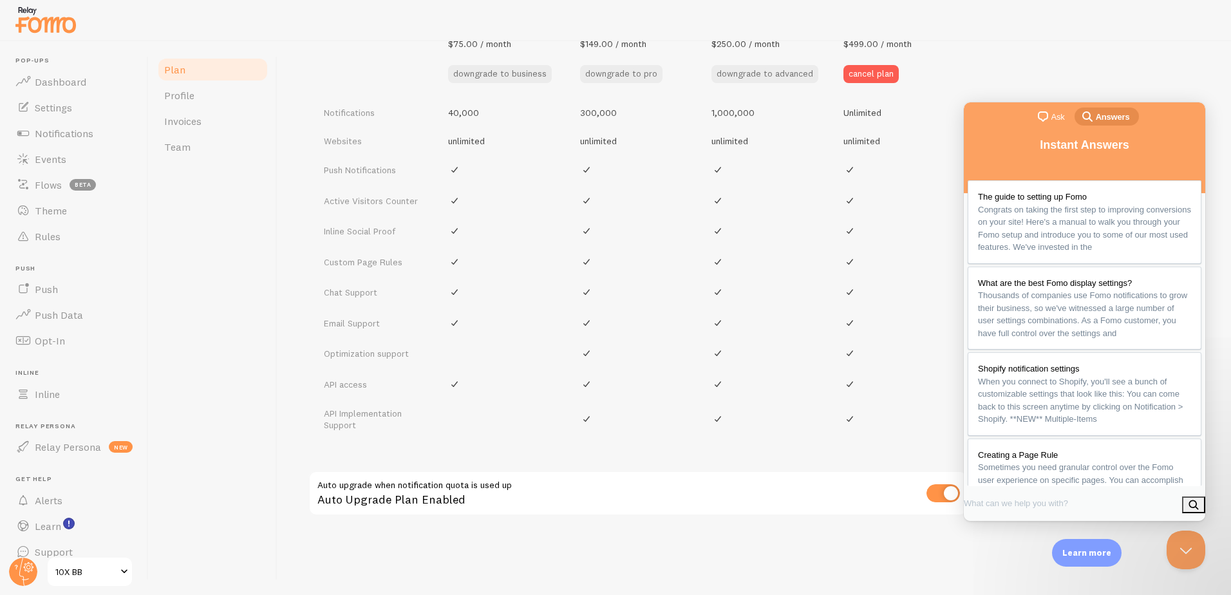
click at [1030, 504] on input "Search Doc articles" at bounding box center [1018, 502] width 108 height 23
type input "zapier"
click button "search" at bounding box center [1193, 505] width 23 height 17
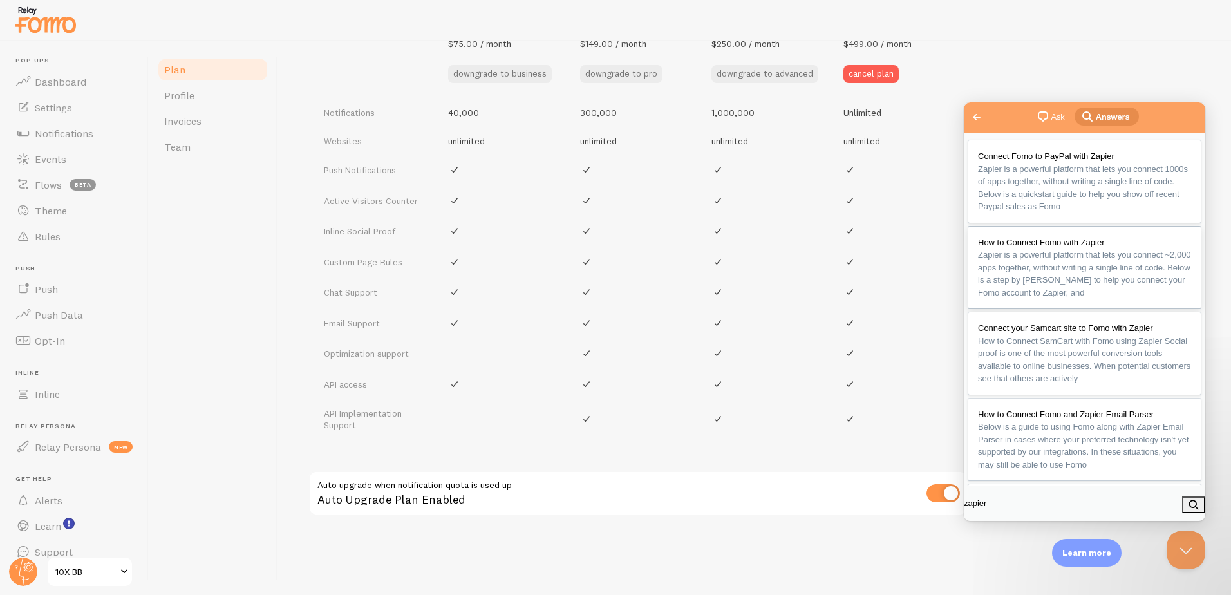
click at [1038, 282] on span "Zapier is a powerful platform that lets you connect ~2,000 apps together, witho…" at bounding box center [1084, 274] width 213 height 48
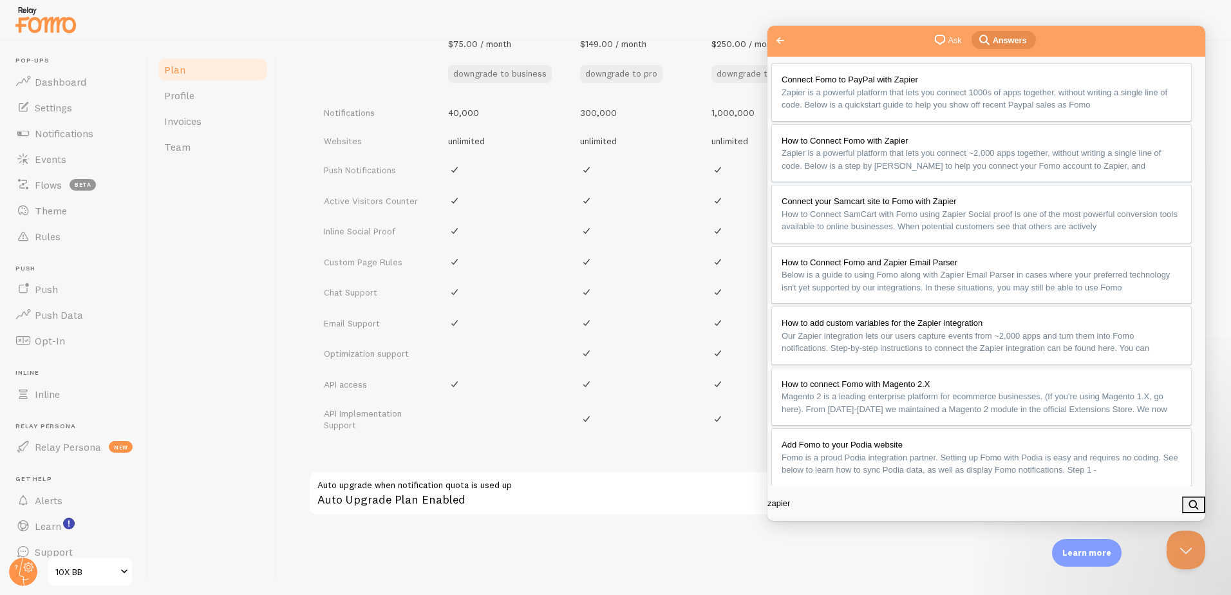
scroll to position [193, 0]
click at [794, 527] on button "Close" at bounding box center [782, 535] width 23 height 17
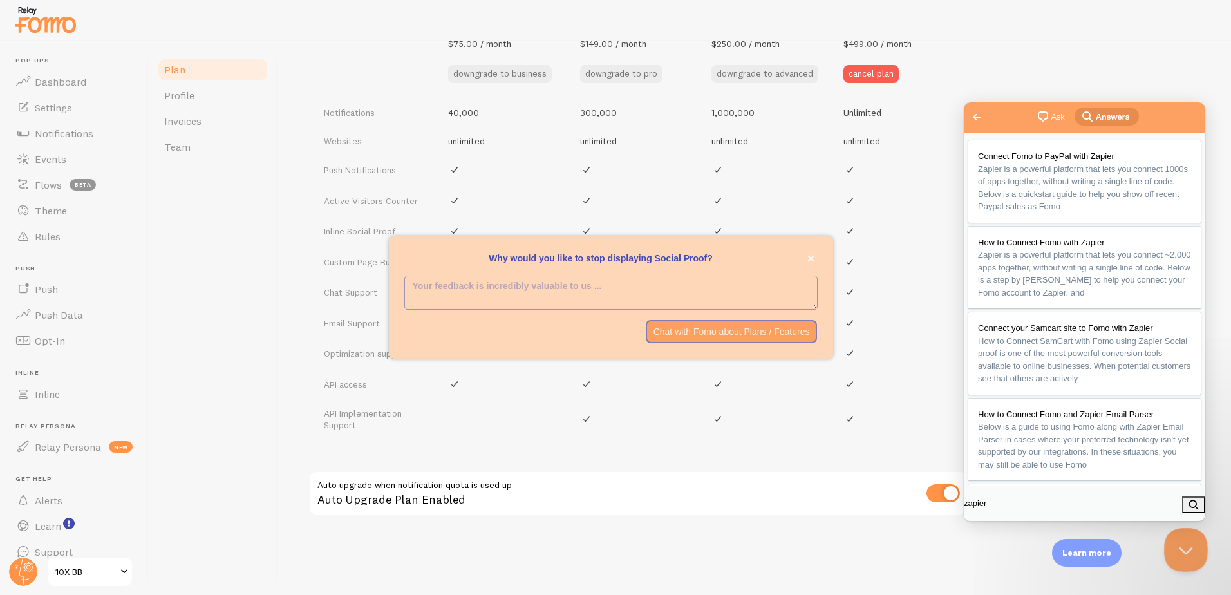
click at [1184, 540] on button "Close Beacon popover" at bounding box center [1183, 547] width 39 height 39
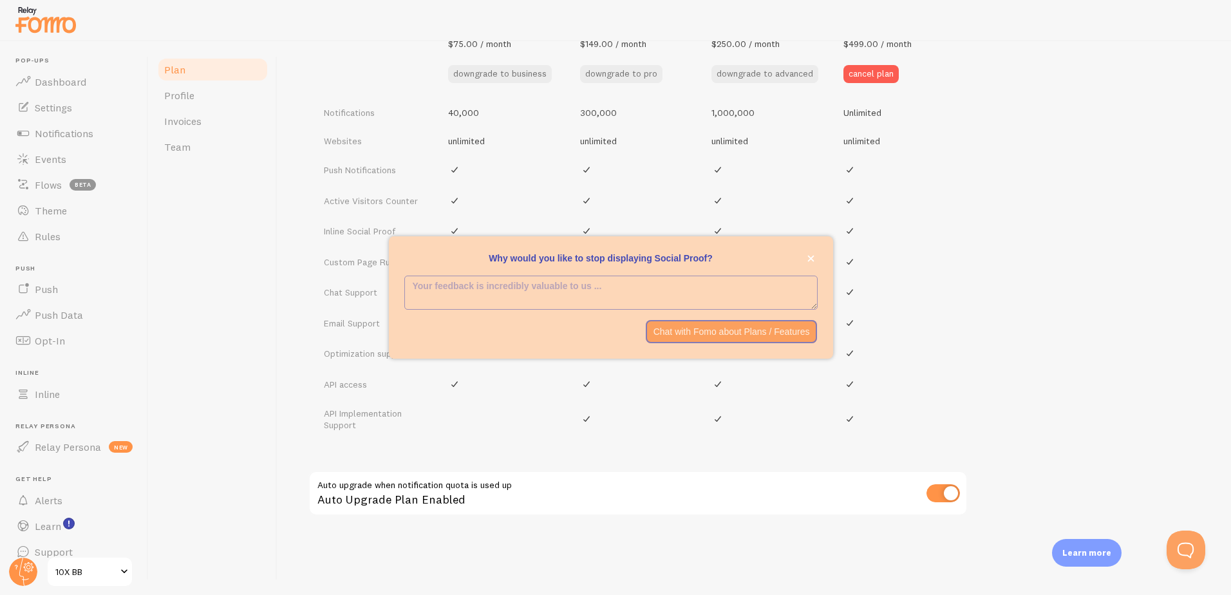
click at [68, 573] on span "10X BB" at bounding box center [85, 571] width 61 height 15
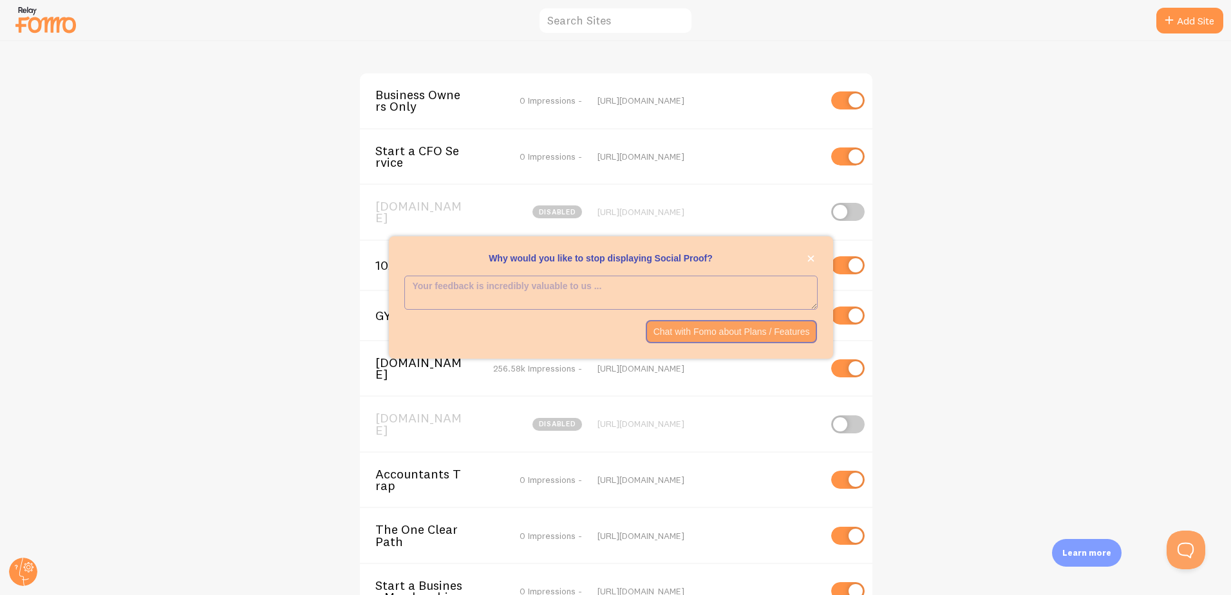
click at [301, 361] on div "Business Owners Only 0 Impressions - [URL][DOMAIN_NAME] Start a CFO Service 0 I…" at bounding box center [616, 318] width 1231 height 554
click at [811, 256] on icon "close," at bounding box center [811, 258] width 7 height 7
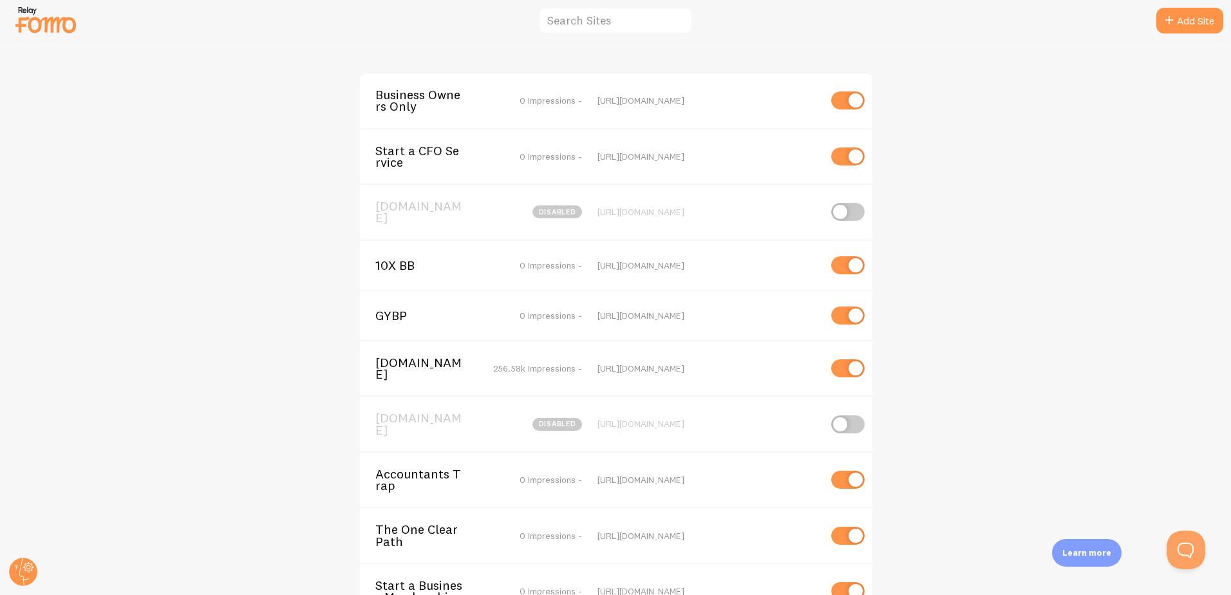
click at [405, 268] on div "10X BB 0 Impressions - [URL][DOMAIN_NAME]" at bounding box center [616, 265] width 513 height 50
click at [402, 266] on span "10X BB" at bounding box center [427, 266] width 104 height 12
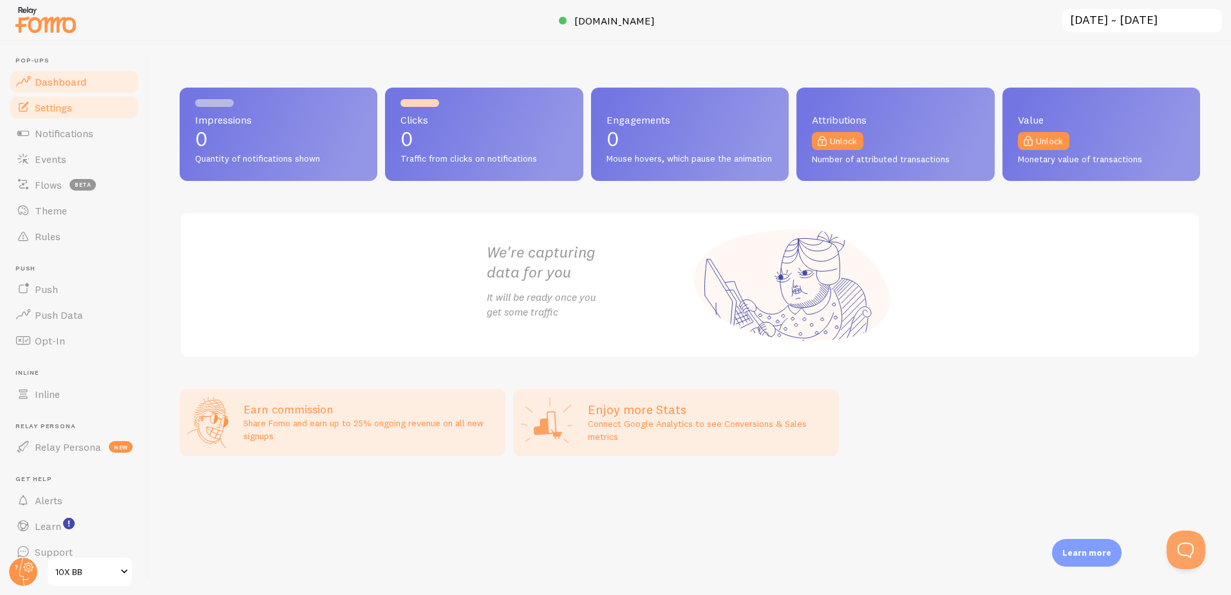
click at [50, 108] on span "Settings" at bounding box center [53, 107] width 37 height 13
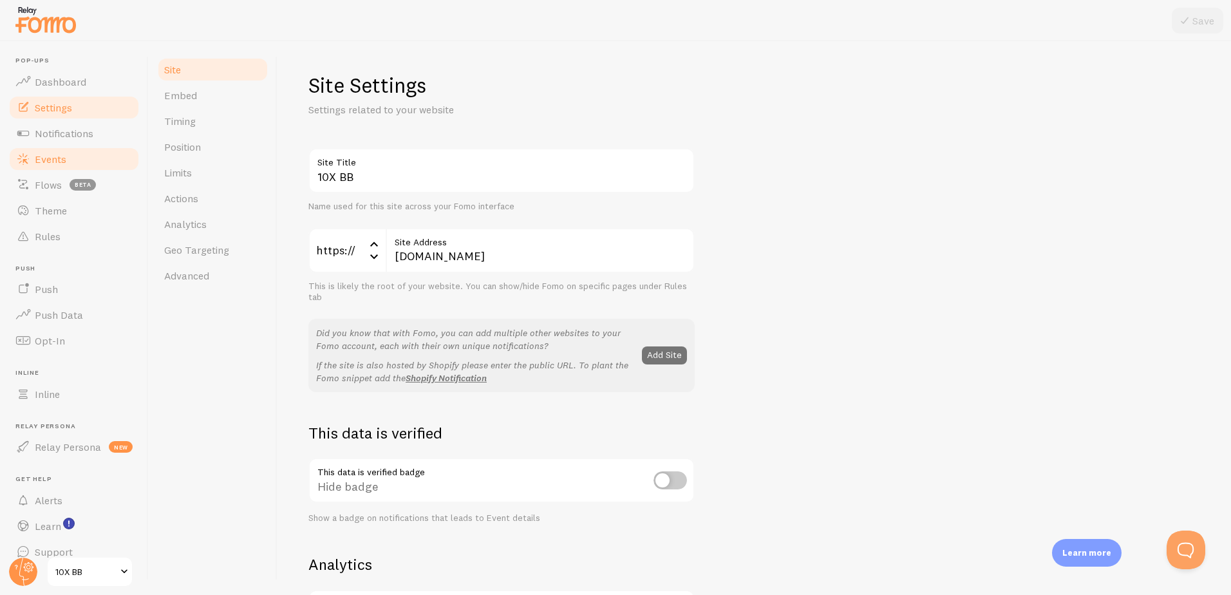
click at [73, 146] on link "Events" at bounding box center [74, 159] width 133 height 26
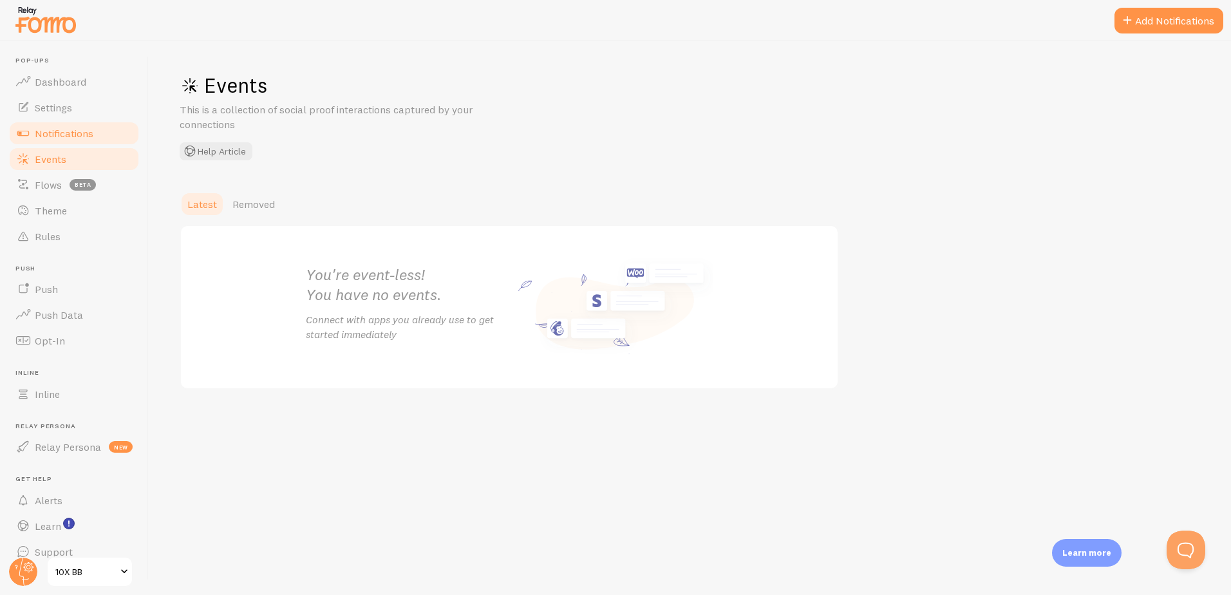
click at [77, 122] on link "Notifications" at bounding box center [74, 133] width 133 height 26
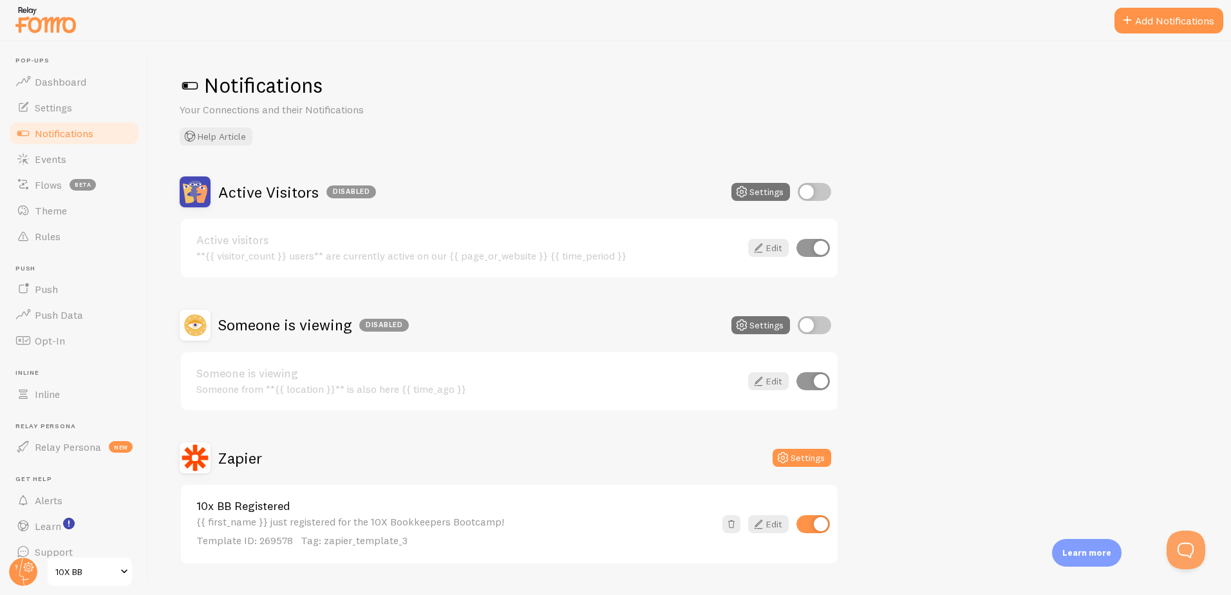
click at [241, 458] on h2 "Zapier" at bounding box center [240, 458] width 44 height 20
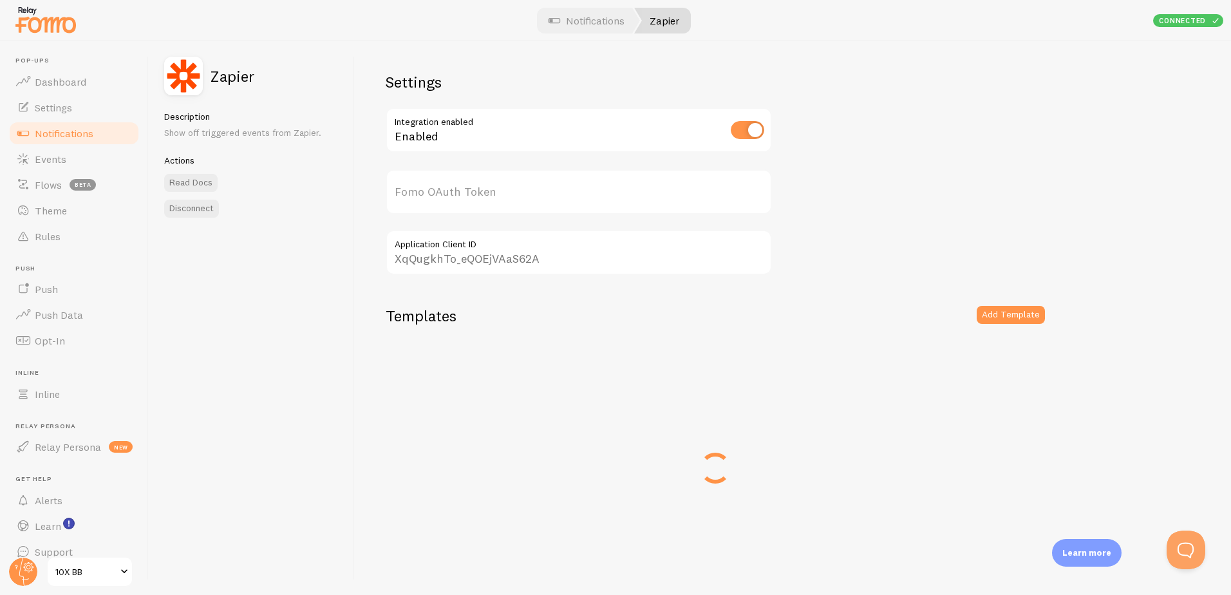
type input "n3fdxnO8Yr5bi4DMyQsJPg=="
drag, startPoint x: 414, startPoint y: 196, endPoint x: 357, endPoint y: 196, distance: 57.3
click at [357, 196] on div "Settings Integration enabled Enabled n3fdxnO8Yr5bi4DMyQsJPg== Fomo OAuth Token …" at bounding box center [793, 318] width 877 height 554
drag, startPoint x: 566, startPoint y: 263, endPoint x: 289, endPoint y: 260, distance: 277.0
click at [289, 260] on div "Zapier Description Show off triggered events from Zapier. Actions Read Docs Dis…" at bounding box center [690, 318] width 1083 height 554
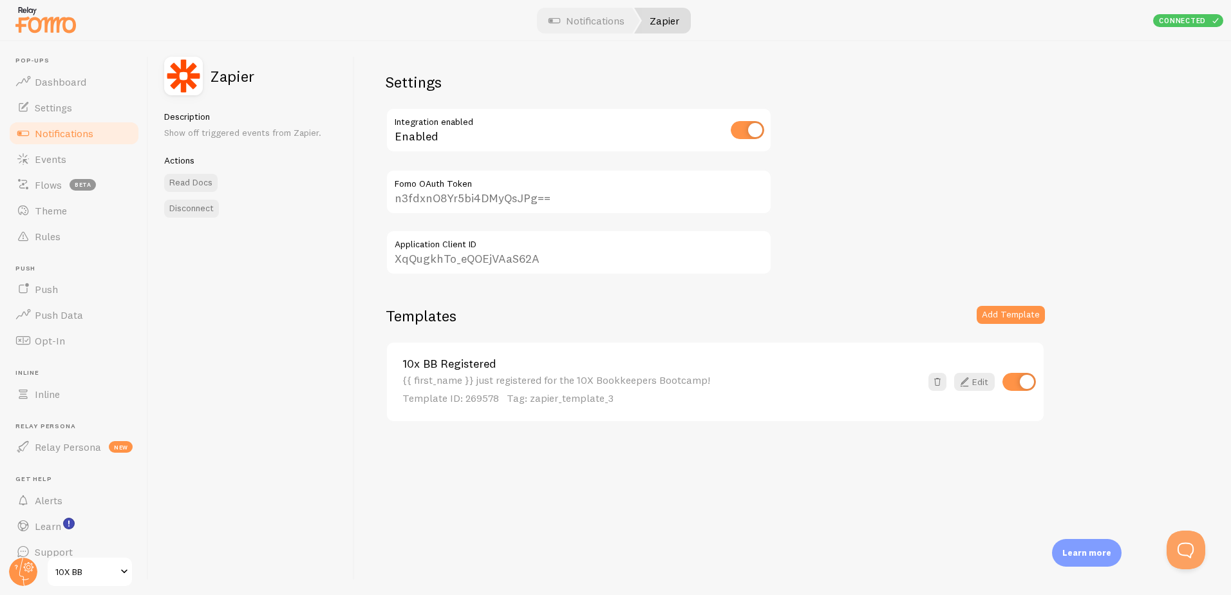
click at [50, 128] on span "Notifications" at bounding box center [64, 133] width 59 height 13
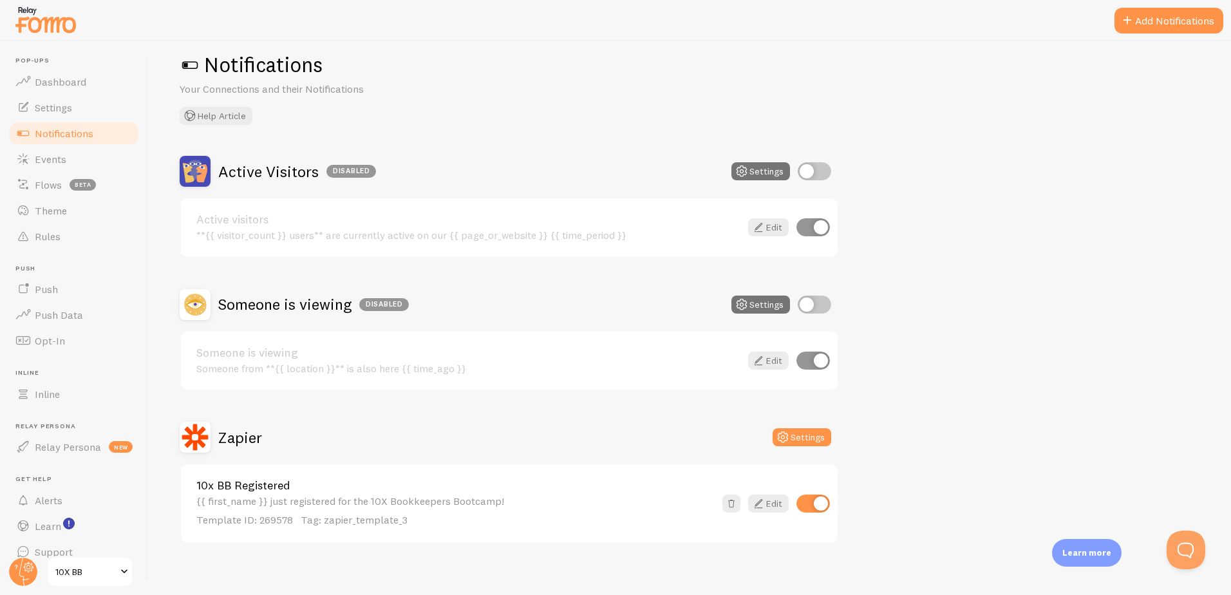
scroll to position [32, 0]
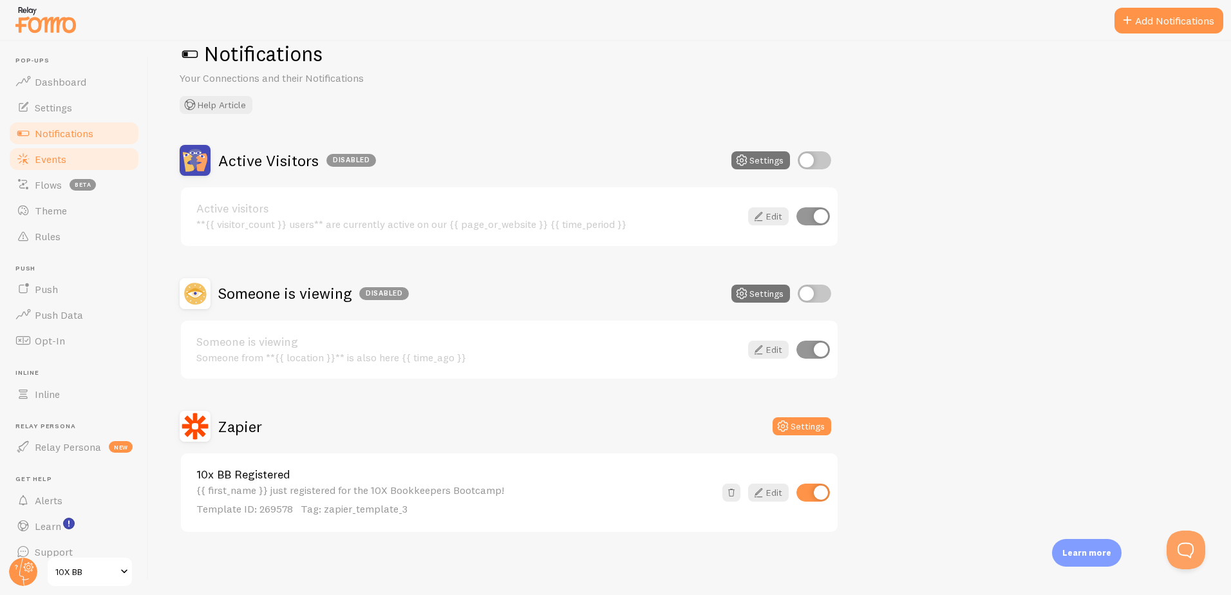
click at [48, 157] on span "Events" at bounding box center [51, 159] width 32 height 13
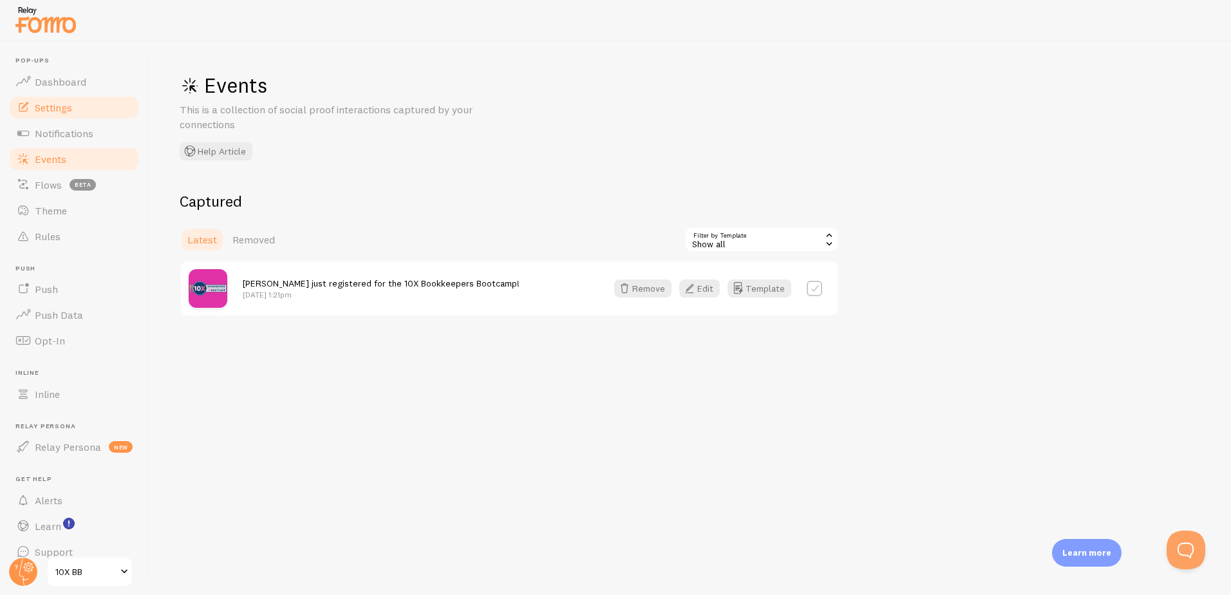
click at [90, 108] on link "Settings" at bounding box center [74, 108] width 133 height 26
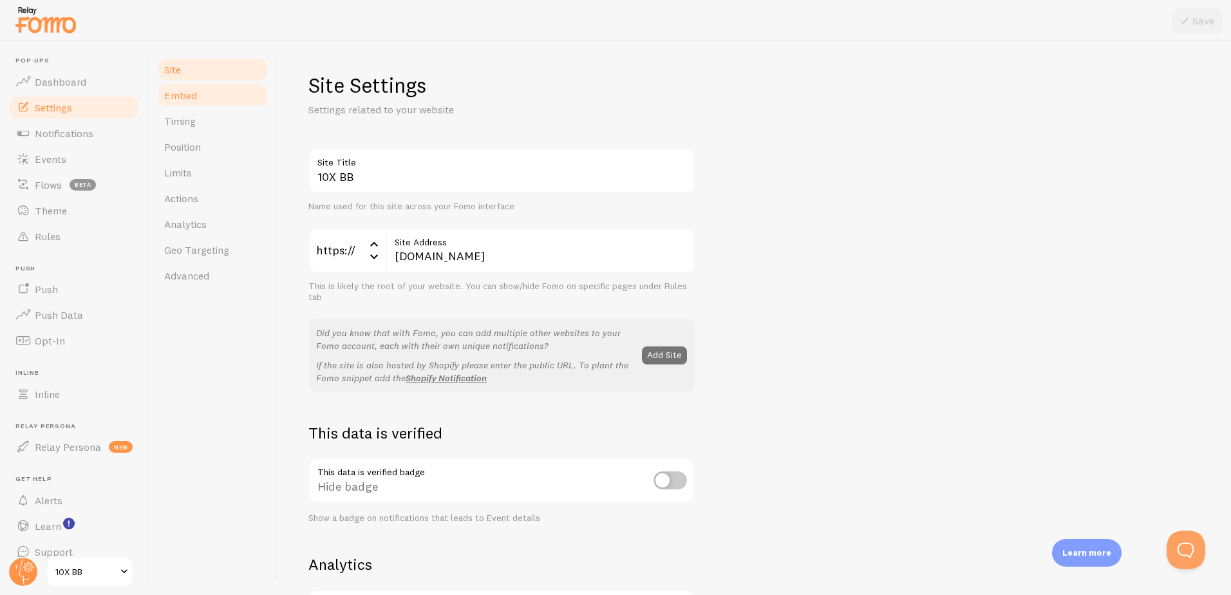
click at [187, 106] on link "Embed" at bounding box center [213, 95] width 113 height 26
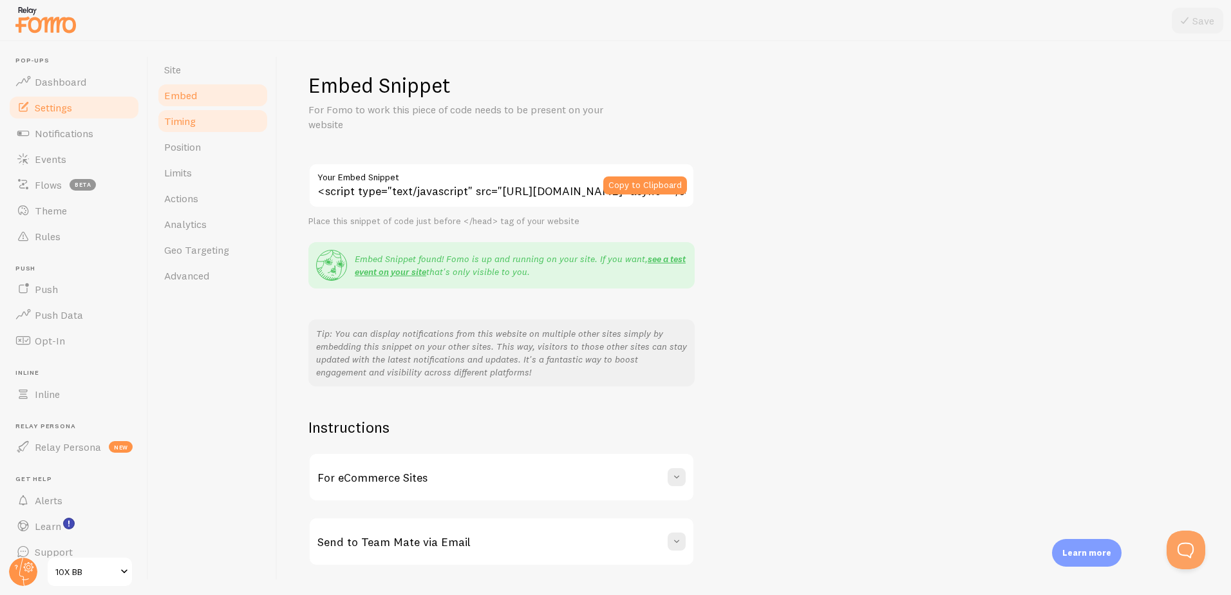
click at [220, 124] on link "Timing" at bounding box center [213, 121] width 113 height 26
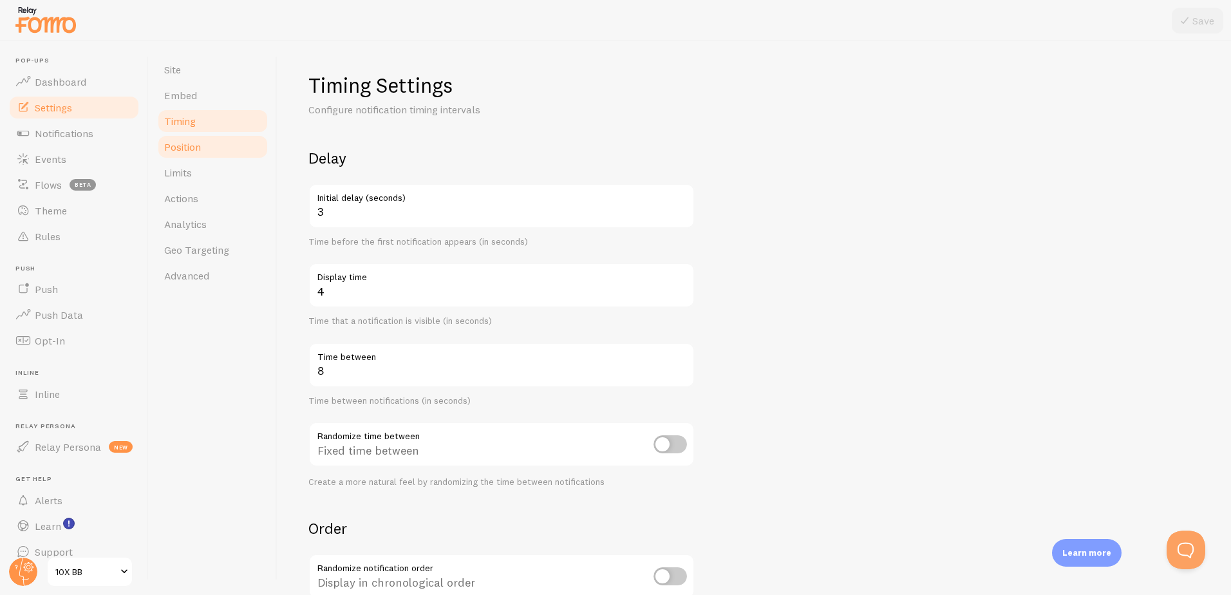
click at [204, 146] on link "Position" at bounding box center [213, 147] width 113 height 26
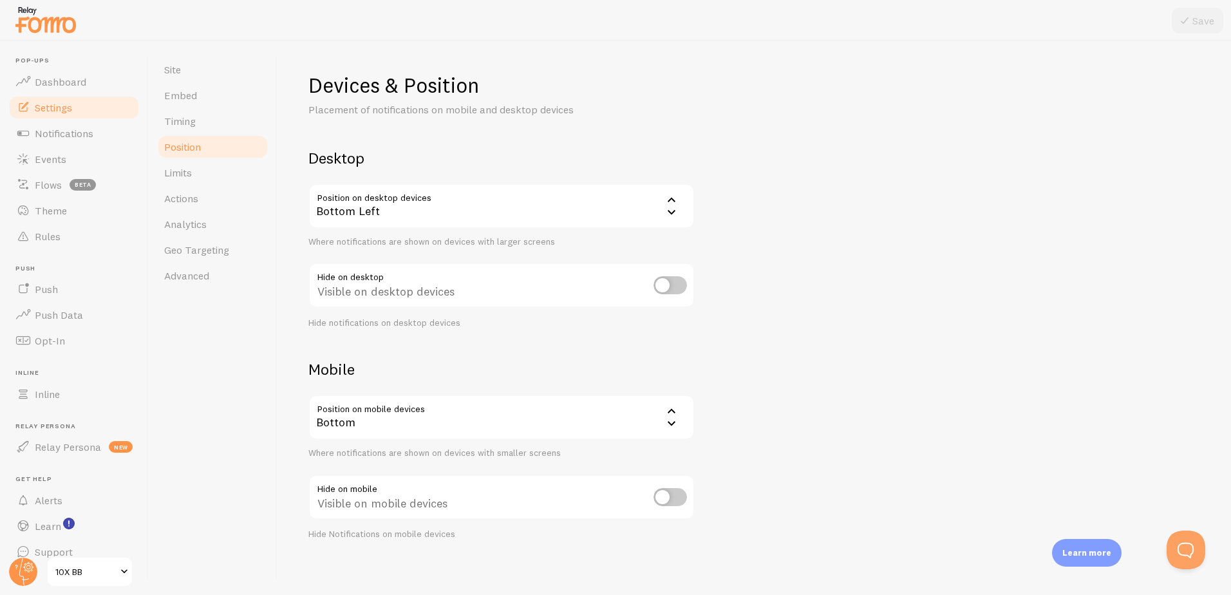
click at [676, 288] on input "checkbox" at bounding box center [670, 285] width 33 height 18
click at [646, 282] on div "Hidden on desktop devices" at bounding box center [501, 286] width 386 height 47
click at [663, 285] on input "checkbox" at bounding box center [670, 285] width 33 height 18
checkbox input "false"
click at [166, 195] on span "Actions" at bounding box center [181, 198] width 34 height 13
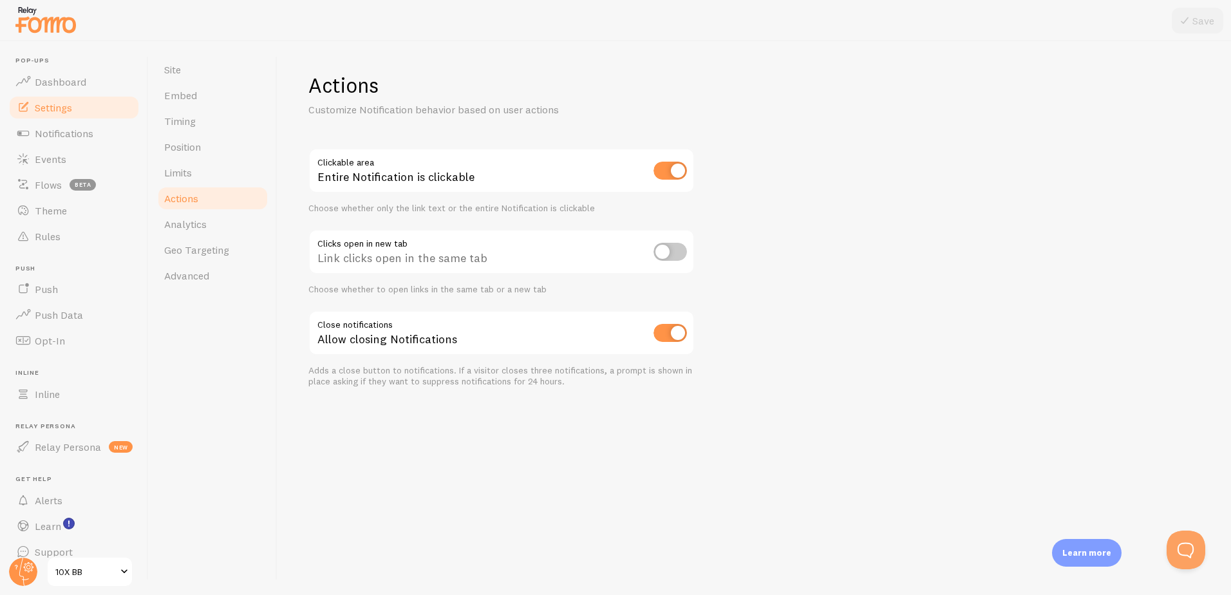
click at [660, 166] on input "checkbox" at bounding box center [670, 171] width 33 height 18
checkbox input "false"
click at [1188, 23] on icon at bounding box center [1184, 20] width 15 height 15
click at [199, 79] on link "Site" at bounding box center [213, 70] width 113 height 26
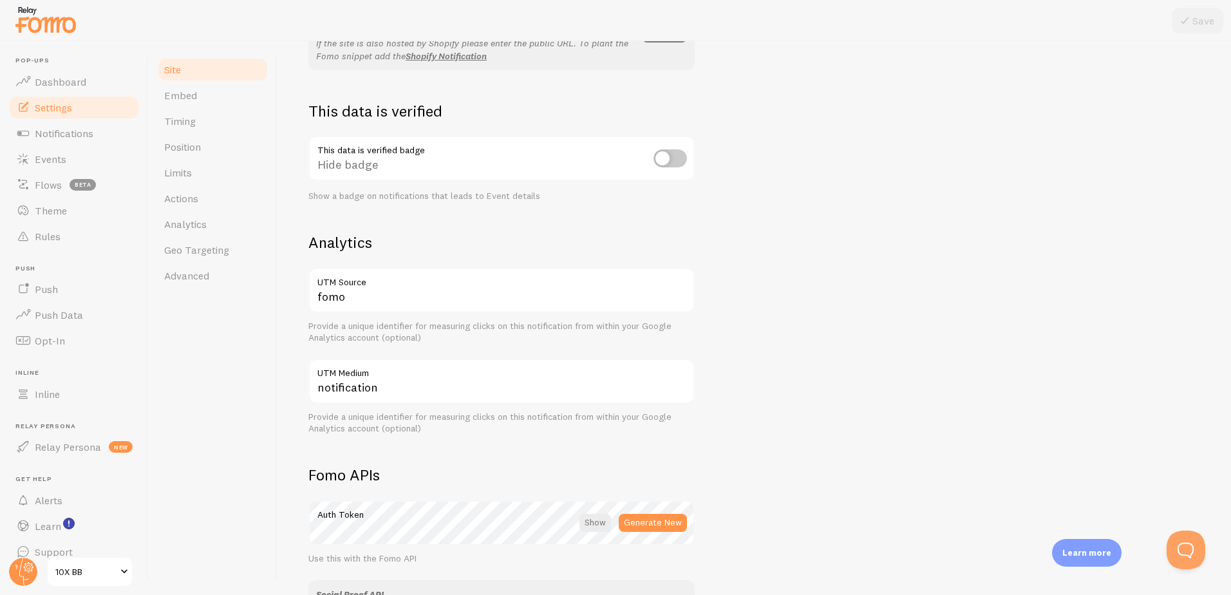
scroll to position [580, 0]
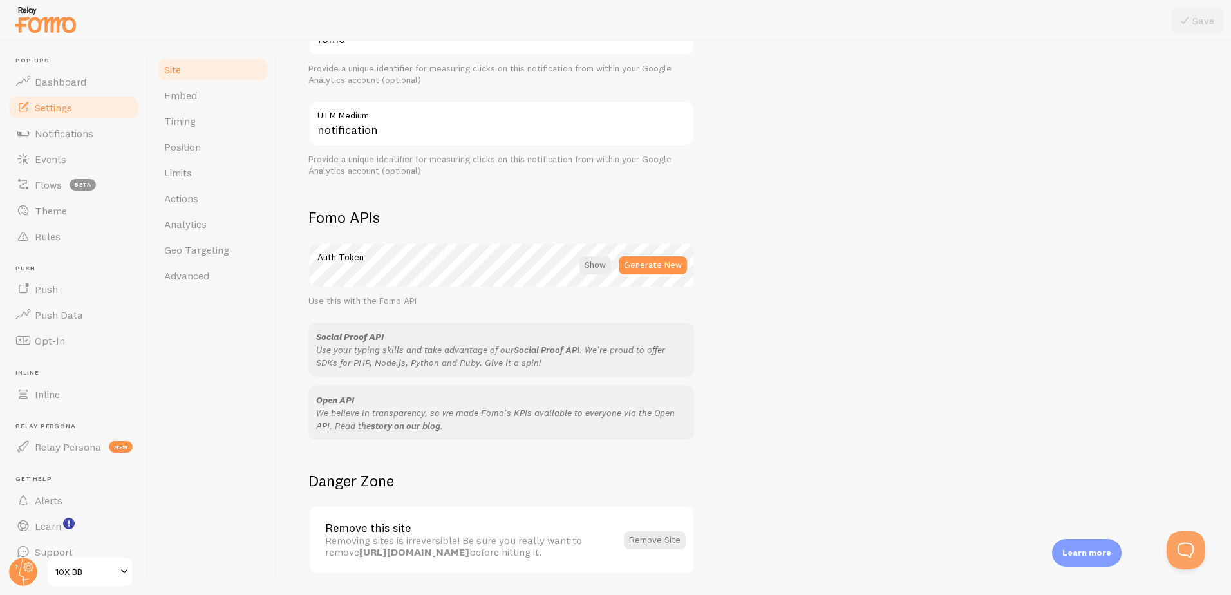
click at [751, 354] on div "10X BB Site Title Name used for this site across your Fomo interface https:// h…" at bounding box center [754, 3] width 892 height 871
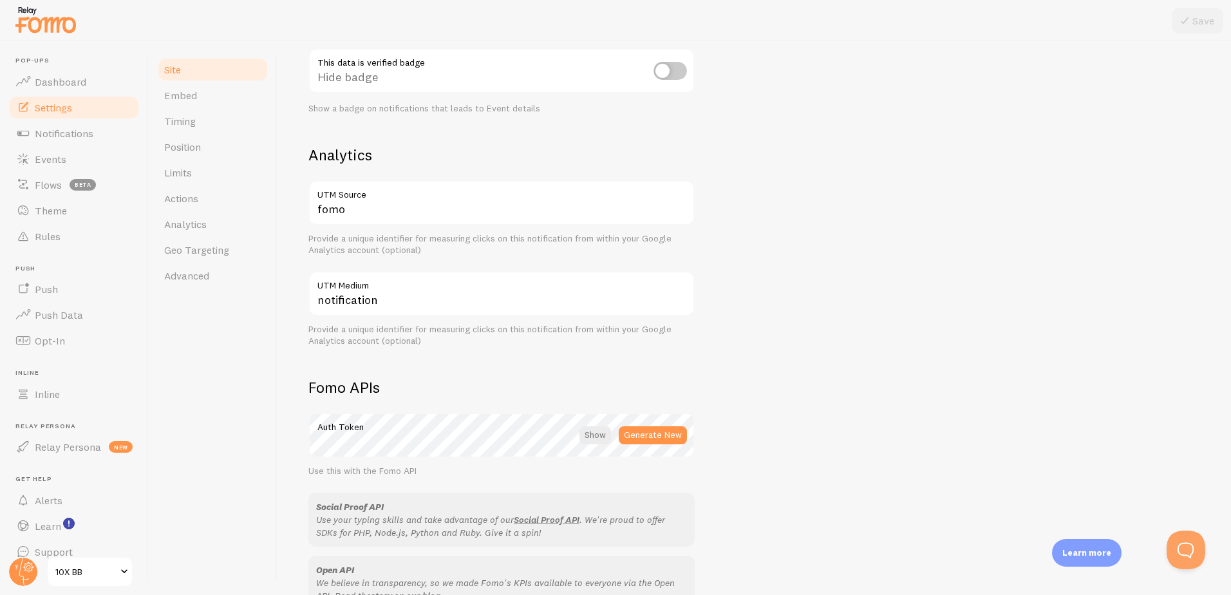
scroll to position [234, 0]
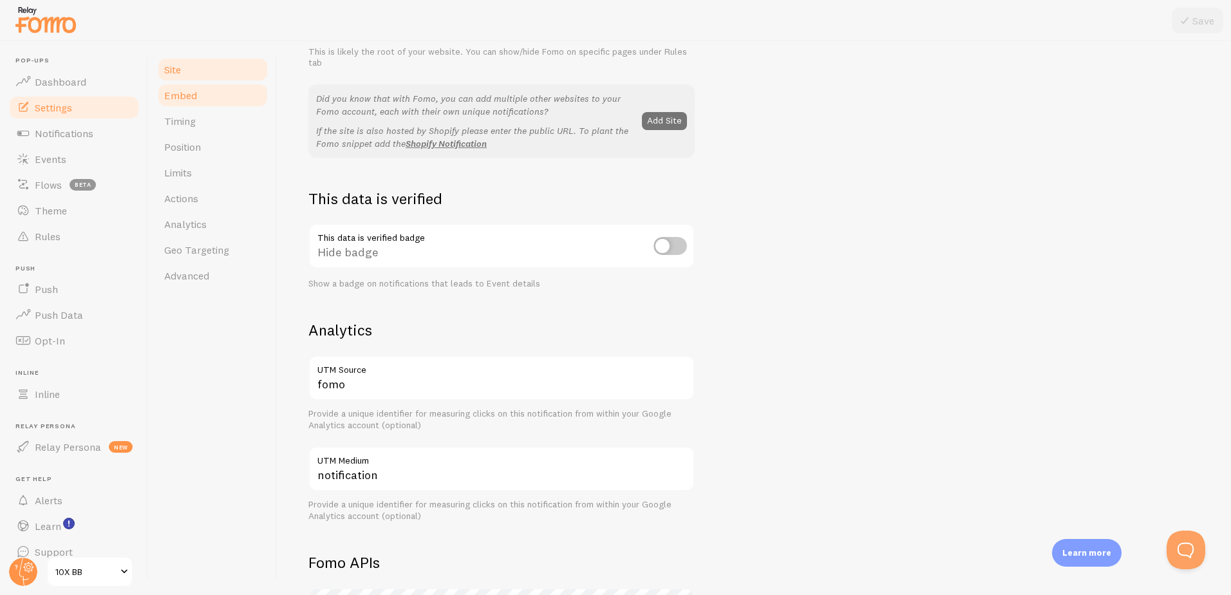
click at [209, 97] on link "Embed" at bounding box center [213, 95] width 113 height 26
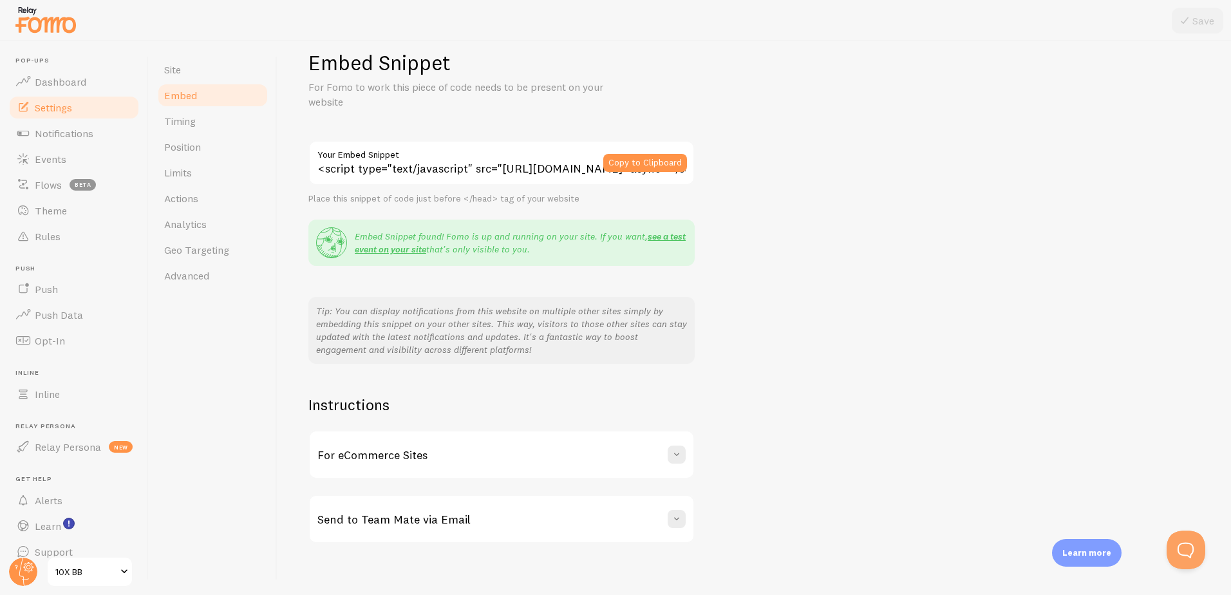
scroll to position [33, 0]
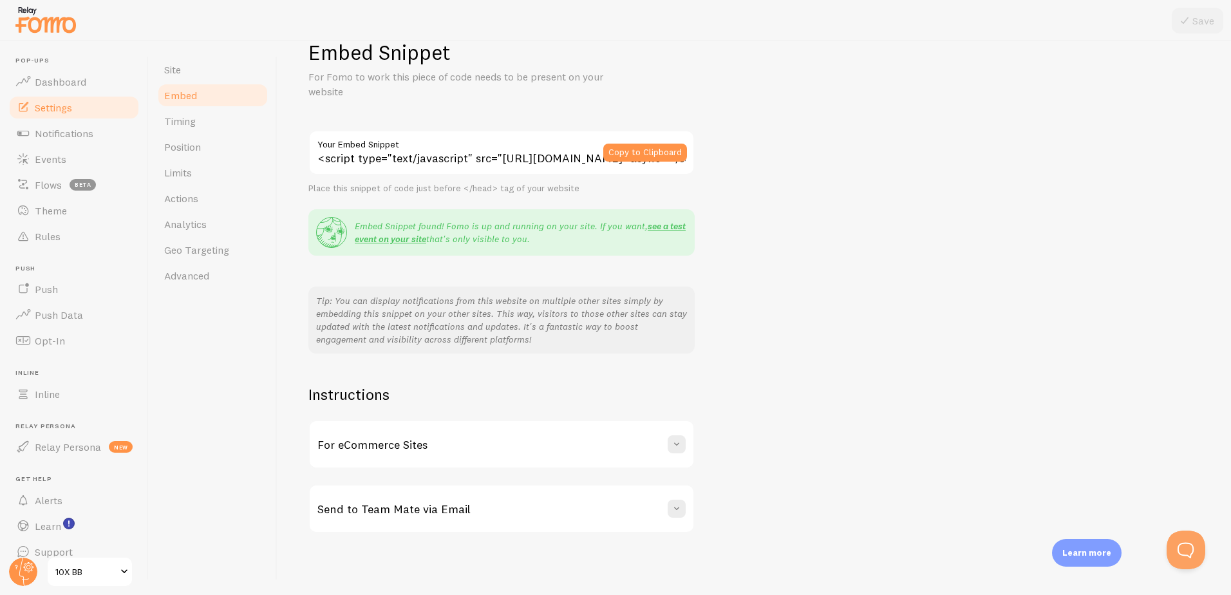
click at [148, 121] on div "Save Site Embed Timing Position Limits Actions Analytics Geo Targeting Advanced…" at bounding box center [689, 318] width 1083 height 554
click at [151, 121] on div "Site Embed Timing Position Limits Actions Analytics Geo Targeting Advanced" at bounding box center [213, 318] width 129 height 554
click at [158, 124] on link "Timing" at bounding box center [213, 121] width 113 height 26
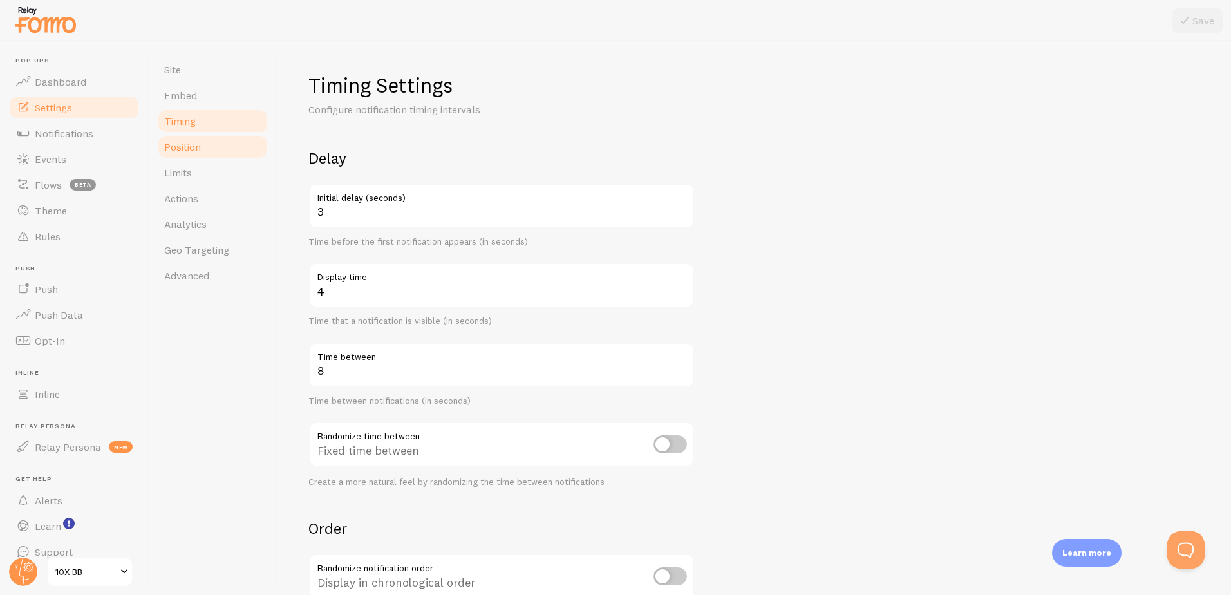
click at [189, 155] on link "Position" at bounding box center [213, 147] width 113 height 26
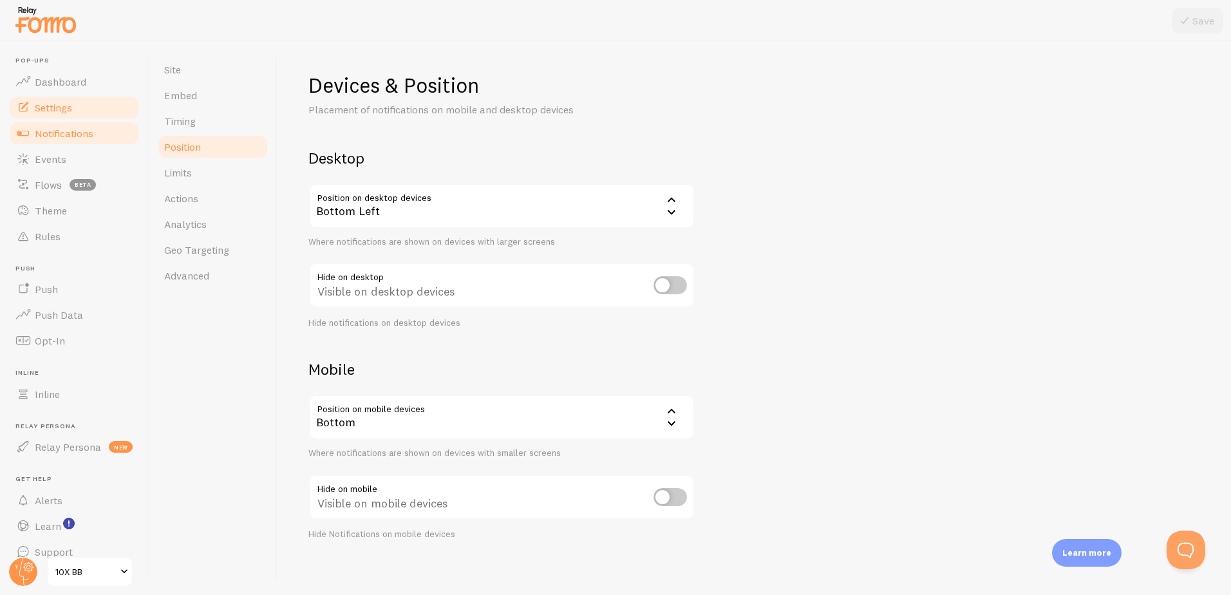
click at [75, 140] on link "Notifications" at bounding box center [74, 133] width 133 height 26
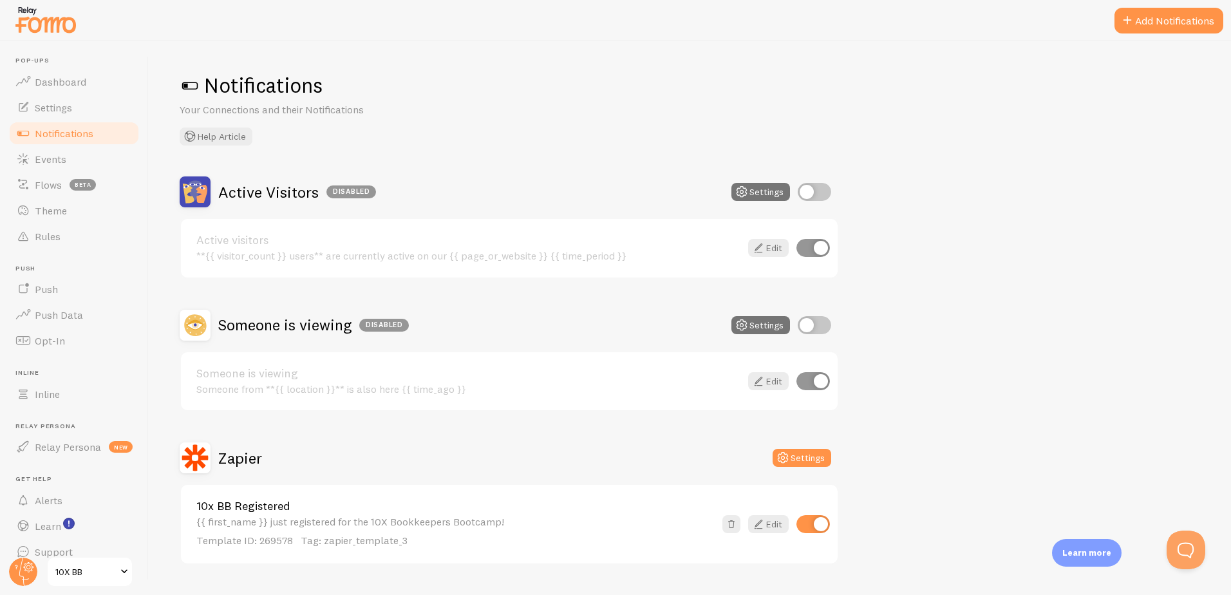
click at [77, 132] on span "Notifications" at bounding box center [64, 133] width 59 height 13
click at [50, 148] on link "Events" at bounding box center [74, 159] width 133 height 26
